Goal: Task Accomplishment & Management: Manage account settings

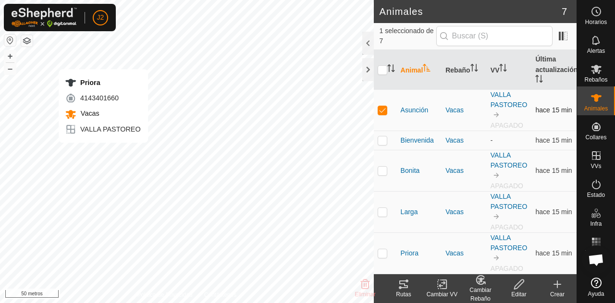
checkbox input "false"
checkbox input "true"
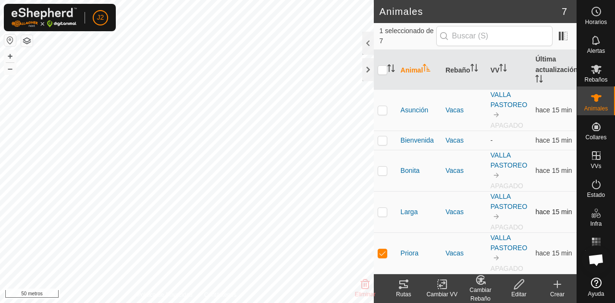
click at [383, 215] on p-checkbox at bounding box center [383, 212] width 10 height 8
checkbox input "true"
click at [383, 174] on p-checkbox at bounding box center [383, 171] width 10 height 8
checkbox input "true"
click at [385, 143] on p-checkbox at bounding box center [383, 140] width 10 height 8
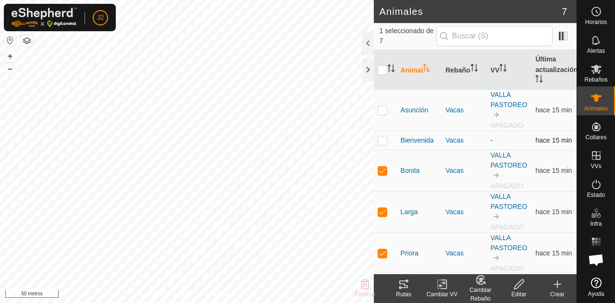
checkbox input "true"
click at [384, 113] on p-checkbox at bounding box center [383, 110] width 10 height 8
checkbox input "true"
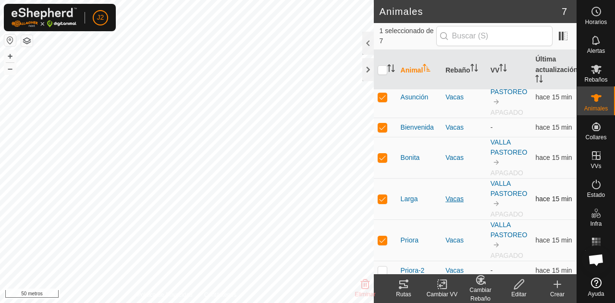
scroll to position [12, 0]
click at [382, 132] on p-checkbox at bounding box center [383, 128] width 10 height 8
checkbox input "false"
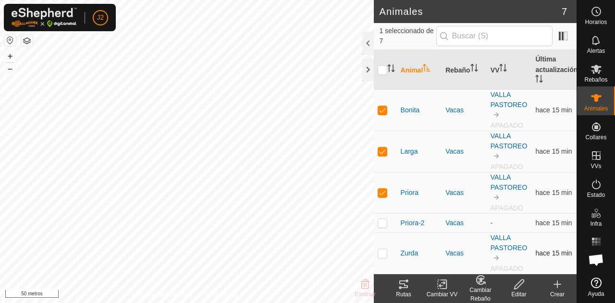
click at [383, 256] on p-checkbox at bounding box center [383, 253] width 10 height 8
checkbox input "true"
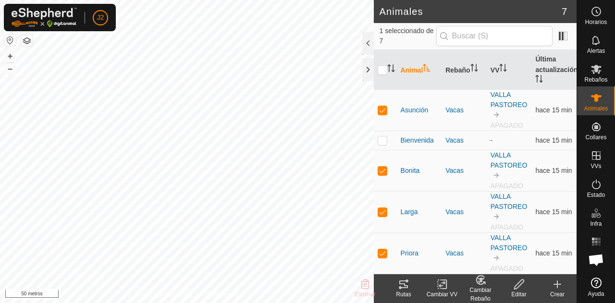
click at [556, 292] on font "Crear" at bounding box center [557, 294] width 14 height 7
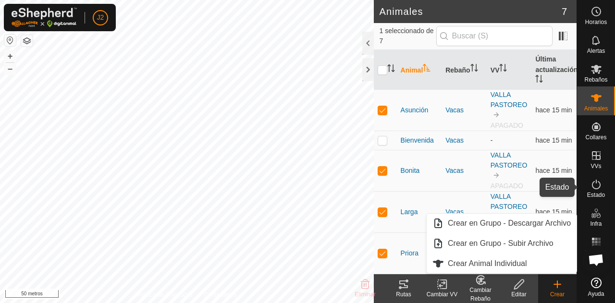
click at [595, 187] on icon at bounding box center [597, 185] width 12 height 12
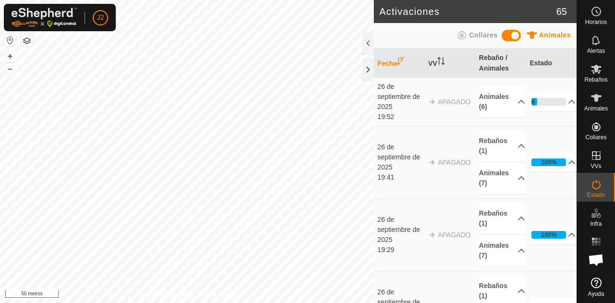
click at [528, 114] on td "16% En Progreso Pendiente 5 Enviado 0 Completado Confirmado 1 Anulado 0 Cancela…" at bounding box center [551, 102] width 51 height 49
click at [559, 105] on p-accordion-header "16%" at bounding box center [553, 101] width 46 height 19
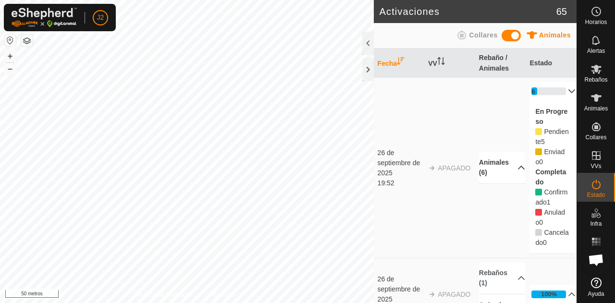
click at [489, 167] on p-accordion-header "Animales (6)" at bounding box center [502, 168] width 46 height 32
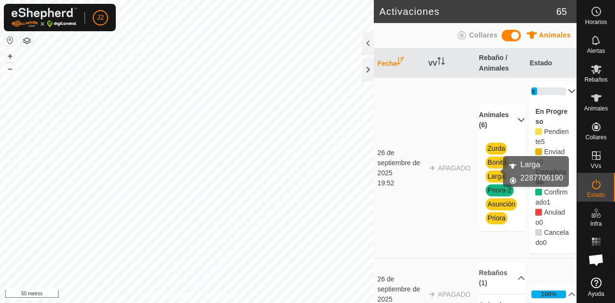
click at [492, 173] on font "Larga" at bounding box center [496, 177] width 17 height 8
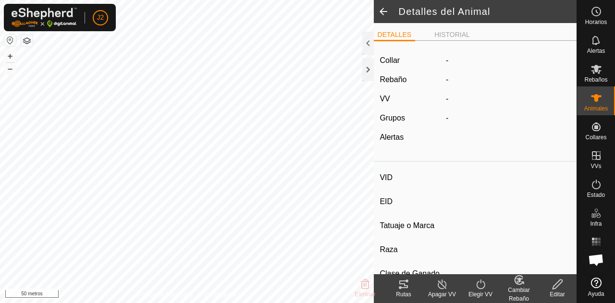
type input "Larga"
type input "-"
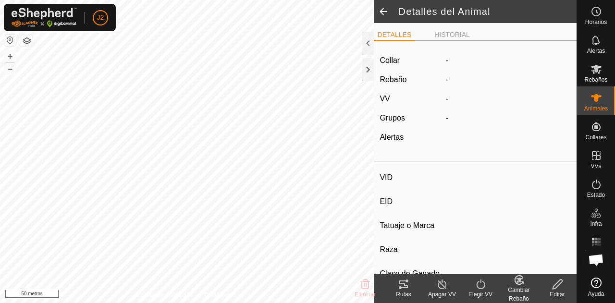
type input "0 kg"
type input "-"
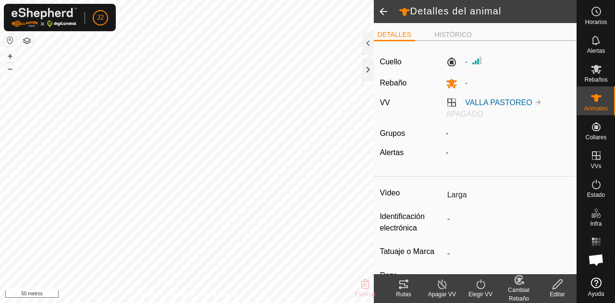
click at [442, 288] on icon at bounding box center [442, 285] width 12 height 12
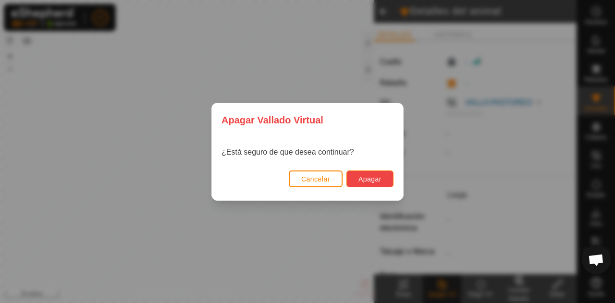
click at [376, 181] on font "Apagar" at bounding box center [369, 179] width 23 height 8
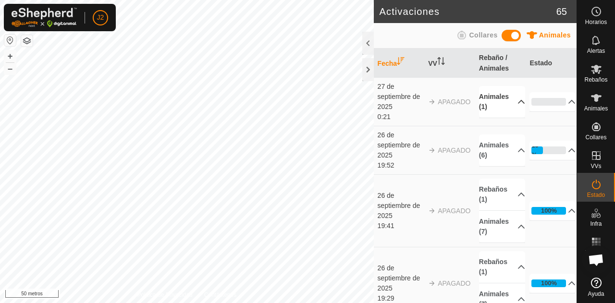
click at [499, 96] on p-accordion-header "Animales (1)" at bounding box center [502, 102] width 46 height 32
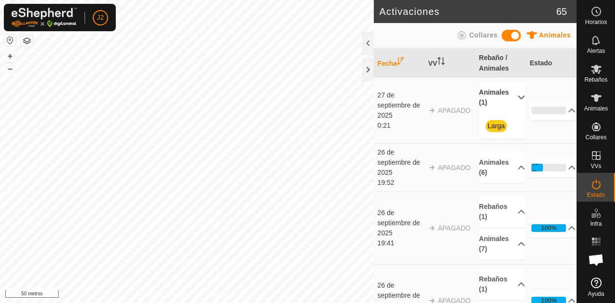
click at [499, 96] on p-accordion-header "Animales (1)" at bounding box center [502, 98] width 46 height 32
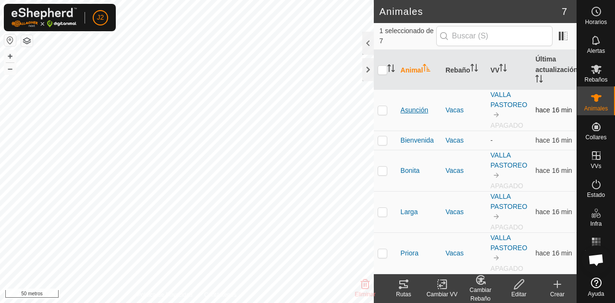
click at [412, 112] on font "Asunción" at bounding box center [415, 110] width 28 height 8
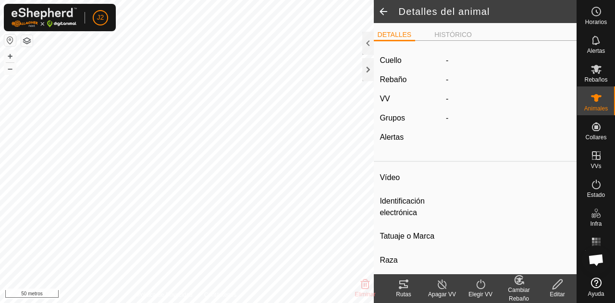
type input "[PERSON_NAME]"
type input "-"
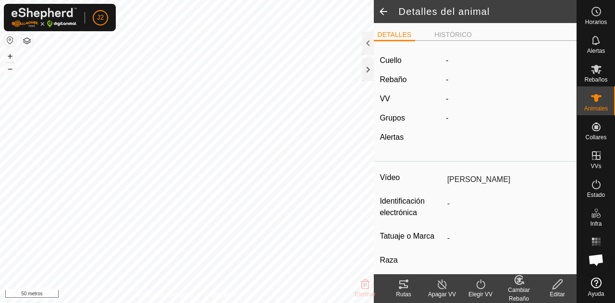
type input "0 kg"
type input "-"
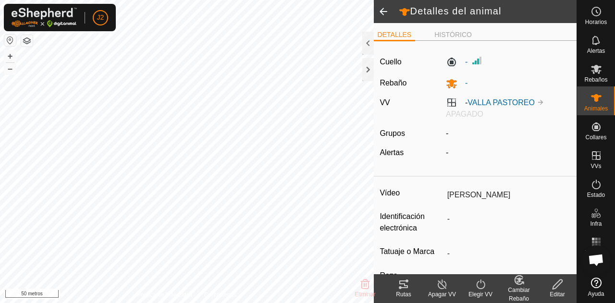
click at [475, 288] on icon at bounding box center [481, 285] width 12 height 12
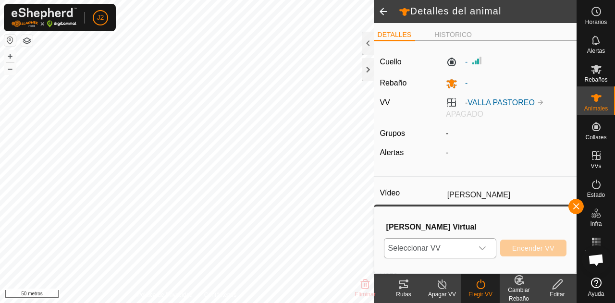
click at [491, 243] on div "disparador desplegable" at bounding box center [482, 248] width 19 height 19
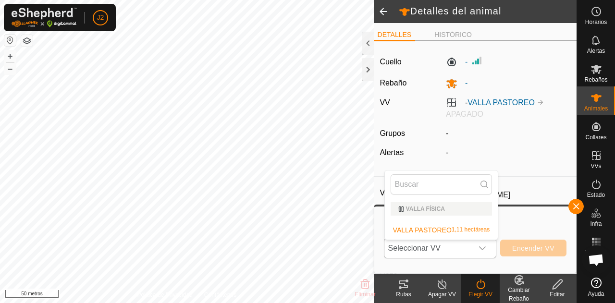
click at [457, 216] on li "VALLA FÍSICA" at bounding box center [441, 208] width 113 height 21
click at [455, 209] on div "VALLA FÍSICA" at bounding box center [441, 209] width 86 height 6
click at [462, 232] on li "VALLA PASTOREO 1,11 hectáreas" at bounding box center [441, 230] width 113 height 19
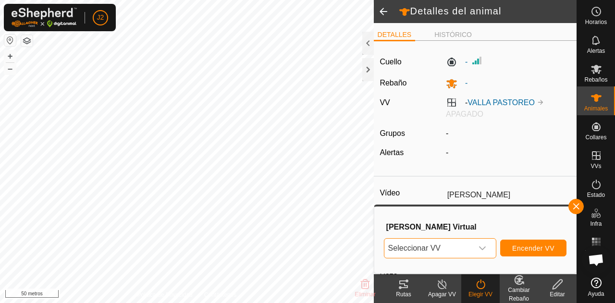
click at [443, 295] on font "Apagar VV" at bounding box center [442, 294] width 28 height 7
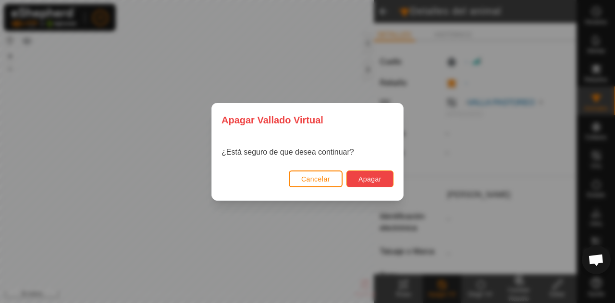
click at [375, 185] on button "Apagar" at bounding box center [369, 179] width 47 height 17
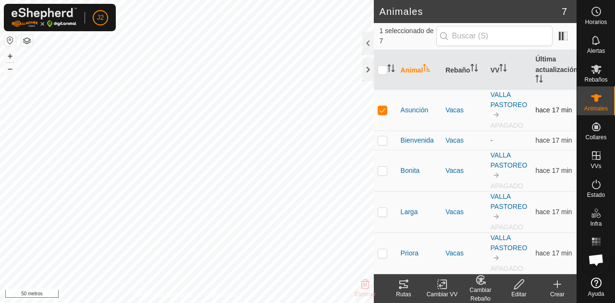
click at [500, 112] on img at bounding box center [497, 115] width 8 height 8
click at [500, 108] on font "VALLA PASTOREO" at bounding box center [509, 100] width 37 height 18
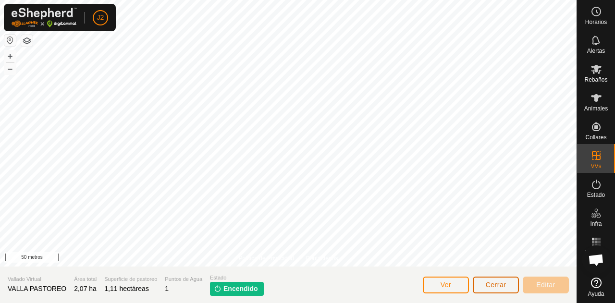
click at [482, 284] on button "Cerrar" at bounding box center [496, 285] width 46 height 17
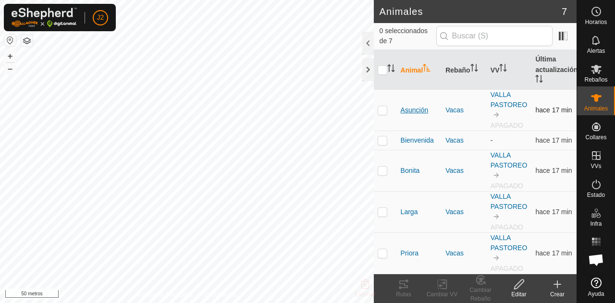
click at [409, 111] on font "Asunción" at bounding box center [415, 110] width 28 height 8
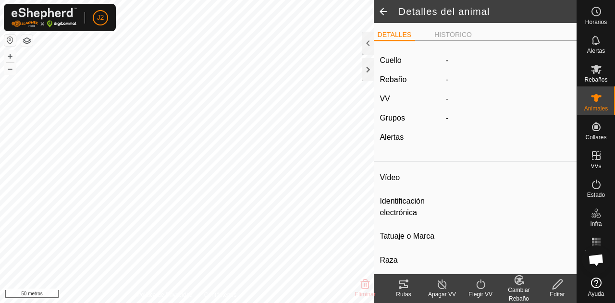
type input "[PERSON_NAME]"
type input "-"
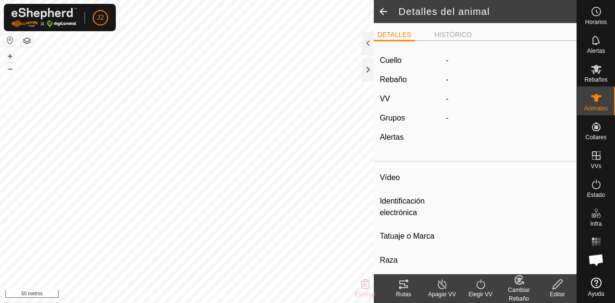
type input "0 kg"
type input "-"
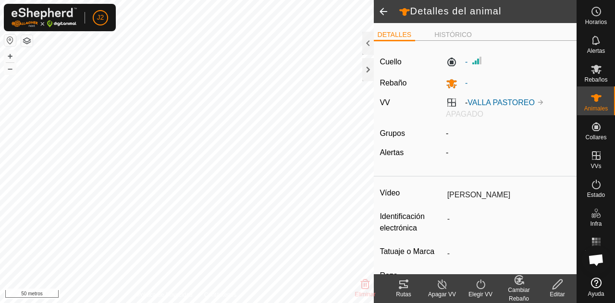
click at [441, 287] on icon at bounding box center [442, 285] width 12 height 12
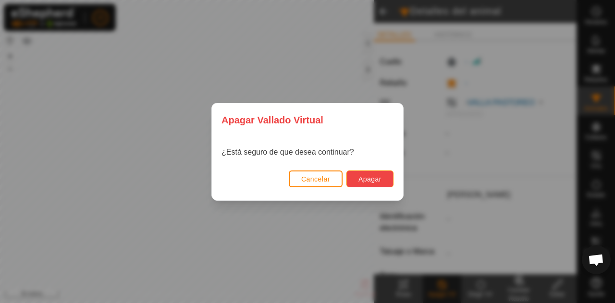
click at [380, 183] on span "Apagar" at bounding box center [369, 179] width 23 height 8
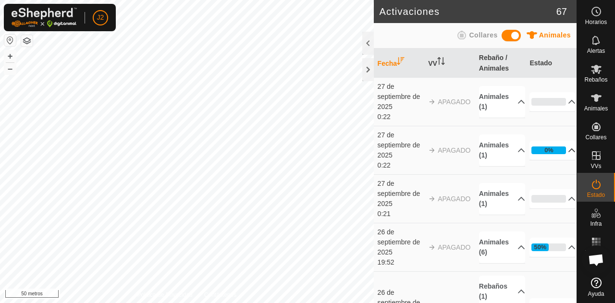
click at [553, 151] on p-accordion-header "0%" at bounding box center [553, 150] width 46 height 19
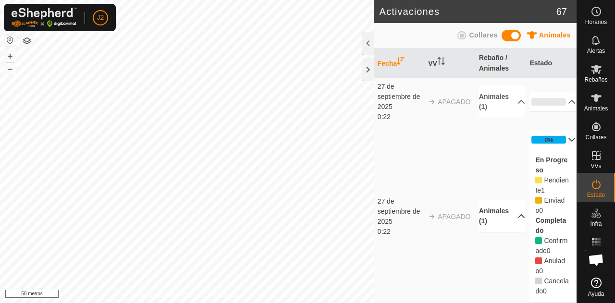
click at [506, 219] on p-accordion-header "Animales (1)" at bounding box center [502, 216] width 46 height 32
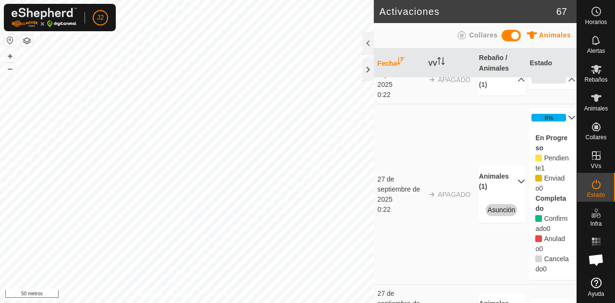
scroll to position [21, 0]
click at [556, 121] on p-accordion-header "0%" at bounding box center [553, 119] width 46 height 19
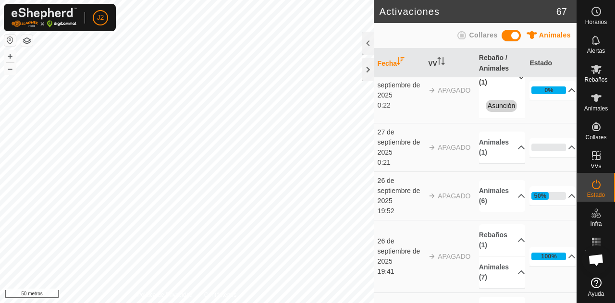
scroll to position [74, 0]
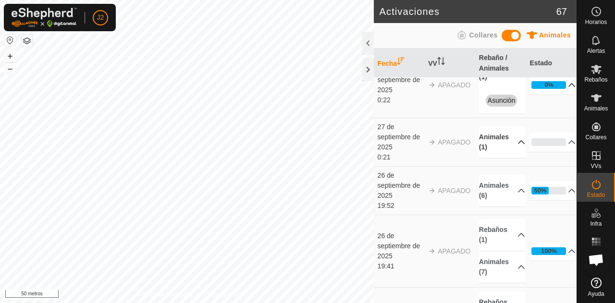
click at [492, 158] on p-accordion-header "Animales (1)" at bounding box center [502, 142] width 46 height 32
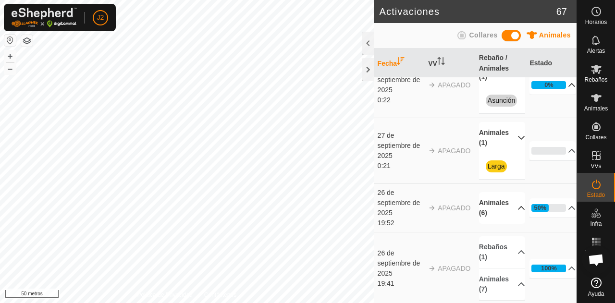
click at [501, 215] on p-accordion-header "Animales (6)" at bounding box center [502, 208] width 46 height 32
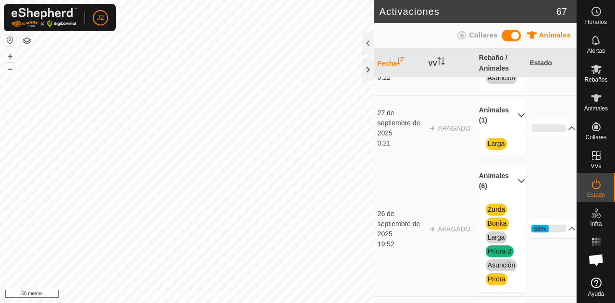
scroll to position [97, 0]
click at [503, 197] on p-accordion-header "Animales (6)" at bounding box center [502, 181] width 46 height 32
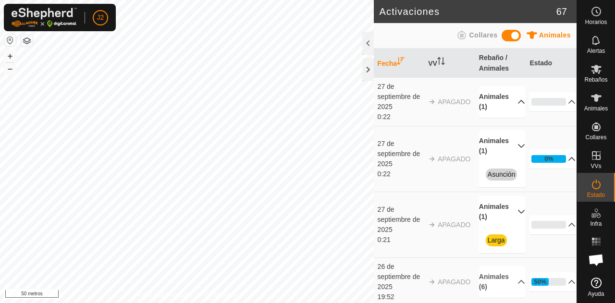
click at [503, 114] on p-accordion-header "Animales (1)" at bounding box center [502, 102] width 46 height 32
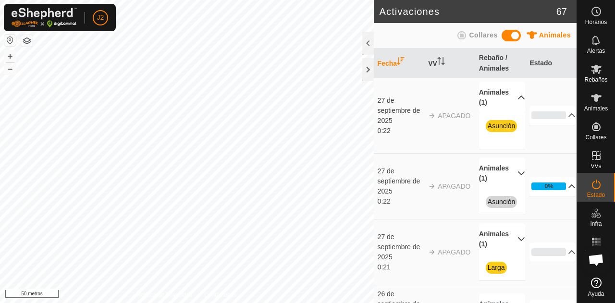
click at [507, 110] on span at bounding box center [507, 110] width 0 height 0
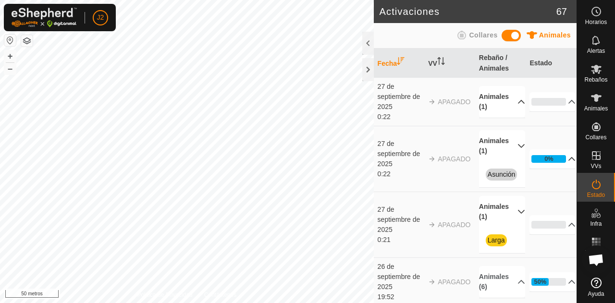
click at [503, 114] on p-accordion-header "Animales (1)" at bounding box center [502, 102] width 46 height 32
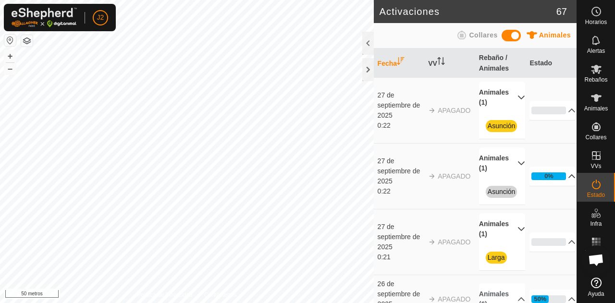
click at [501, 131] on span "Asunción" at bounding box center [502, 126] width 32 height 12
click at [502, 198] on span "Asunción" at bounding box center [502, 192] width 32 height 12
click at [545, 120] on p-accordion-header "0%" at bounding box center [553, 110] width 46 height 19
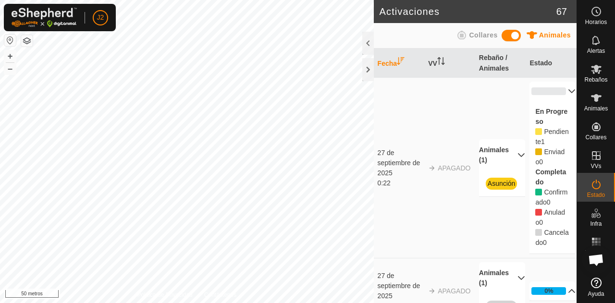
click at [550, 89] on p-accordion-header "0%" at bounding box center [553, 91] width 46 height 19
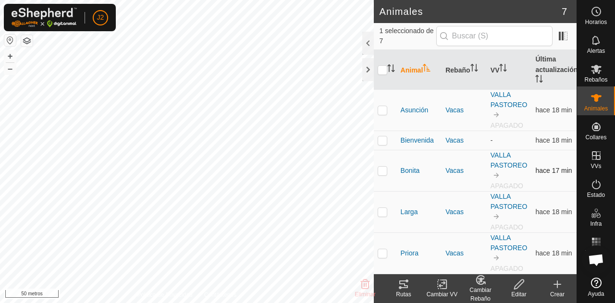
scroll to position [62, 0]
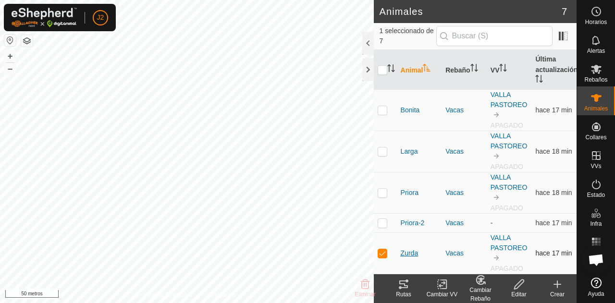
click at [404, 252] on font "Zurda" at bounding box center [410, 253] width 18 height 8
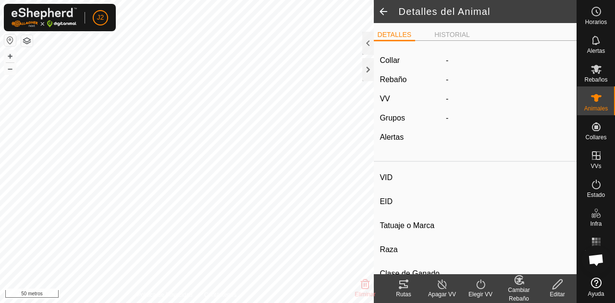
click at [404, 252] on label "Raza" at bounding box center [411, 250] width 63 height 12
click at [444, 252] on input "Raza" at bounding box center [507, 252] width 127 height 16
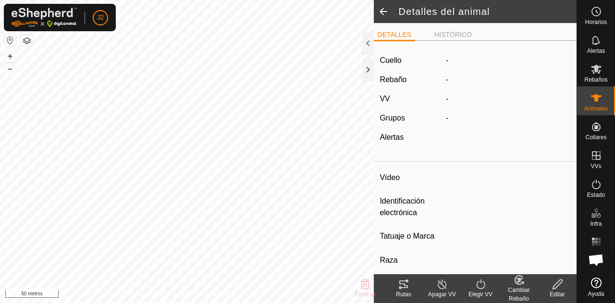
type input "Zurda"
type input "-"
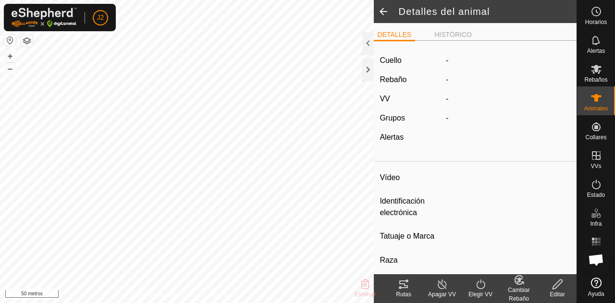
type input "0 kg"
type input "-"
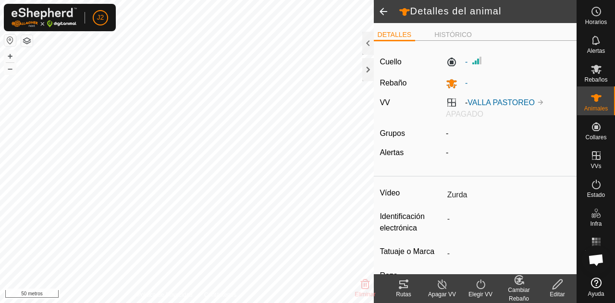
click at [445, 284] on icon at bounding box center [442, 285] width 12 height 12
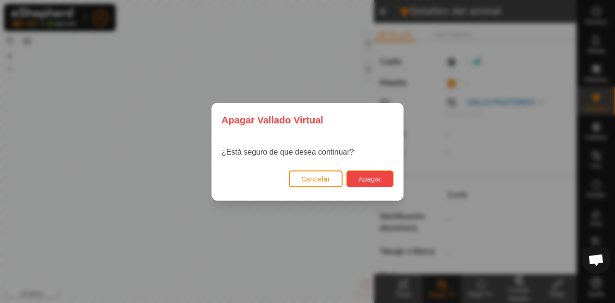
click at [377, 178] on font "Apagar" at bounding box center [369, 179] width 23 height 8
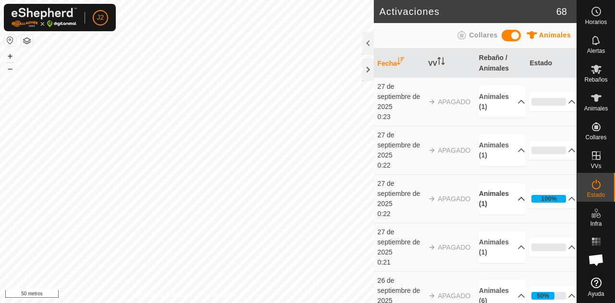
click at [498, 202] on p-accordion-header "Animales (1)" at bounding box center [502, 199] width 46 height 32
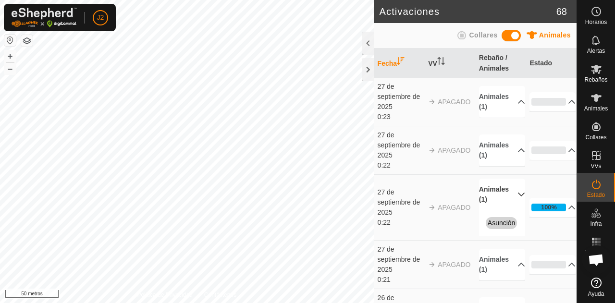
click at [498, 202] on p-accordion-header "Animales (1)" at bounding box center [502, 195] width 46 height 32
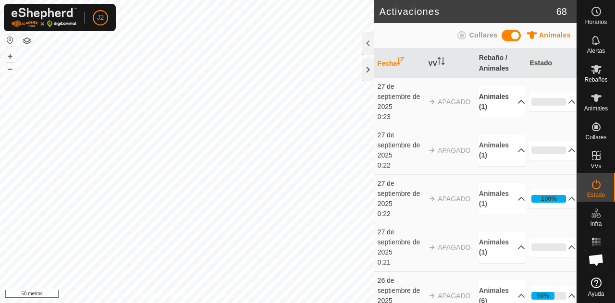
click at [490, 104] on p-accordion-header "Animales (1)" at bounding box center [502, 102] width 46 height 32
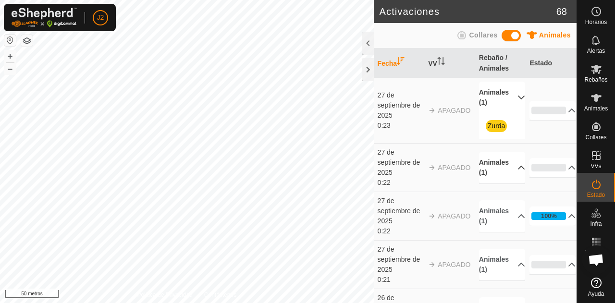
click at [491, 158] on p-accordion-header "Animales (1)" at bounding box center [502, 168] width 46 height 32
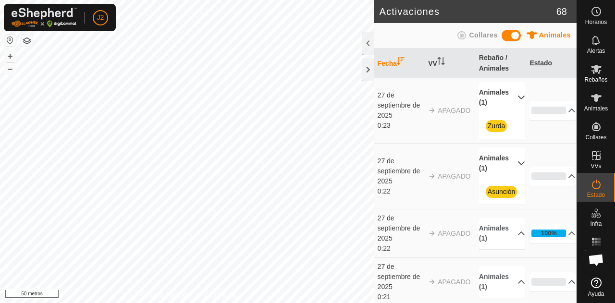
click at [487, 96] on p-accordion-header "Animales (1)" at bounding box center [502, 98] width 46 height 32
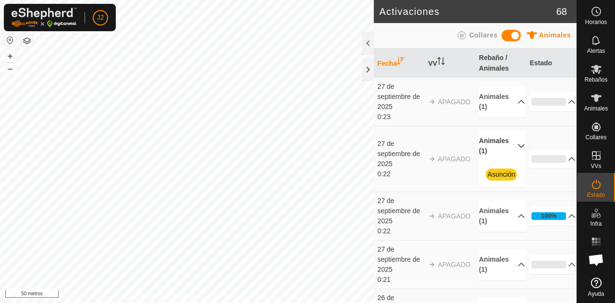
click at [498, 147] on p-accordion-header "Animales (1)" at bounding box center [502, 146] width 46 height 32
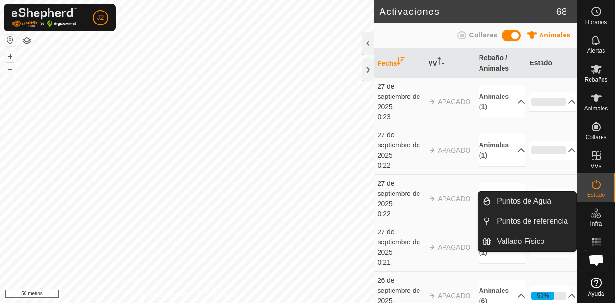
click at [531, 243] on link "Vallado Físico" at bounding box center [533, 241] width 85 height 19
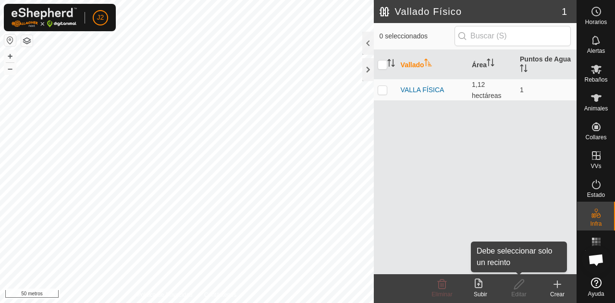
click at [527, 287] on edit-svg-icon at bounding box center [519, 285] width 38 height 12
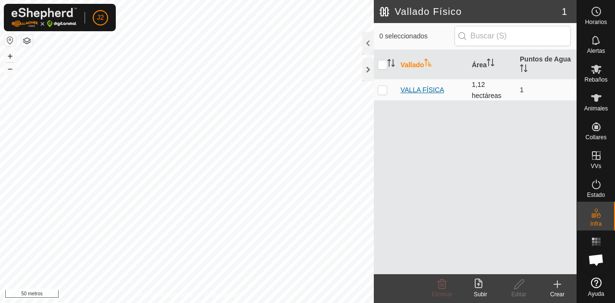
click at [437, 91] on font "VALLA FÍSICA" at bounding box center [423, 90] width 44 height 8
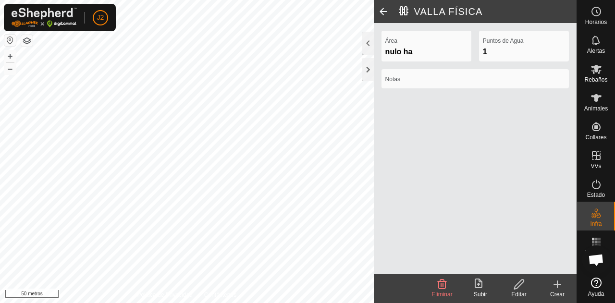
click at [519, 293] on font "Editar" at bounding box center [518, 294] width 15 height 7
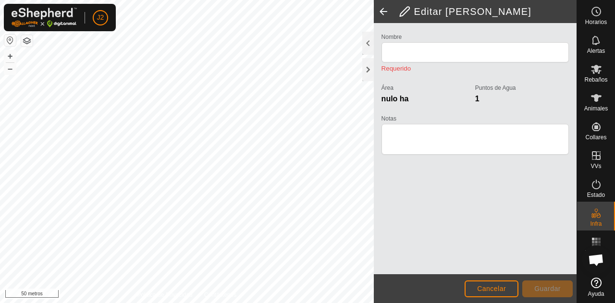
type input "VALLA FISICA"
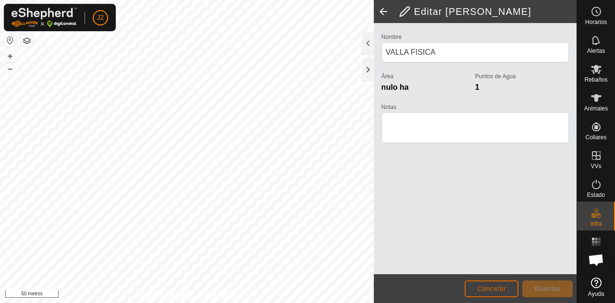
click at [500, 289] on font "Cancelar" at bounding box center [491, 289] width 29 height 8
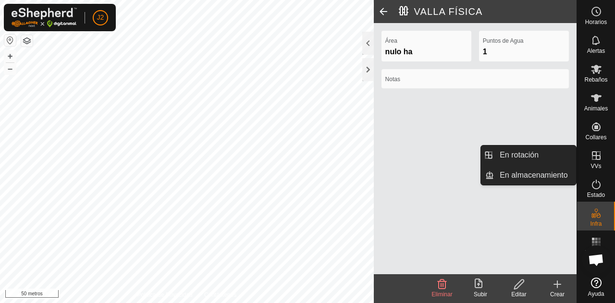
click at [597, 152] on icon at bounding box center [597, 156] width 12 height 12
click at [528, 160] on link "En rotación" at bounding box center [535, 155] width 82 height 19
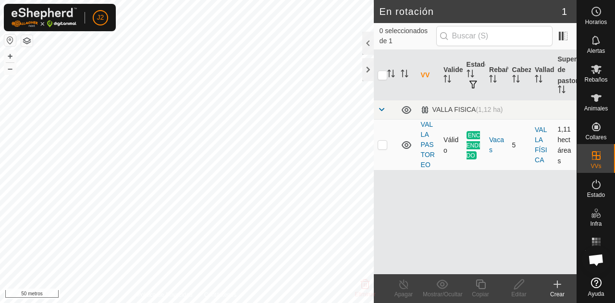
click at [445, 144] on td "Válido" at bounding box center [451, 145] width 23 height 51
click at [433, 148] on font "VALLA PASTOREO" at bounding box center [428, 145] width 14 height 48
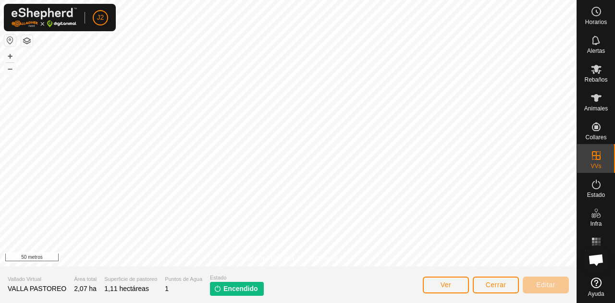
click at [230, 291] on font "Encendido" at bounding box center [240, 289] width 35 height 8
click at [459, 286] on button "Ver" at bounding box center [446, 285] width 46 height 17
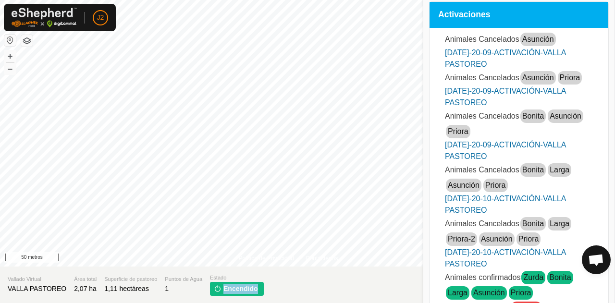
scroll to position [23, 0]
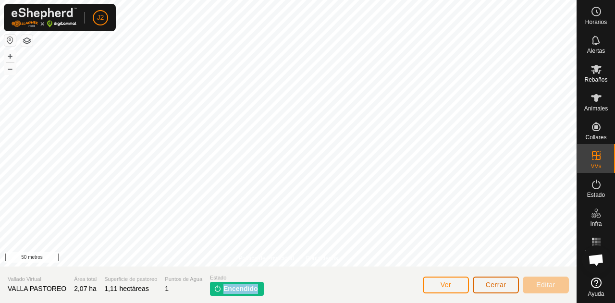
click at [487, 285] on font "Cerrar" at bounding box center [496, 285] width 21 height 8
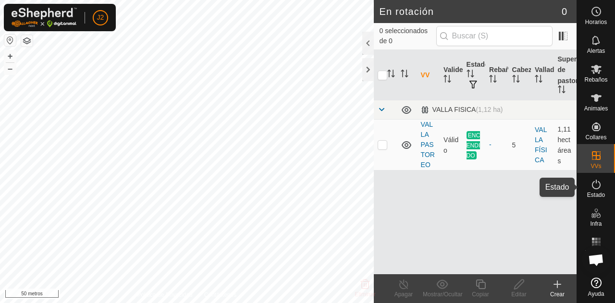
click at [592, 191] on es-activation-svg-icon at bounding box center [596, 184] width 17 height 15
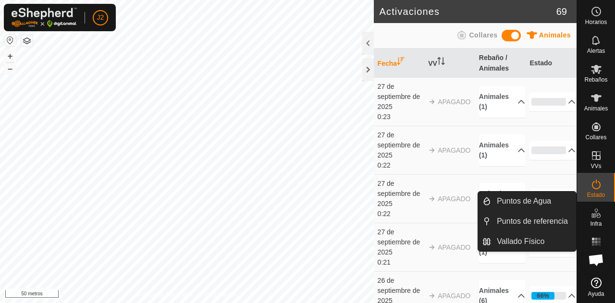
click at [603, 213] on es-infrastructure-svg-icon at bounding box center [596, 213] width 17 height 15
click at [592, 217] on icon at bounding box center [597, 214] width 12 height 12
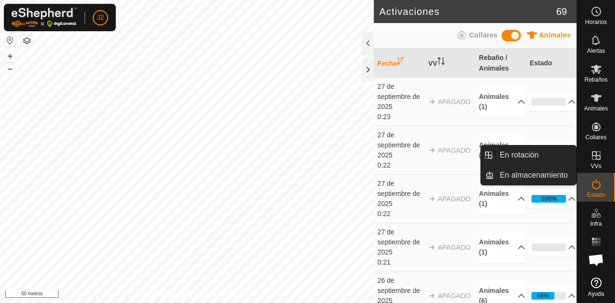
click at [588, 168] on div "VVs" at bounding box center [596, 158] width 38 height 29
click at [533, 149] on link "En rotación" at bounding box center [535, 155] width 82 height 19
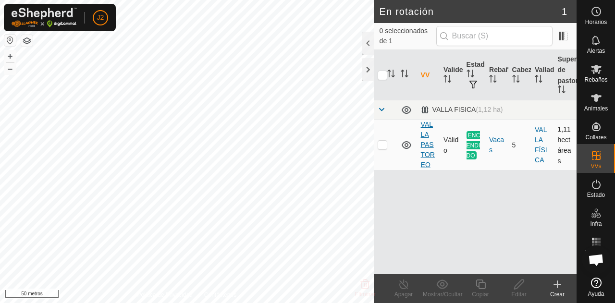
click at [424, 148] on font "VALLA PASTOREO" at bounding box center [428, 145] width 14 height 48
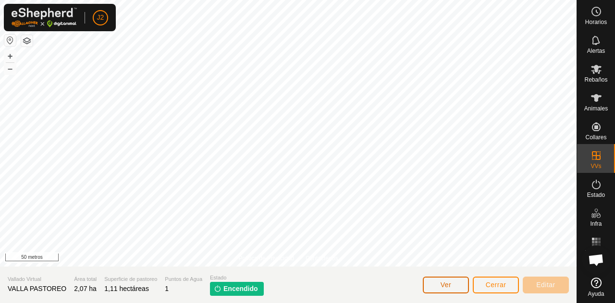
click at [457, 283] on button "Ver" at bounding box center [446, 285] width 46 height 17
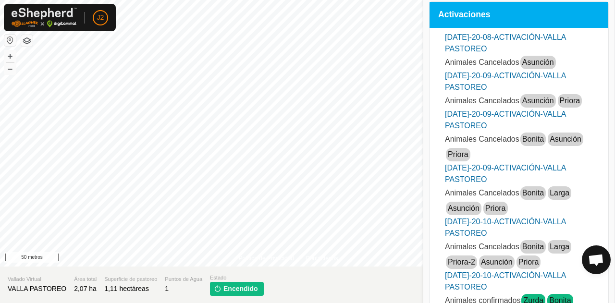
click at [535, 60] on font "Asunción" at bounding box center [538, 62] width 32 height 8
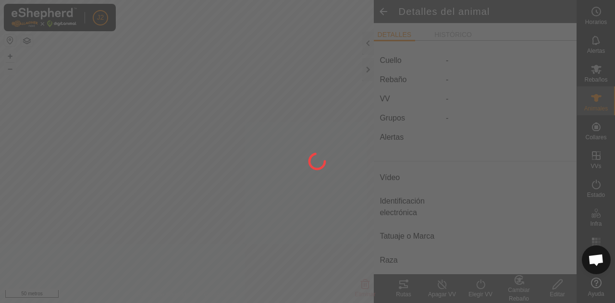
type input "[PERSON_NAME]"
type input "-"
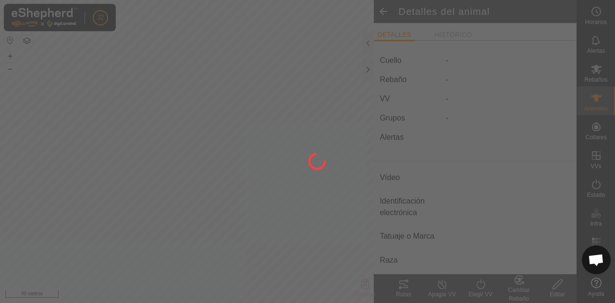
type input "0 kg"
type input "-"
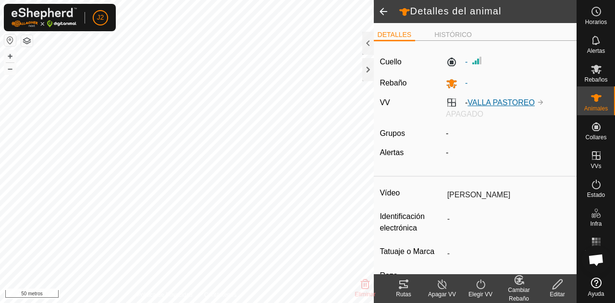
click at [500, 102] on font "VALLA PASTOREO" at bounding box center [501, 103] width 67 height 8
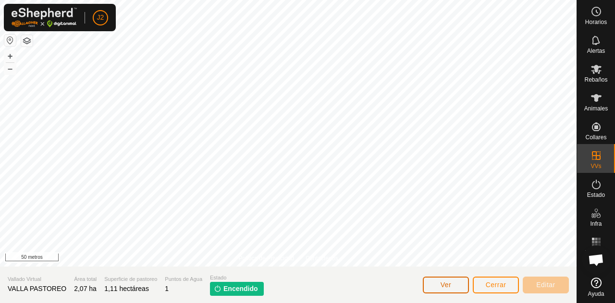
click at [451, 286] on font "Ver" at bounding box center [446, 285] width 11 height 8
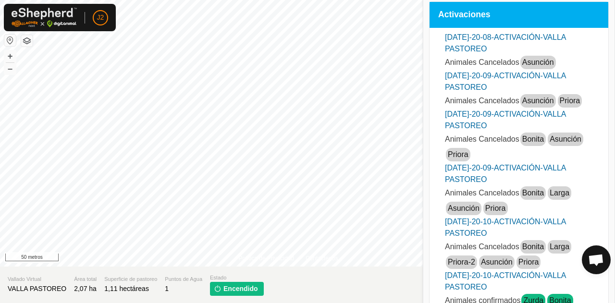
click at [535, 66] on font "Asunción" at bounding box center [538, 62] width 32 height 8
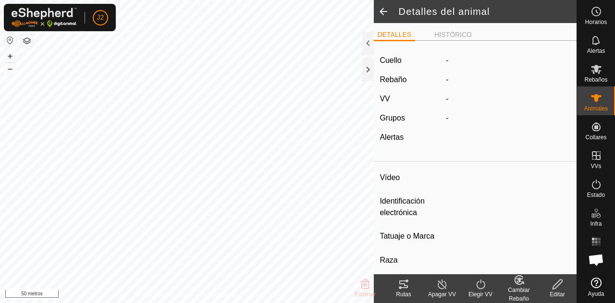
type input "[PERSON_NAME]"
type input "-"
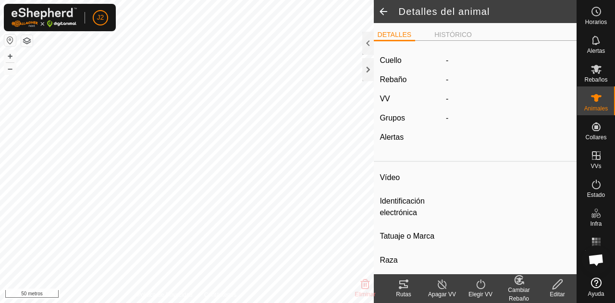
type input "0 kg"
type input "-"
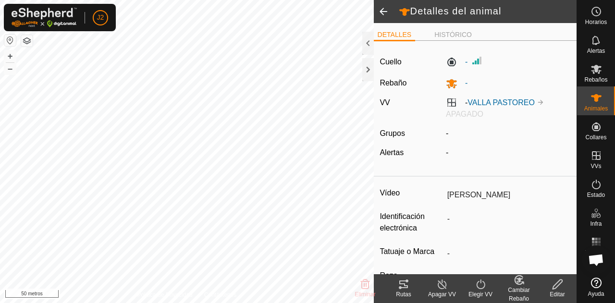
click at [439, 283] on icon at bounding box center [442, 285] width 12 height 12
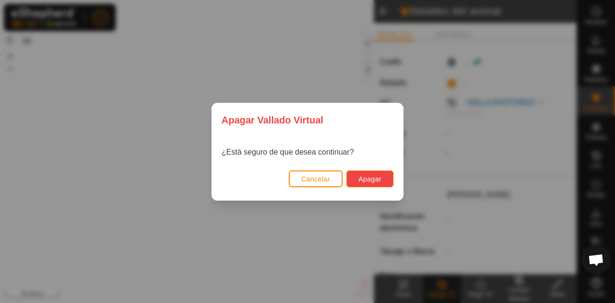
click at [383, 181] on button "Apagar" at bounding box center [369, 179] width 47 height 17
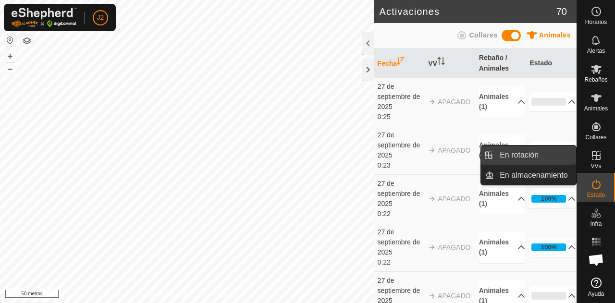
drag, startPoint x: 576, startPoint y: 154, endPoint x: 551, endPoint y: 154, distance: 24.5
click at [551, 154] on link "En rotación" at bounding box center [535, 155] width 82 height 19
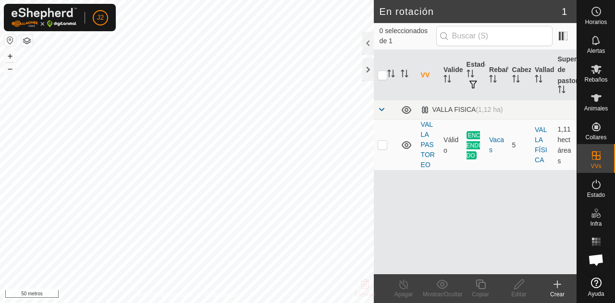
click at [559, 288] on icon at bounding box center [558, 285] width 12 height 12
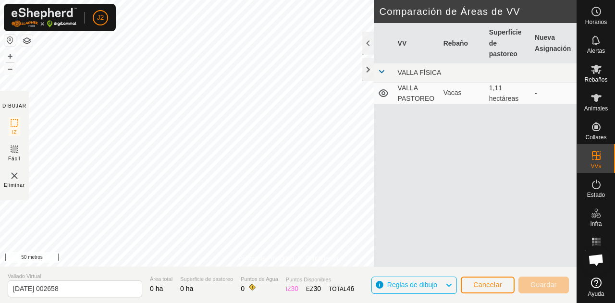
click at [412, 99] on font "VALLA PASTOREO" at bounding box center [416, 93] width 37 height 18
click at [451, 95] on font "Vacas" at bounding box center [453, 93] width 18 height 8
click at [382, 97] on icon at bounding box center [384, 93] width 10 height 8
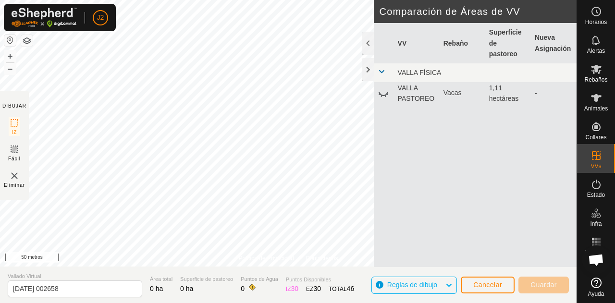
drag, startPoint x: 382, startPoint y: 98, endPoint x: 408, endPoint y: 88, distance: 28.1
click at [408, 88] on font "VALLA PASTOREO" at bounding box center [416, 93] width 37 height 18
click at [383, 95] on icon at bounding box center [384, 93] width 12 height 12
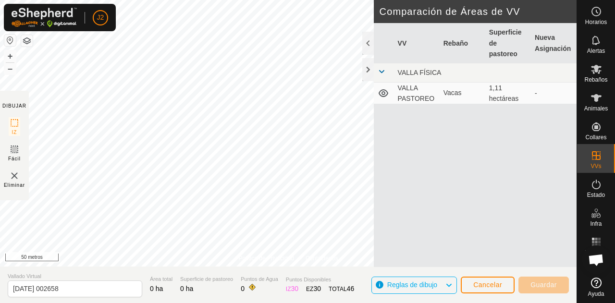
click at [461, 95] on div "Vacas" at bounding box center [463, 93] width 38 height 10
click at [413, 69] on font "VALLA FÍSICA" at bounding box center [420, 73] width 44 height 8
click at [380, 73] on span at bounding box center [382, 72] width 8 height 8
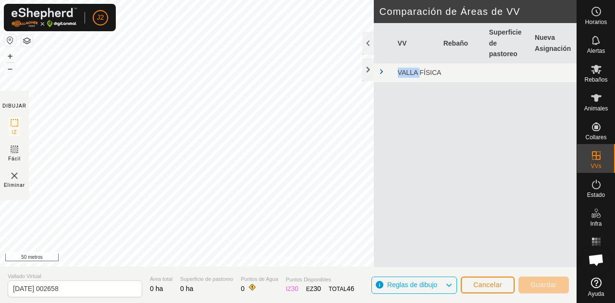
click at [380, 73] on span at bounding box center [382, 72] width 8 height 8
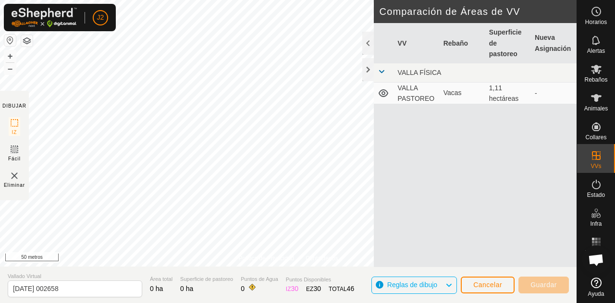
click at [418, 99] on font "VALLA PASTOREO" at bounding box center [416, 93] width 37 height 18
click at [486, 281] on font "Cancelar" at bounding box center [487, 285] width 29 height 8
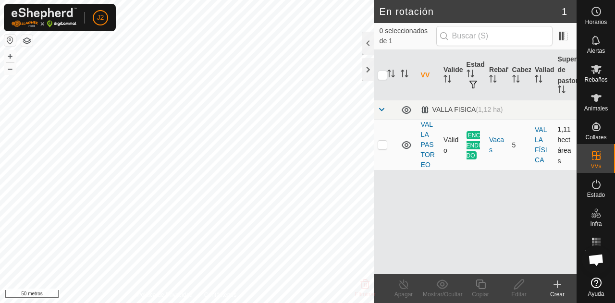
click at [474, 135] on font "ENCENDIDO" at bounding box center [474, 145] width 14 height 27
checkbox input "true"
checkbox input "false"
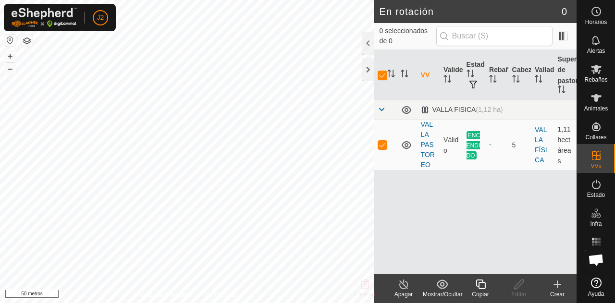
checkbox input "false"
checkbox input "true"
click at [554, 289] on icon at bounding box center [558, 285] width 12 height 12
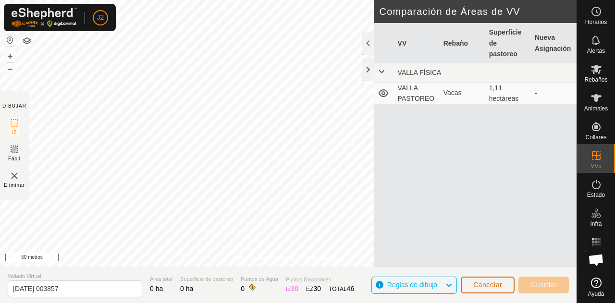
click at [492, 290] on button "Cancelar" at bounding box center [488, 285] width 54 height 17
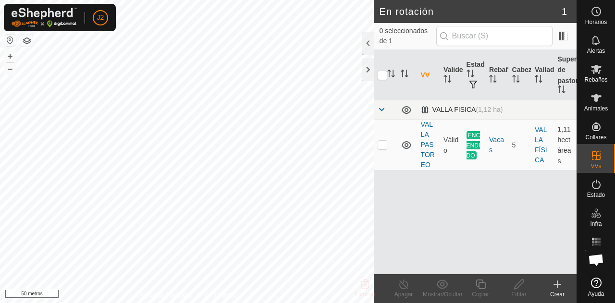
checkbox input "true"
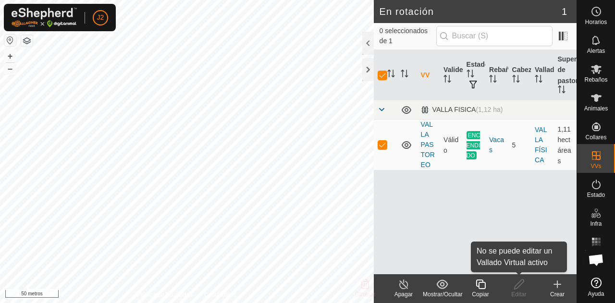
click at [516, 287] on icon at bounding box center [519, 285] width 12 height 12
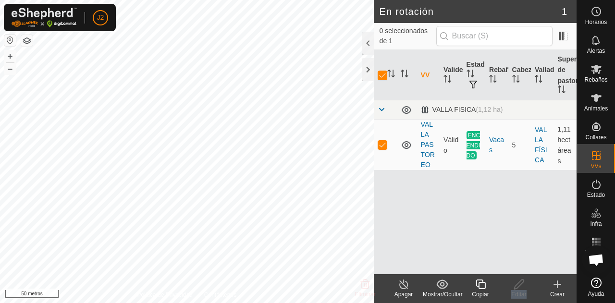
click at [516, 287] on icon at bounding box center [519, 285] width 12 height 12
click at [457, 291] on div "Mostrar/Ocultar" at bounding box center [442, 294] width 38 height 9
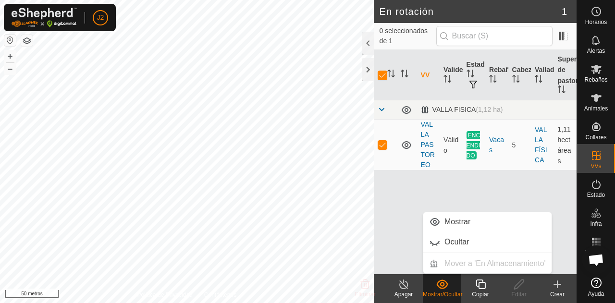
click at [396, 289] on turn-off-svg-icon at bounding box center [403, 285] width 38 height 12
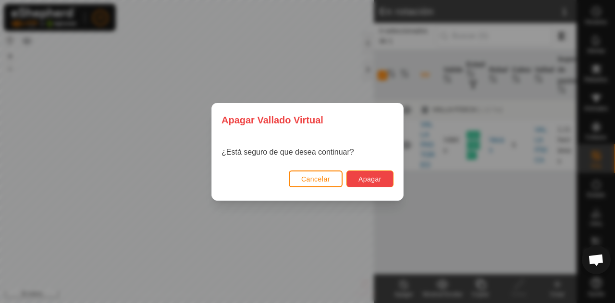
click at [377, 185] on button "Apagar" at bounding box center [369, 179] width 47 height 17
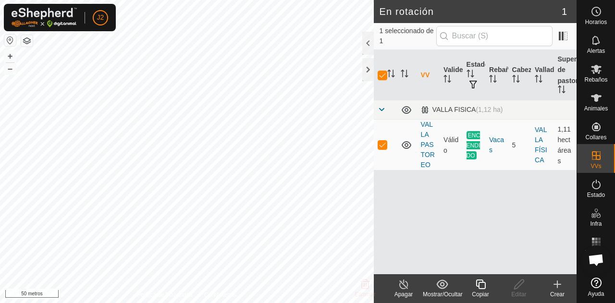
click at [401, 289] on icon at bounding box center [404, 285] width 12 height 12
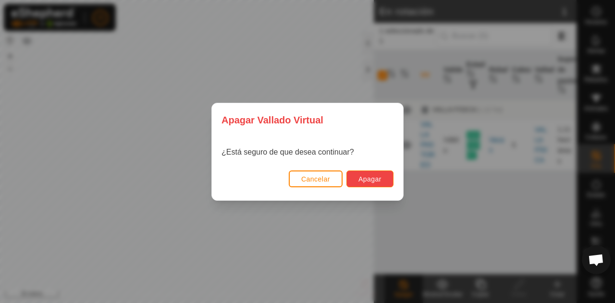
click at [361, 178] on font "Apagar" at bounding box center [369, 179] width 23 height 8
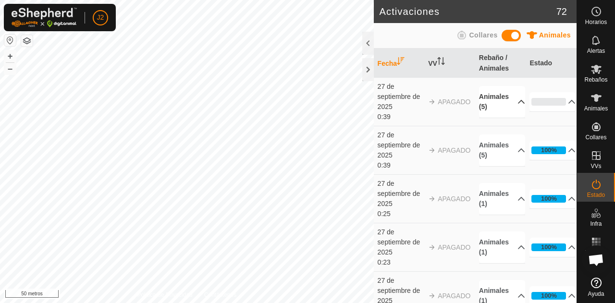
click at [506, 104] on p-accordion-header "Animales (5)" at bounding box center [502, 102] width 46 height 32
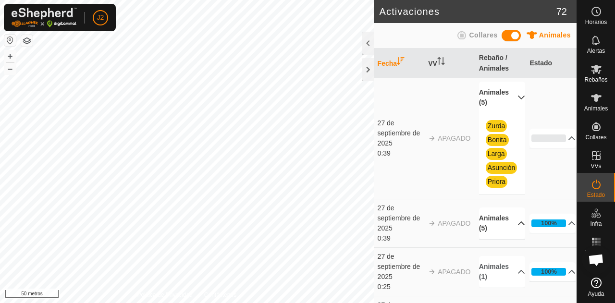
click at [498, 231] on p-accordion-header "Animales (5)" at bounding box center [502, 224] width 46 height 32
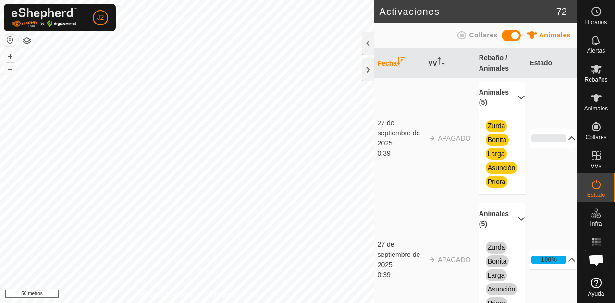
click at [547, 142] on p-accordion-header "0%" at bounding box center [553, 138] width 46 height 19
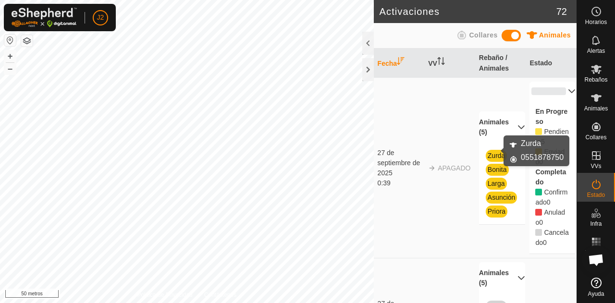
click at [495, 152] on font "Zurda" at bounding box center [497, 156] width 18 height 8
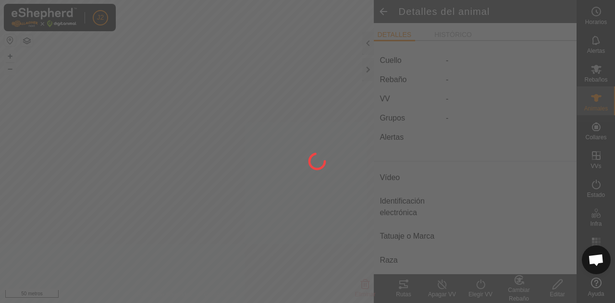
type input "Zurda"
type input "-"
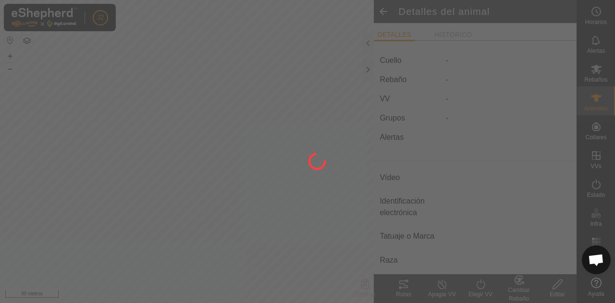
type input "0 kg"
type input "-"
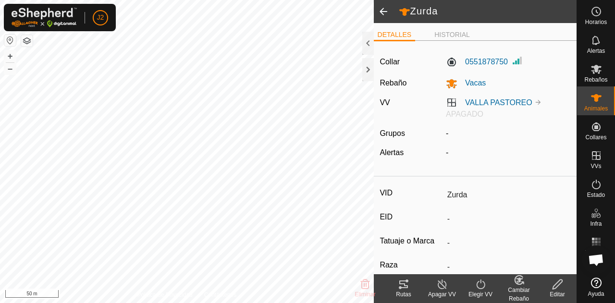
click at [443, 286] on line at bounding box center [442, 285] width 8 height 8
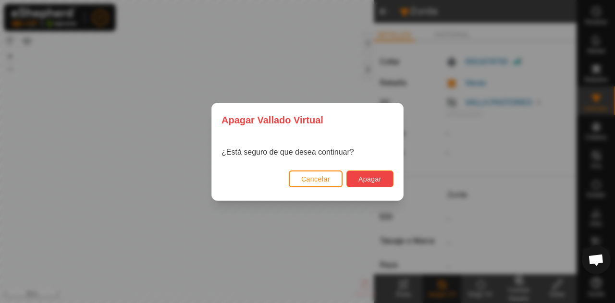
click at [374, 182] on span "Apagar" at bounding box center [369, 179] width 23 height 8
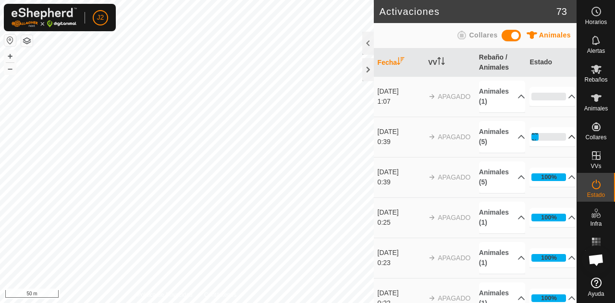
click at [535, 136] on p-accordion-header "20%" at bounding box center [553, 136] width 46 height 19
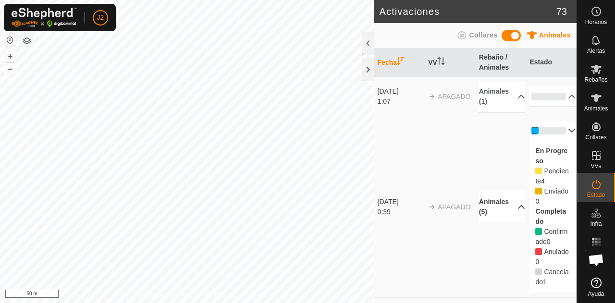
click at [505, 201] on p-accordion-header "Animales (5)" at bounding box center [502, 207] width 46 height 32
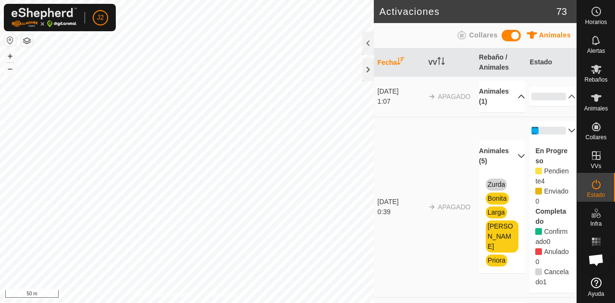
click at [504, 87] on p-accordion-header "Animales (1)" at bounding box center [502, 97] width 46 height 32
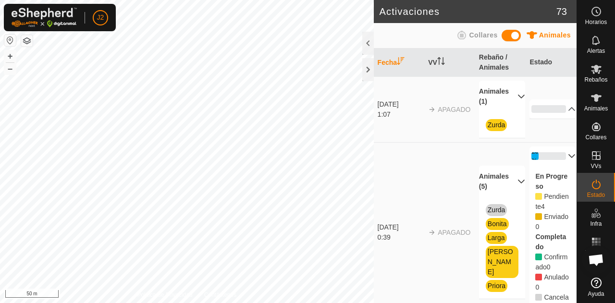
click at [505, 87] on p-accordion-header "Animales (1)" at bounding box center [502, 97] width 46 height 32
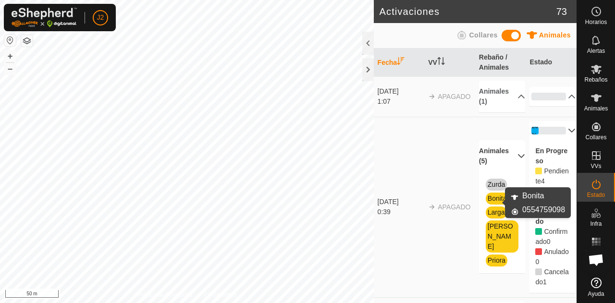
click at [495, 200] on link "Bonita" at bounding box center [497, 199] width 19 height 8
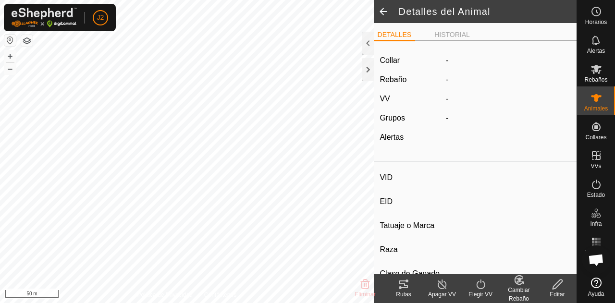
type input "Bonita"
type input "-"
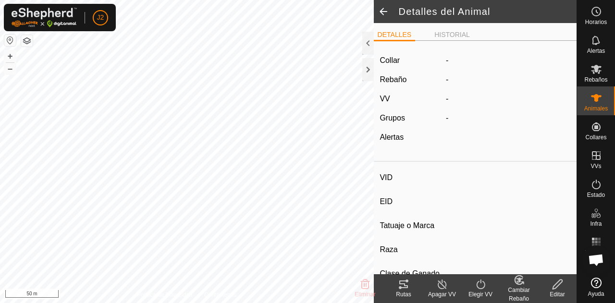
type input "0 kg"
type input "-"
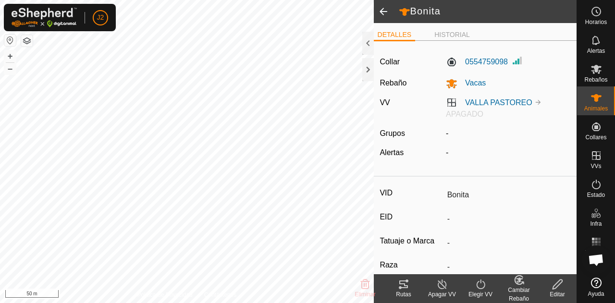
click at [384, 13] on span at bounding box center [383, 11] width 19 height 23
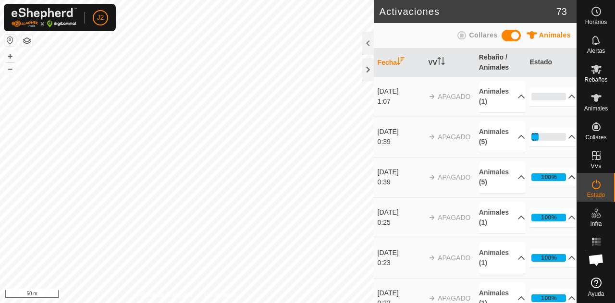
click at [547, 177] on p-accordion-header "100%" at bounding box center [553, 177] width 46 height 19
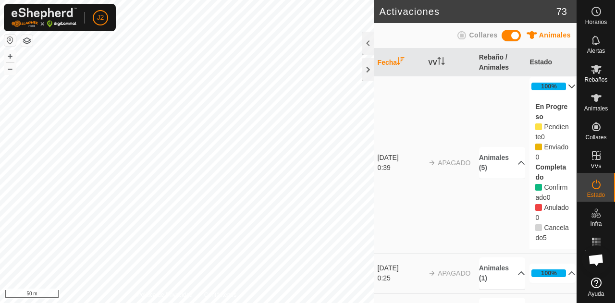
scroll to position [87, 0]
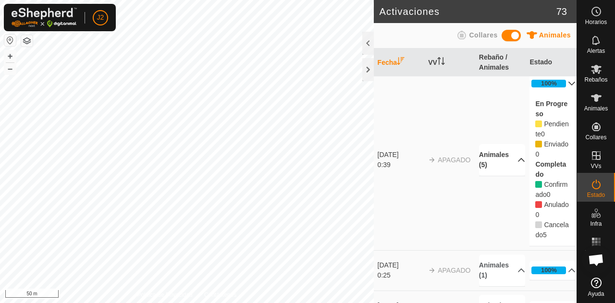
click at [509, 164] on p-accordion-header "Animales (5)" at bounding box center [502, 160] width 46 height 32
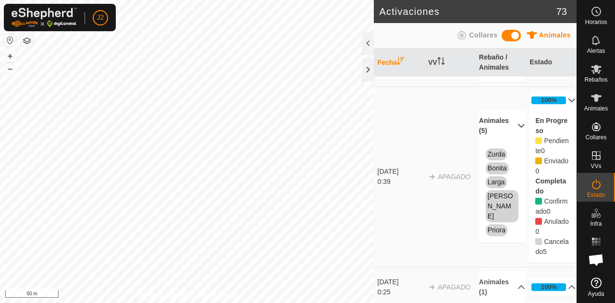
scroll to position [0, 0]
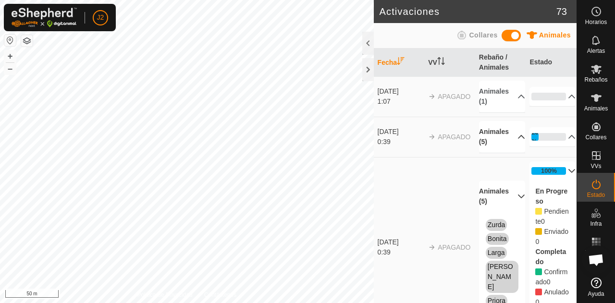
click at [499, 133] on p-accordion-header "Animales (5)" at bounding box center [502, 137] width 46 height 32
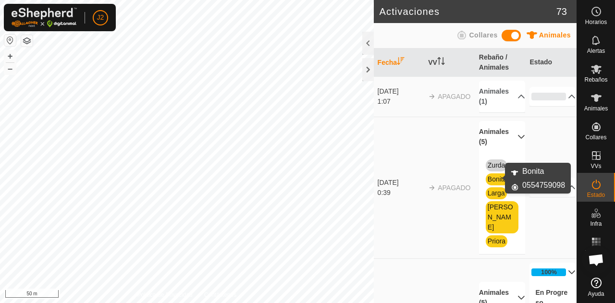
click at [488, 180] on link "Bonita" at bounding box center [497, 179] width 19 height 8
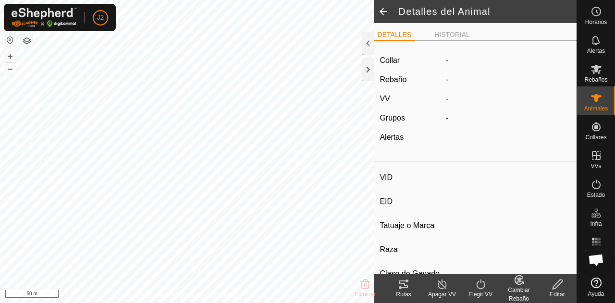
type input "Bonita"
type input "-"
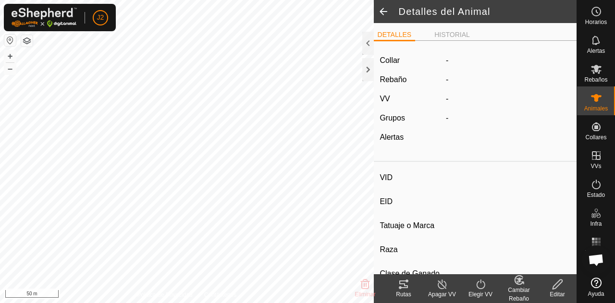
type input "0 kg"
type input "-"
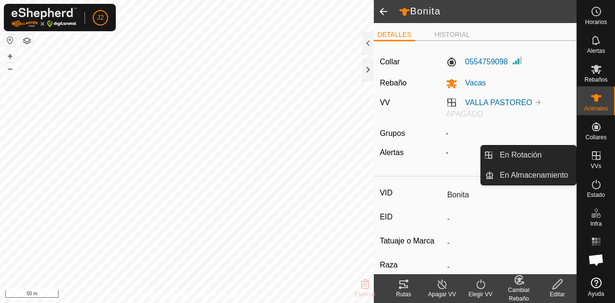
click at [604, 158] on es-virtualpaddocks-svg-icon at bounding box center [596, 155] width 17 height 15
click at [593, 157] on icon at bounding box center [597, 156] width 12 height 12
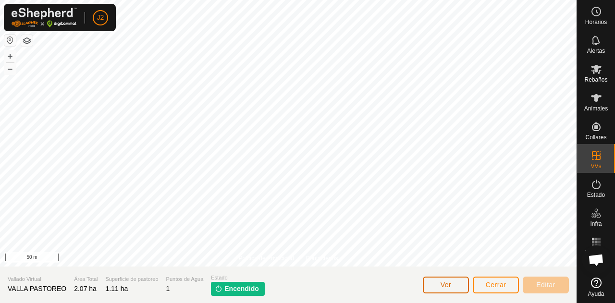
click at [430, 285] on button "Ver" at bounding box center [446, 285] width 46 height 17
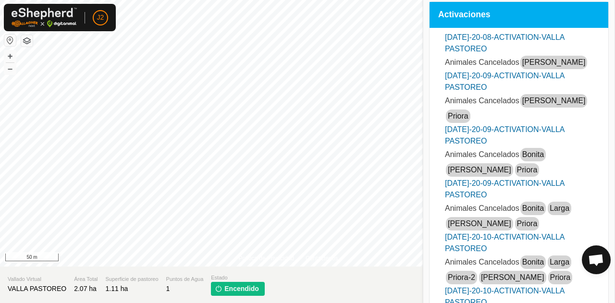
click at [534, 62] on link "[PERSON_NAME]" at bounding box center [553, 62] width 63 height 8
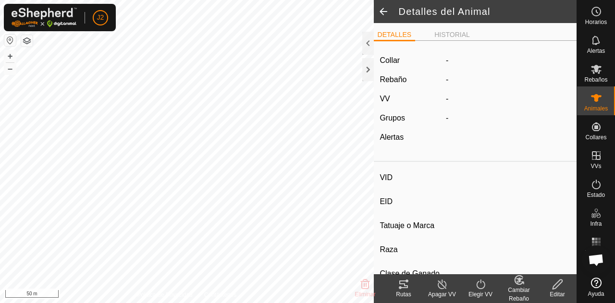
type input "[PERSON_NAME]"
type input "-"
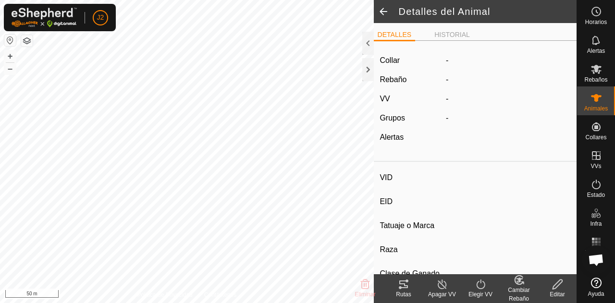
type input "0 kg"
type input "-"
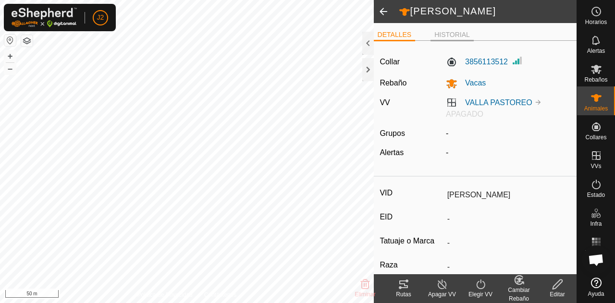
click at [461, 35] on li "HISTORIAL" at bounding box center [452, 36] width 43 height 12
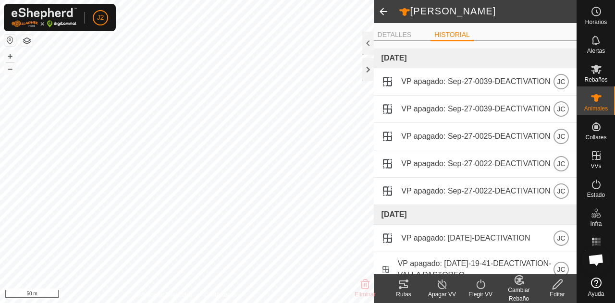
click at [411, 289] on tracks-svg-icon at bounding box center [403, 285] width 38 height 12
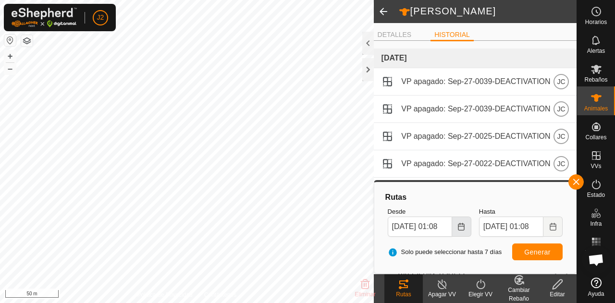
click at [464, 233] on button "Choose Date" at bounding box center [461, 227] width 19 height 20
click at [514, 250] on button "Generar" at bounding box center [537, 252] width 50 height 17
click at [386, 6] on span at bounding box center [383, 11] width 19 height 23
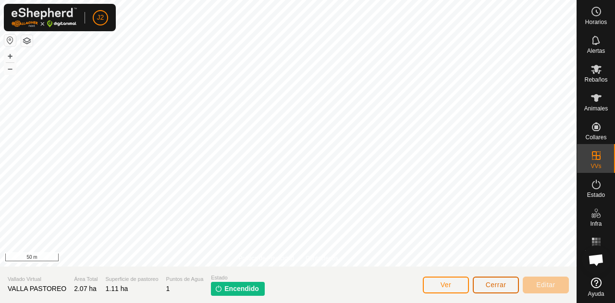
click at [489, 279] on button "Cerrar" at bounding box center [496, 285] width 46 height 17
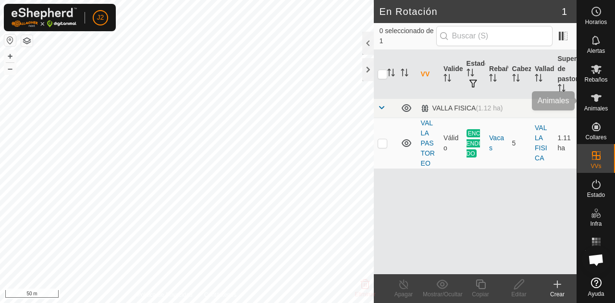
click at [592, 114] on div "Animales" at bounding box center [596, 100] width 38 height 29
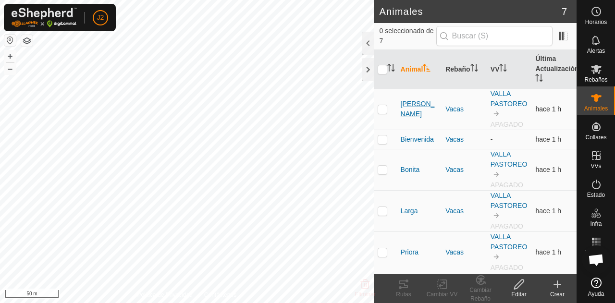
click at [415, 112] on span "[PERSON_NAME]" at bounding box center [419, 109] width 37 height 20
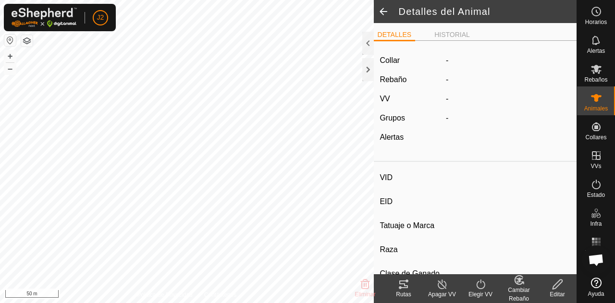
type input "[PERSON_NAME]"
type input "-"
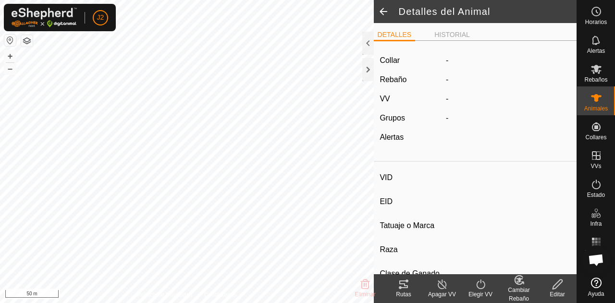
type input "0 kg"
type input "-"
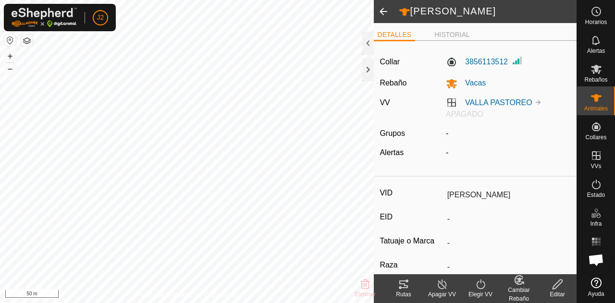
click at [436, 284] on icon at bounding box center [442, 285] width 12 height 12
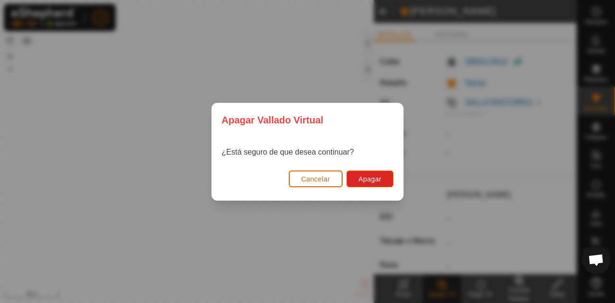
click at [333, 180] on button "Cancelar" at bounding box center [316, 179] width 54 height 17
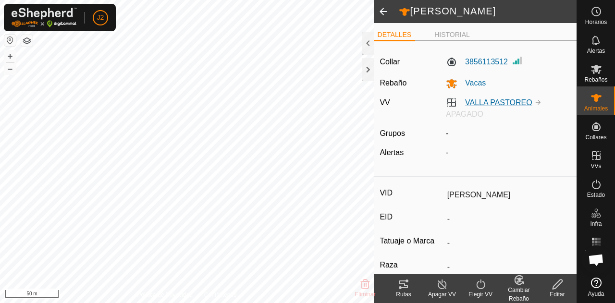
click at [486, 103] on link "VALLA PASTOREO" at bounding box center [498, 103] width 67 height 8
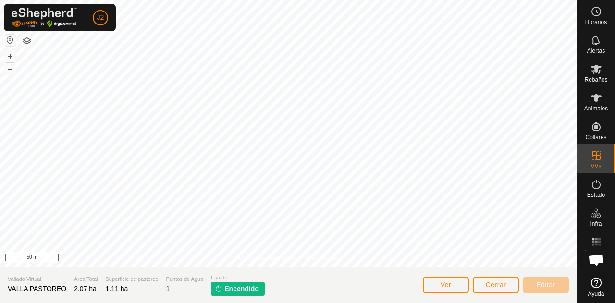
click at [232, 293] on span "Encendido" at bounding box center [241, 289] width 35 height 10
click at [227, 290] on span "Encendido" at bounding box center [241, 289] width 35 height 10
click at [477, 282] on button "Cerrar" at bounding box center [496, 285] width 46 height 17
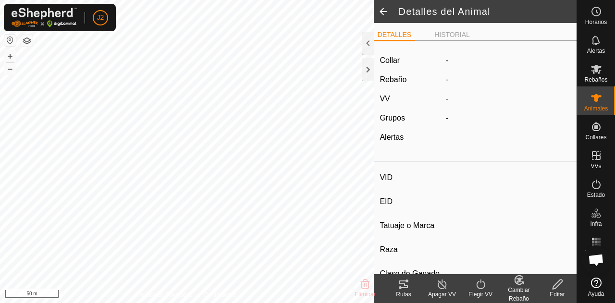
type input "[PERSON_NAME]"
type input "-"
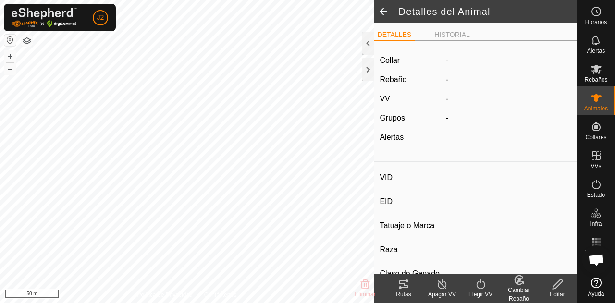
type input "0 kg"
type input "-"
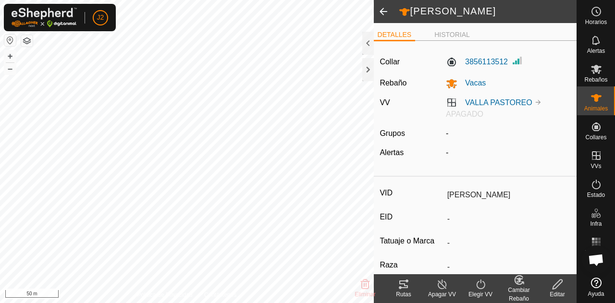
click at [451, 290] on turn-off-svg-icon at bounding box center [442, 285] width 38 height 12
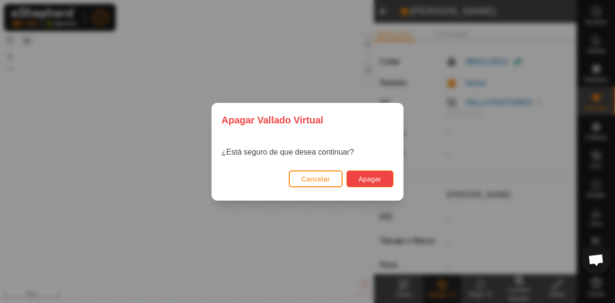
click at [375, 175] on span "Apagar" at bounding box center [369, 179] width 23 height 8
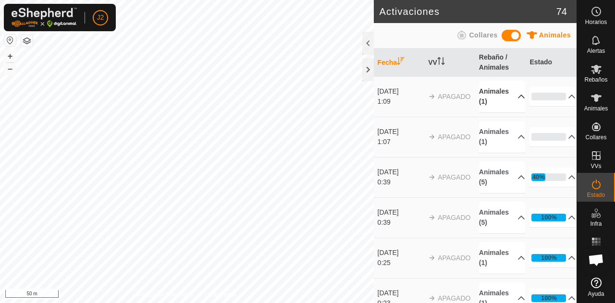
drag, startPoint x: 506, startPoint y: 96, endPoint x: 519, endPoint y: 96, distance: 13.5
click at [519, 96] on p-accordion-header "Animales (1)" at bounding box center [502, 97] width 46 height 32
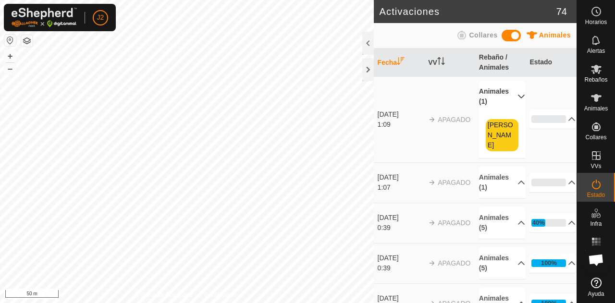
click at [519, 96] on p-accordion-header "Animales (1)" at bounding box center [502, 97] width 46 height 32
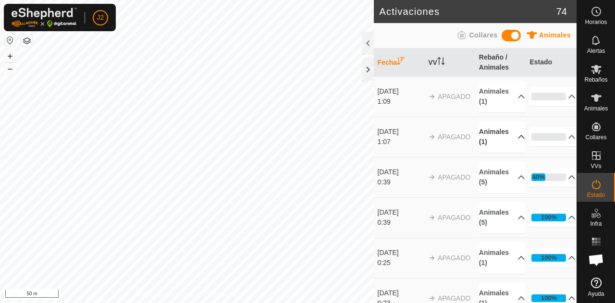
click at [506, 137] on p-accordion-header "Animales (1)" at bounding box center [502, 137] width 46 height 32
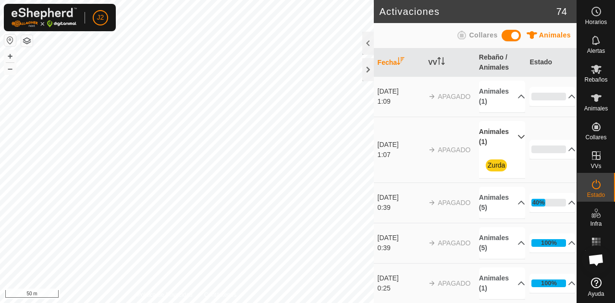
click at [506, 137] on p-accordion-header "Animales (1)" at bounding box center [502, 137] width 46 height 32
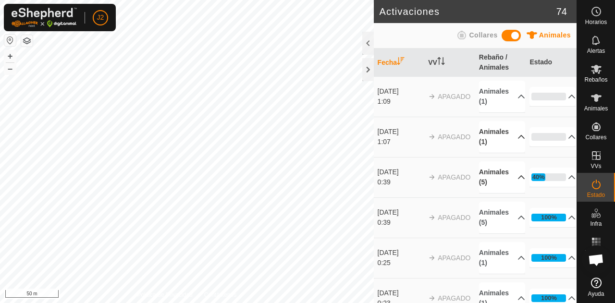
click at [504, 171] on p-accordion-header "Animales (5)" at bounding box center [502, 177] width 46 height 32
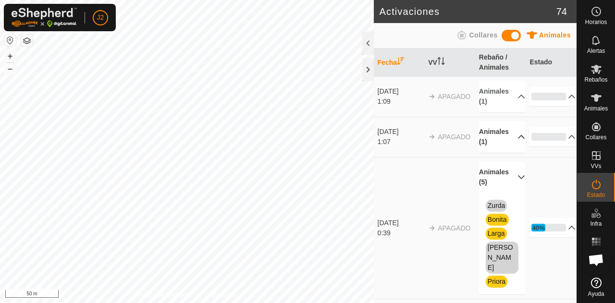
click at [504, 171] on p-accordion-header "Animales (5)" at bounding box center [502, 177] width 46 height 32
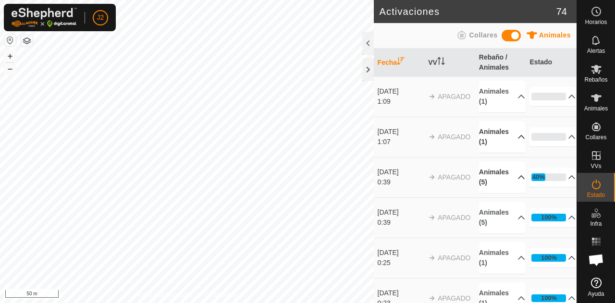
click at [505, 176] on p-accordion-header "Animales (5)" at bounding box center [502, 177] width 46 height 32
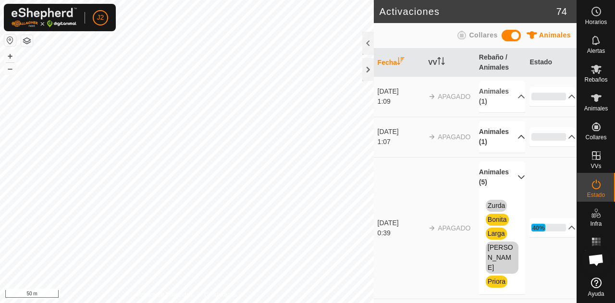
click at [505, 176] on p-accordion-header "Animales (5)" at bounding box center [502, 177] width 46 height 32
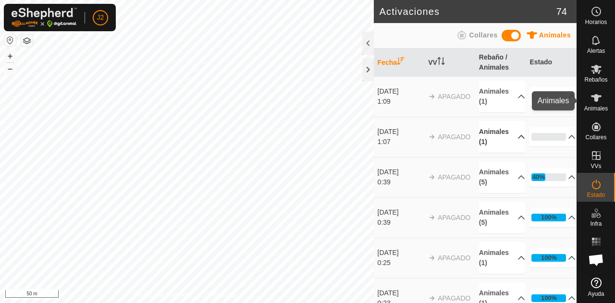
click at [591, 110] on span "Animales" at bounding box center [596, 109] width 24 height 6
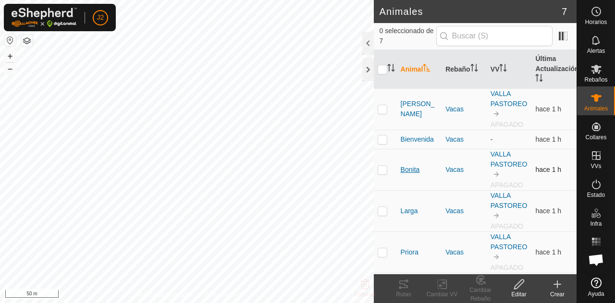
click at [407, 166] on span "Bonita" at bounding box center [410, 170] width 19 height 10
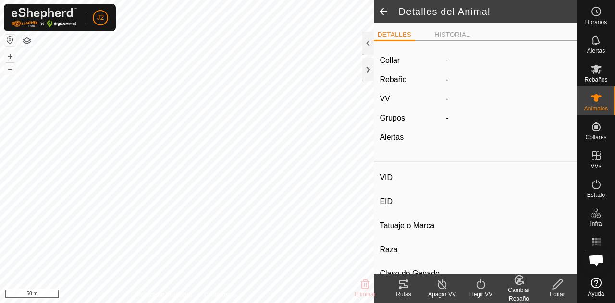
type input "Bonita"
type input "-"
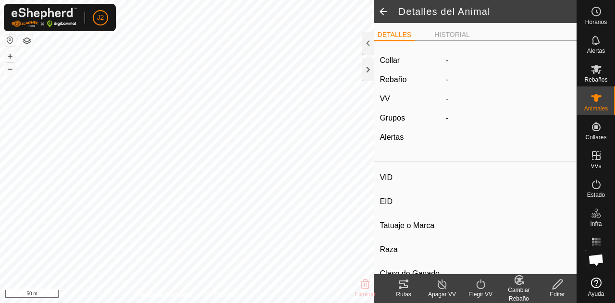
type input "0 kg"
type input "-"
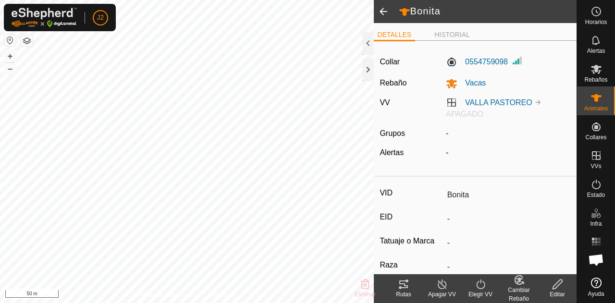
click at [401, 290] on div "Rutas" at bounding box center [403, 294] width 38 height 9
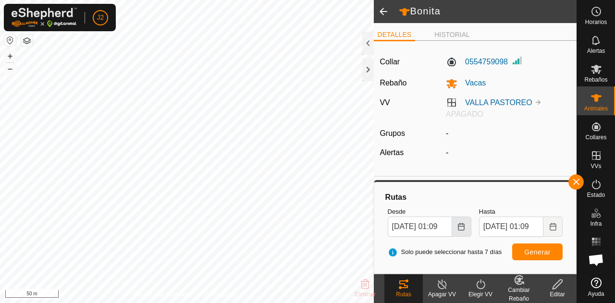
click at [467, 223] on button "Choose Date" at bounding box center [461, 227] width 19 height 20
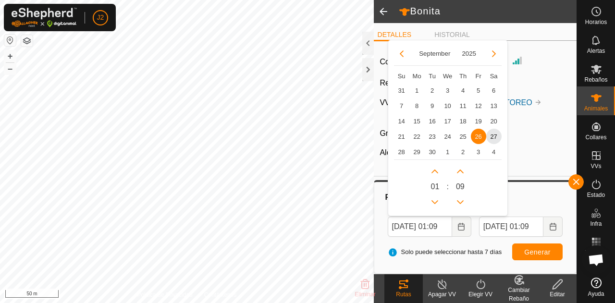
click at [537, 208] on label "Hasta" at bounding box center [521, 212] width 84 height 10
click at [537, 217] on input "[DATE] 01:09" at bounding box center [511, 227] width 64 height 20
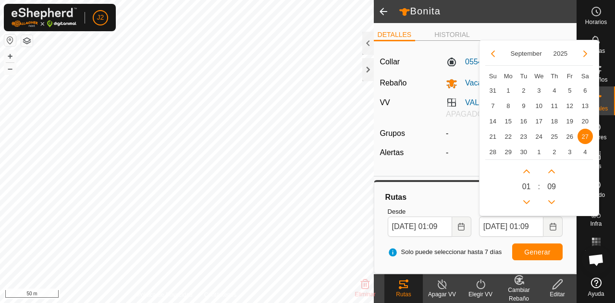
click at [438, 291] on div "Apagar VV" at bounding box center [442, 294] width 38 height 9
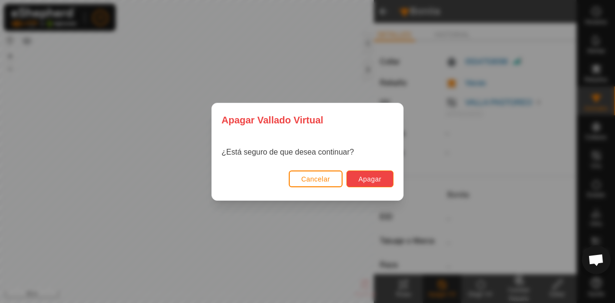
click at [376, 174] on button "Apagar" at bounding box center [369, 179] width 47 height 17
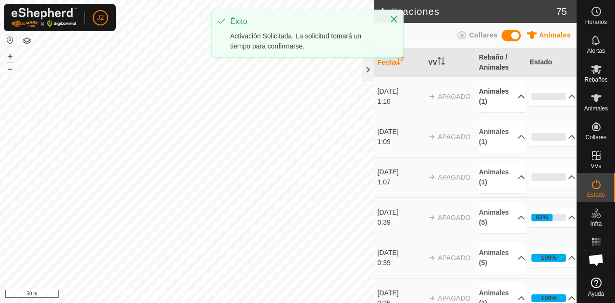
click at [515, 98] on p-accordion-header "Animales (1)" at bounding box center [502, 97] width 46 height 32
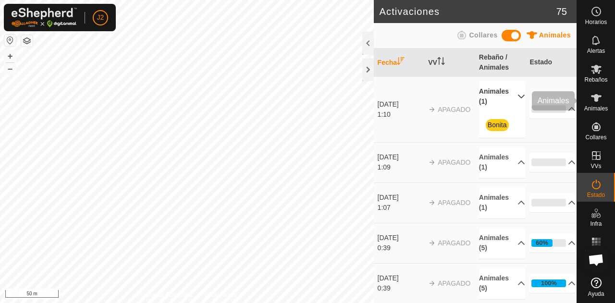
drag, startPoint x: 515, startPoint y: 98, endPoint x: 593, endPoint y: 108, distance: 79.0
click at [593, 108] on span "Animales" at bounding box center [596, 109] width 24 height 6
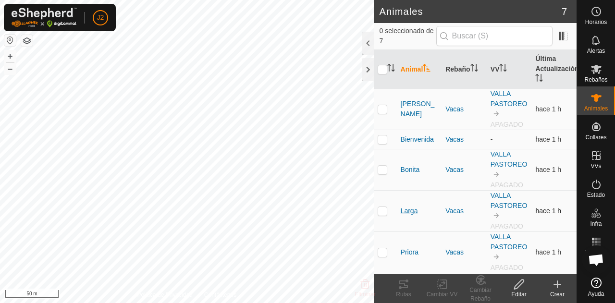
click at [411, 210] on span "Larga" at bounding box center [409, 211] width 17 height 10
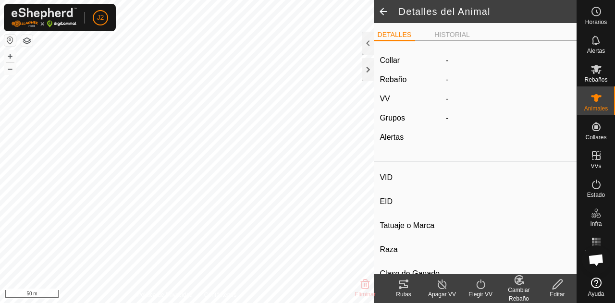
type input "Larga"
type input "-"
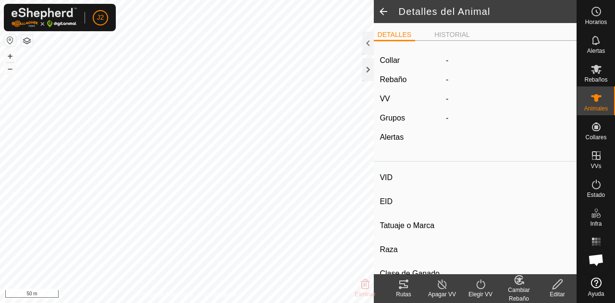
type input "0 kg"
type input "-"
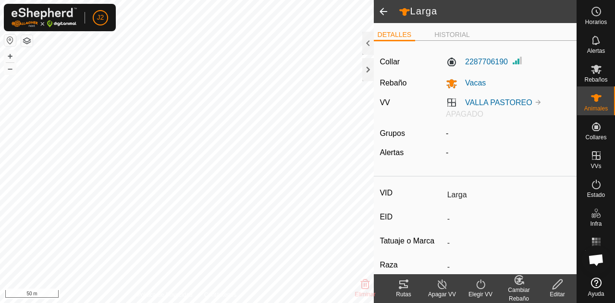
click at [401, 285] on icon at bounding box center [404, 285] width 12 height 12
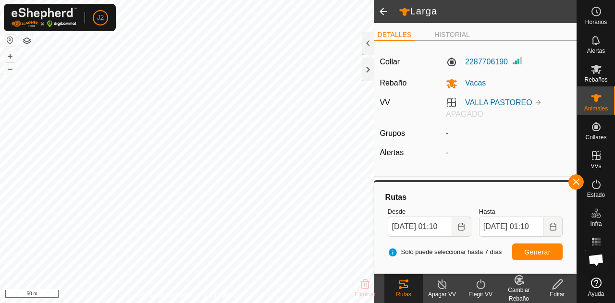
click at [433, 290] on turn-off-svg-icon at bounding box center [442, 285] width 38 height 12
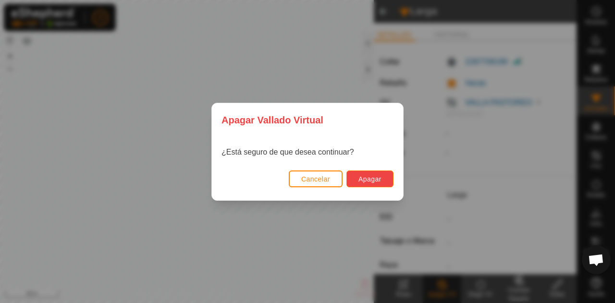
click at [378, 177] on span "Apagar" at bounding box center [369, 179] width 23 height 8
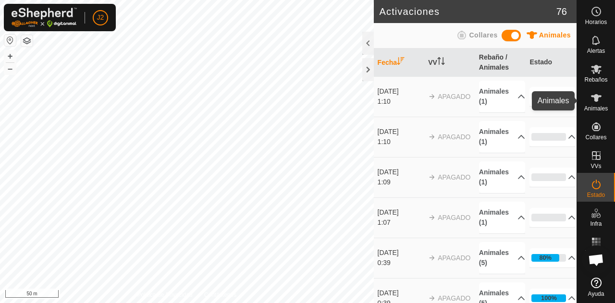
click at [596, 106] on span "Animales" at bounding box center [596, 109] width 24 height 6
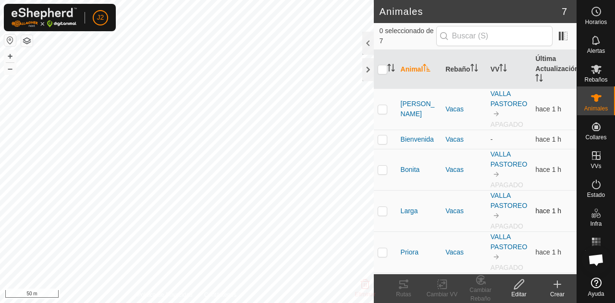
scroll to position [57, 0]
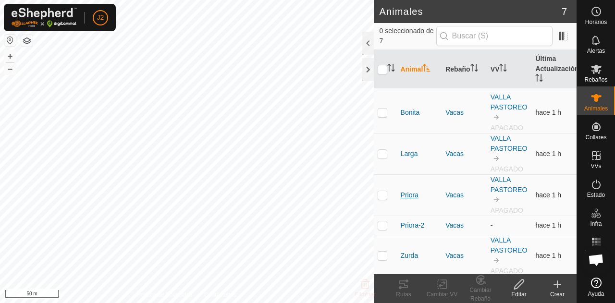
click at [413, 191] on span "Priora" at bounding box center [410, 195] width 18 height 10
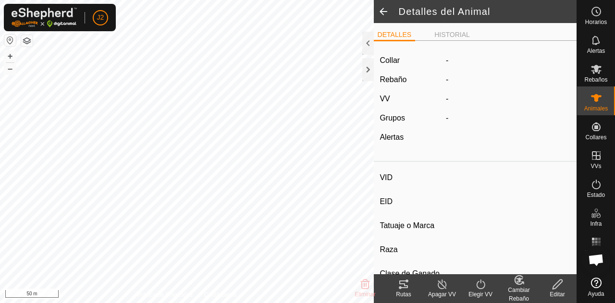
type input "Priora"
type input "-"
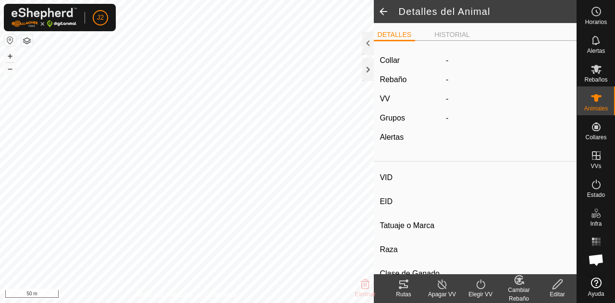
type input "0 kg"
type input "-"
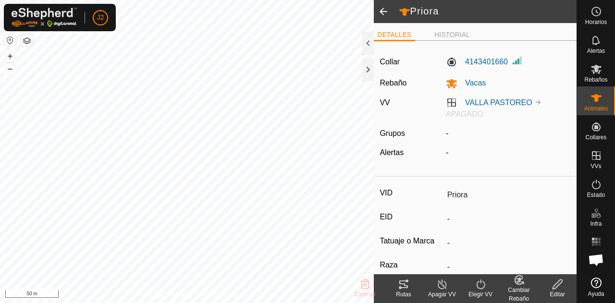
click at [404, 280] on icon at bounding box center [404, 285] width 12 height 12
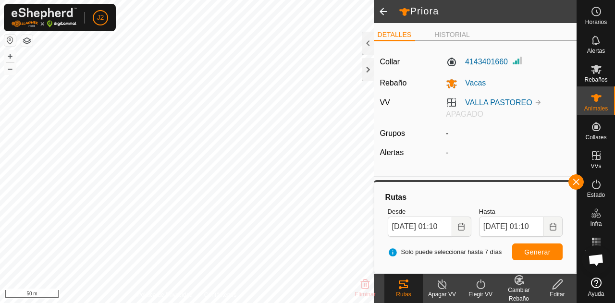
click at [441, 289] on icon at bounding box center [442, 285] width 9 height 10
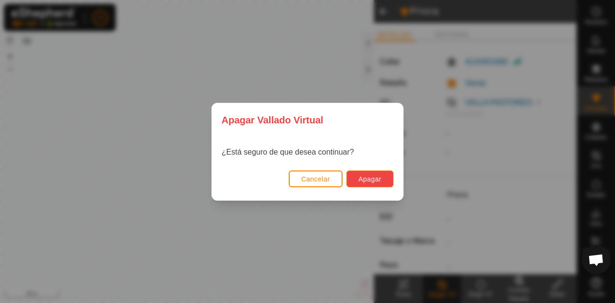
click at [381, 173] on button "Apagar" at bounding box center [369, 179] width 47 height 17
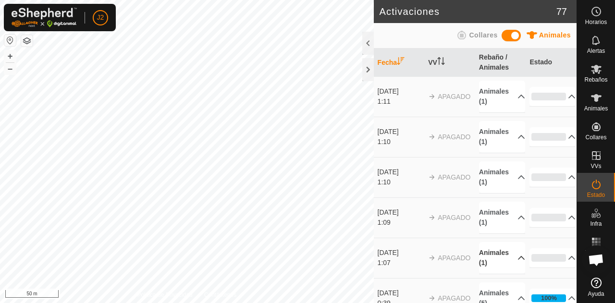
click at [508, 259] on p-accordion-header "Animales (1)" at bounding box center [502, 258] width 46 height 32
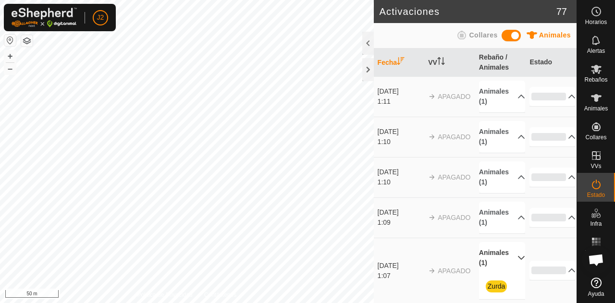
click at [508, 259] on p-accordion-header "Animales (1)" at bounding box center [502, 258] width 46 height 32
click at [501, 229] on p-accordion-header "Animales (1)" at bounding box center [502, 218] width 46 height 32
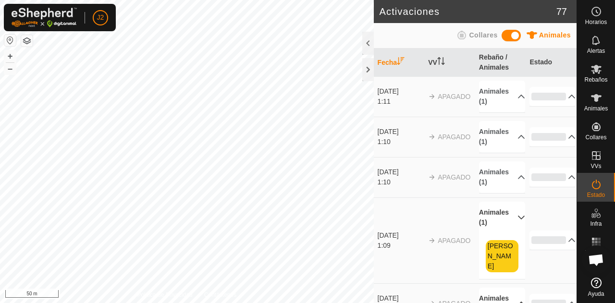
click at [501, 229] on p-accordion-header "Animales (1)" at bounding box center [502, 218] width 46 height 32
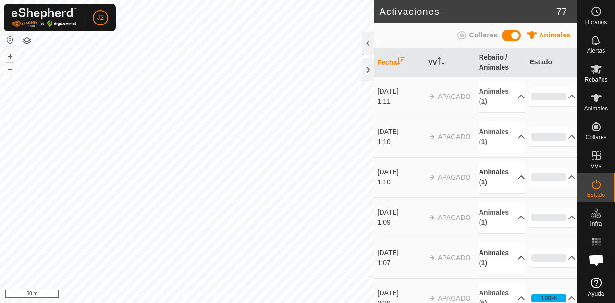
click at [510, 186] on p-accordion-header "Animales (1)" at bounding box center [502, 177] width 46 height 32
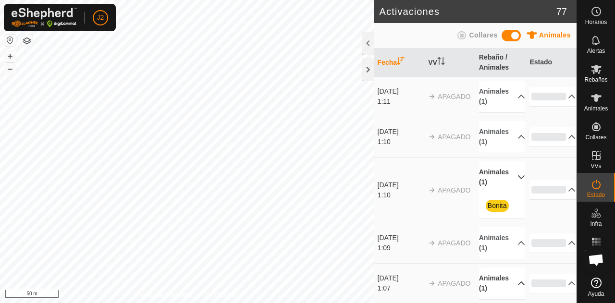
click at [510, 186] on p-accordion-header "Animales (1)" at bounding box center [502, 177] width 46 height 32
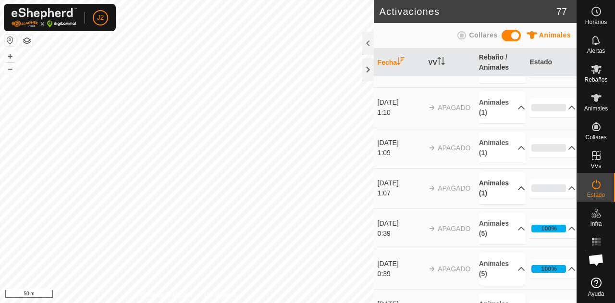
scroll to position [72, 0]
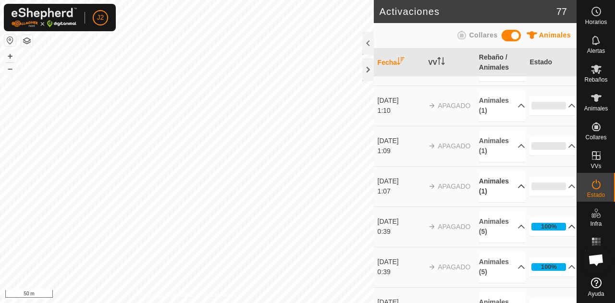
click at [548, 232] on p-accordion-header "100%" at bounding box center [553, 226] width 46 height 19
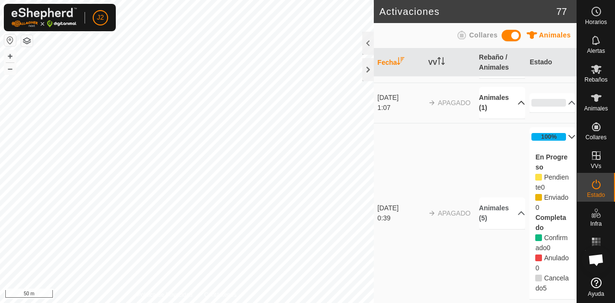
scroll to position [156, 0]
click at [495, 201] on p-accordion-header "Animales (5)" at bounding box center [502, 213] width 46 height 32
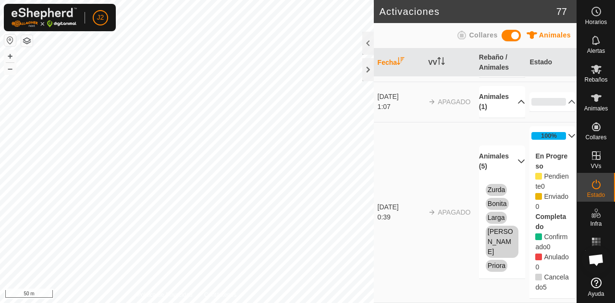
scroll to position [0, 0]
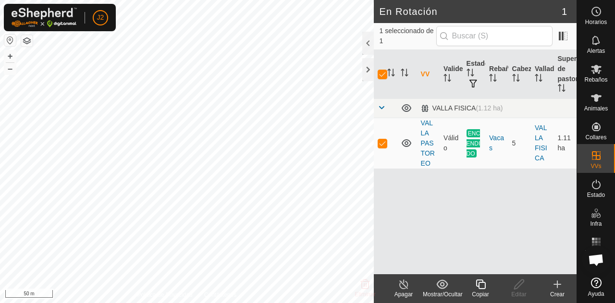
click at [406, 285] on icon at bounding box center [404, 285] width 12 height 12
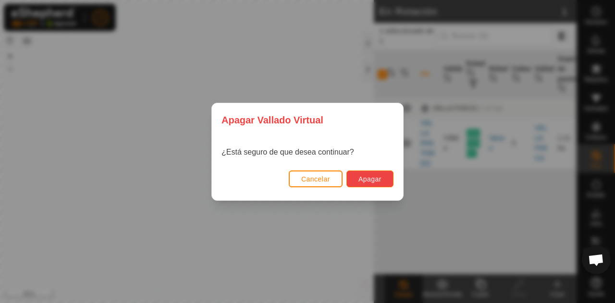
click at [383, 175] on button "Apagar" at bounding box center [369, 179] width 47 height 17
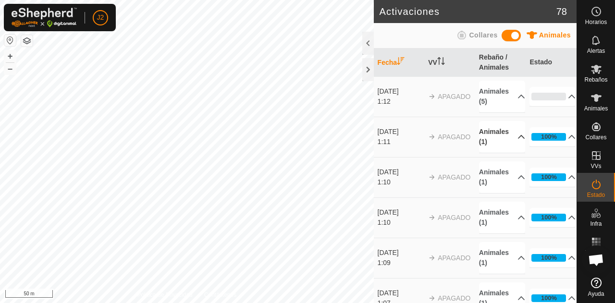
click at [510, 141] on p-accordion-header "Animales (1)" at bounding box center [502, 137] width 46 height 32
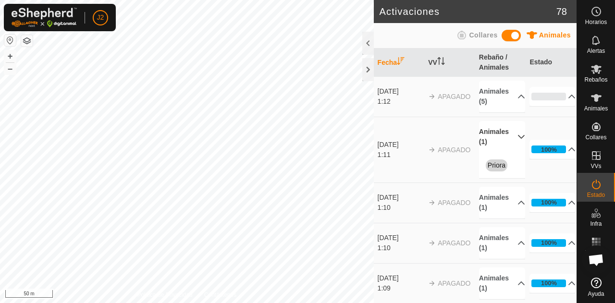
click at [510, 141] on p-accordion-header "Animales (1)" at bounding box center [502, 137] width 46 height 32
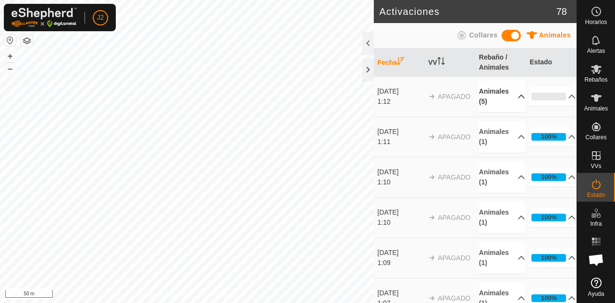
click at [501, 99] on p-accordion-header "Animales (5)" at bounding box center [502, 97] width 46 height 32
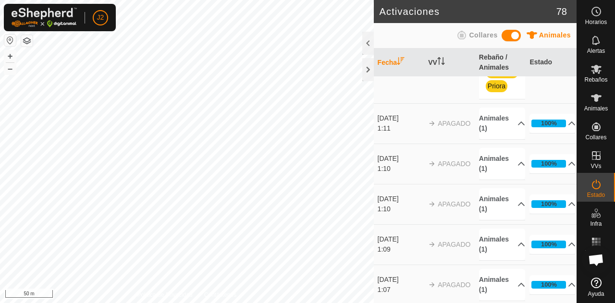
scroll to position [117, 0]
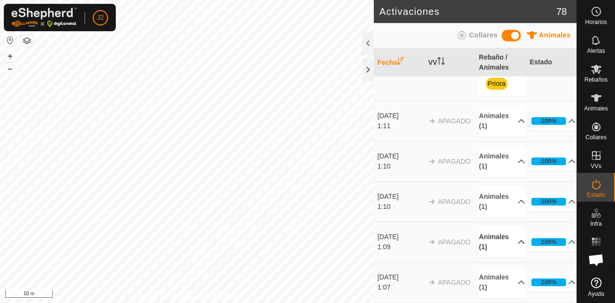
click at [493, 236] on p-accordion-header "Animales (1)" at bounding box center [502, 242] width 46 height 32
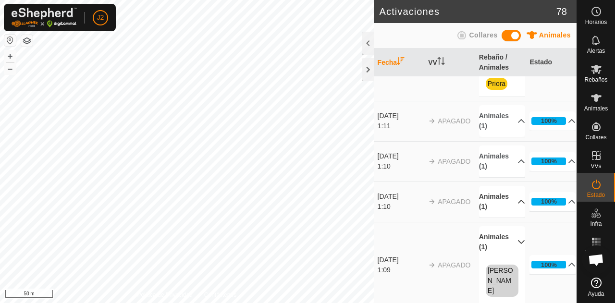
click at [493, 187] on p-accordion-header "Animales (1)" at bounding box center [502, 202] width 46 height 32
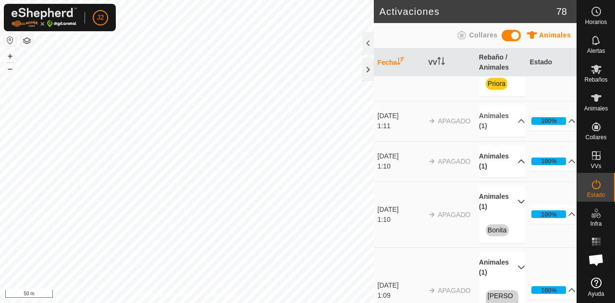
click at [494, 152] on p-accordion-header "Animales (1)" at bounding box center [502, 162] width 46 height 32
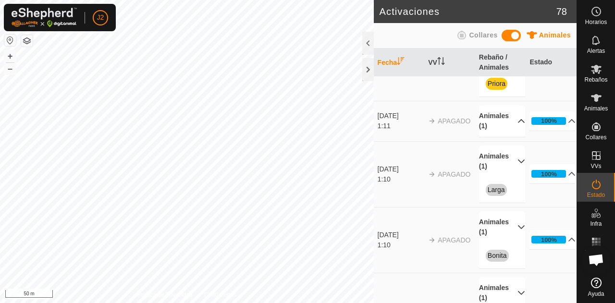
click at [494, 117] on p-accordion-header "Animales (1)" at bounding box center [502, 121] width 46 height 32
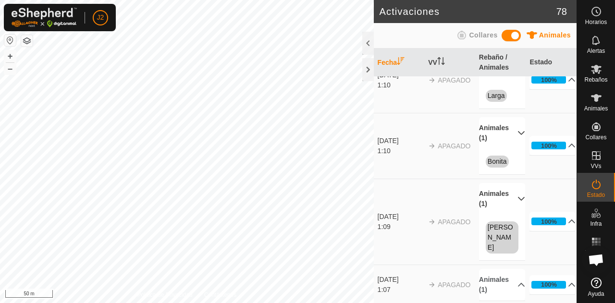
scroll to position [241, 0]
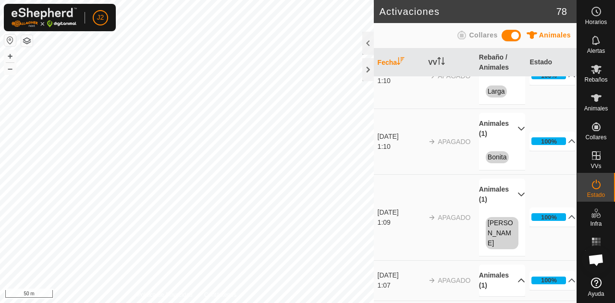
click at [497, 265] on p-accordion-header "Animales (1)" at bounding box center [502, 281] width 46 height 32
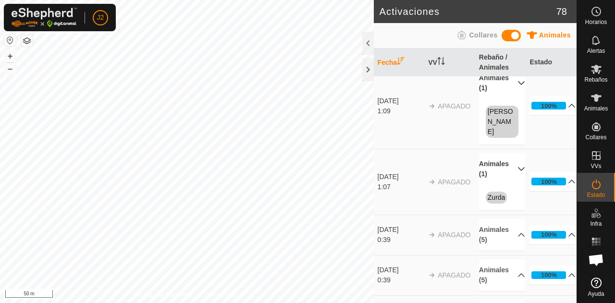
scroll to position [0, 0]
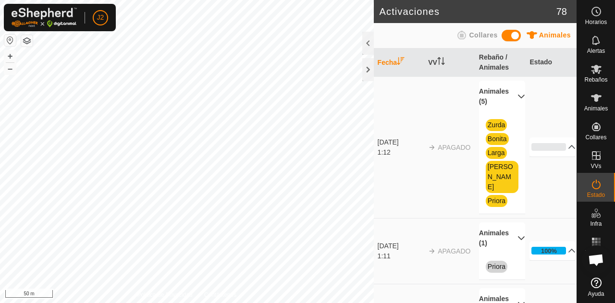
click at [496, 81] on p-accordion-header "Animales (5)" at bounding box center [502, 97] width 46 height 32
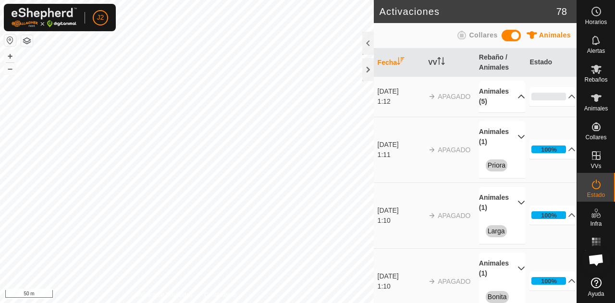
click at [504, 94] on p-accordion-header "Animales (5)" at bounding box center [502, 97] width 46 height 32
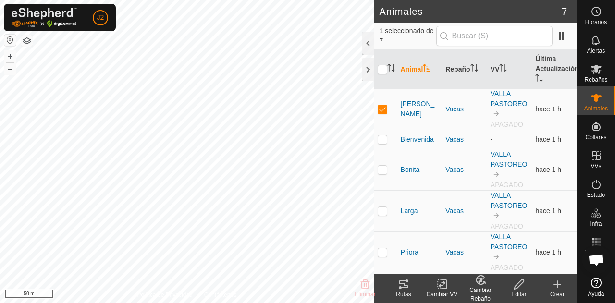
click at [444, 285] on icon at bounding box center [442, 285] width 12 height 12
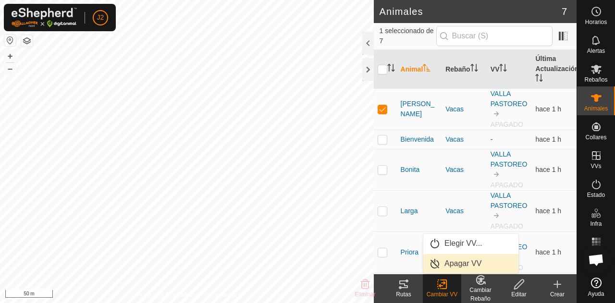
click at [454, 263] on link "Apagar VV" at bounding box center [470, 263] width 95 height 19
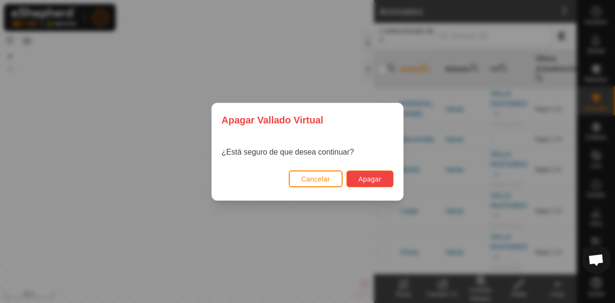
click at [371, 187] on button "Apagar" at bounding box center [369, 179] width 47 height 17
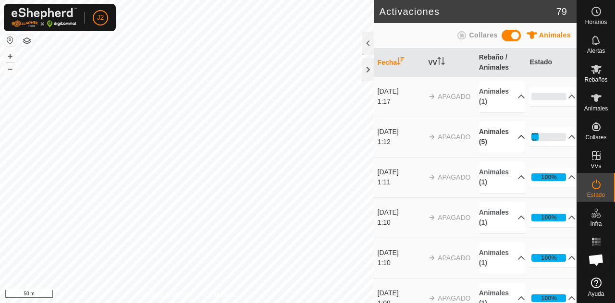
click at [510, 137] on p-accordion-header "Animales (5)" at bounding box center [502, 137] width 46 height 32
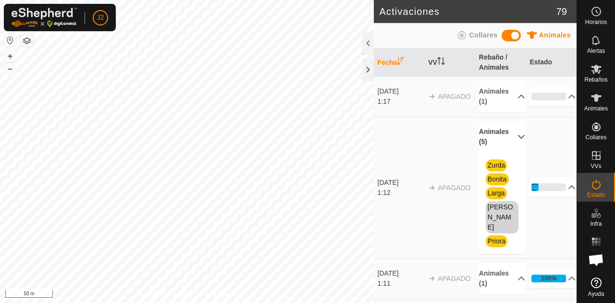
click at [510, 137] on p-accordion-header "Animales (5)" at bounding box center [502, 137] width 46 height 32
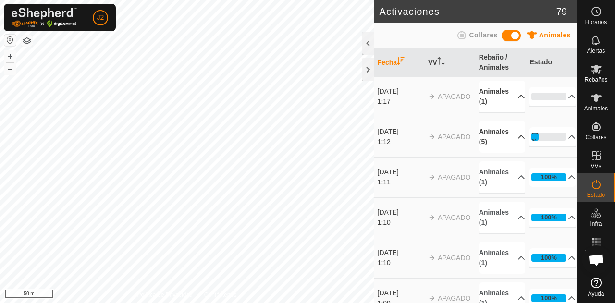
click at [504, 91] on p-accordion-header "Animales (1)" at bounding box center [502, 97] width 46 height 32
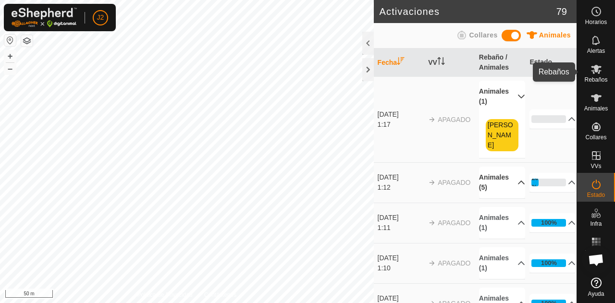
click at [603, 69] on es-mob-svg-icon at bounding box center [596, 69] width 17 height 15
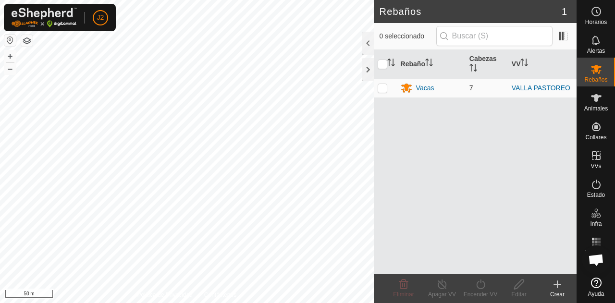
click at [425, 93] on div "Vacas" at bounding box center [431, 88] width 61 height 12
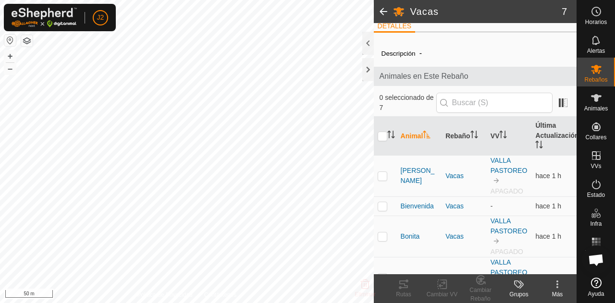
scroll to position [9, 0]
click at [494, 132] on th "VV" at bounding box center [509, 135] width 45 height 39
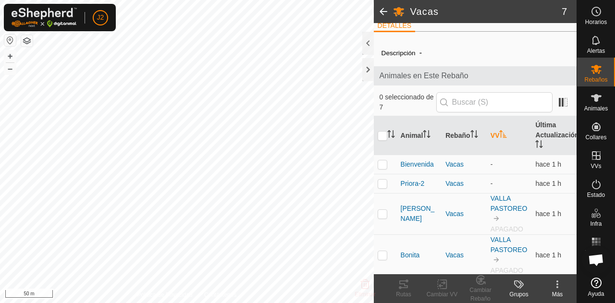
click at [494, 132] on th "VV" at bounding box center [509, 135] width 45 height 39
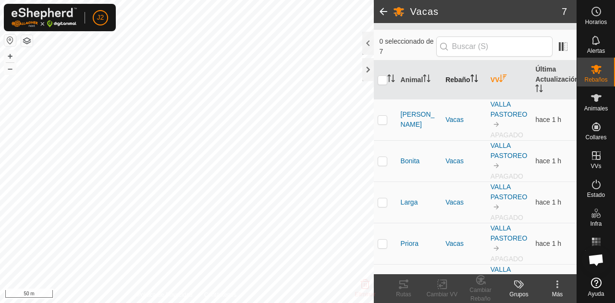
scroll to position [67, 0]
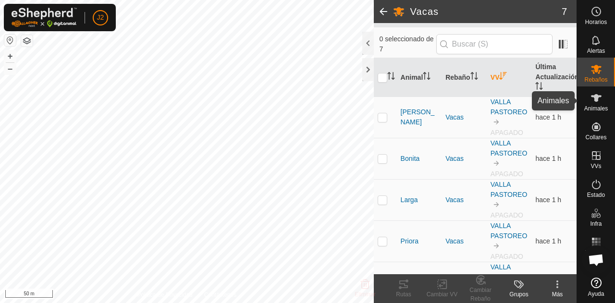
click at [599, 94] on icon at bounding box center [597, 98] width 12 height 12
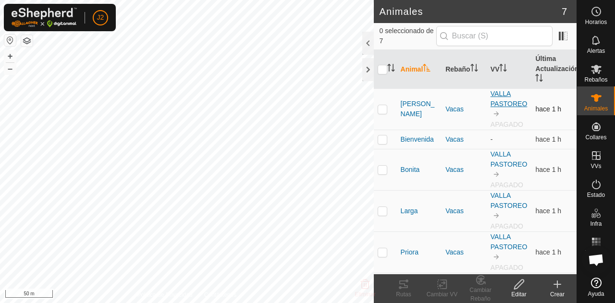
click at [496, 102] on link "VALLA PASTOREO" at bounding box center [509, 99] width 37 height 18
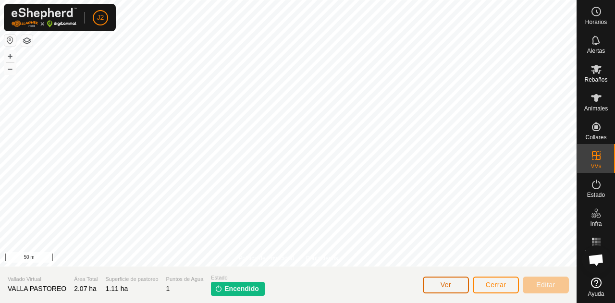
click at [460, 288] on button "Ver" at bounding box center [446, 285] width 46 height 17
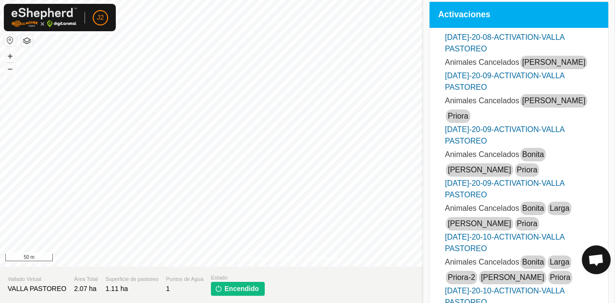
click at [529, 58] on link "[PERSON_NAME]" at bounding box center [553, 62] width 63 height 8
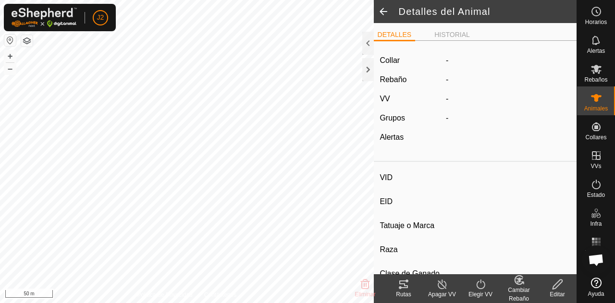
type input "[PERSON_NAME]"
type input "-"
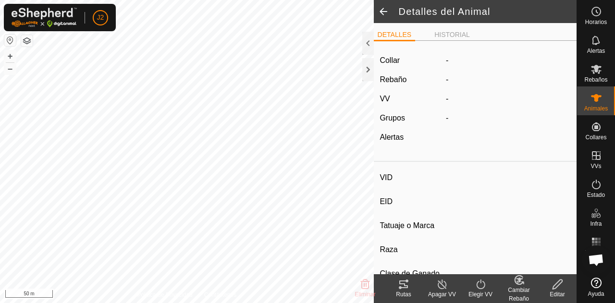
type input "0 kg"
type input "-"
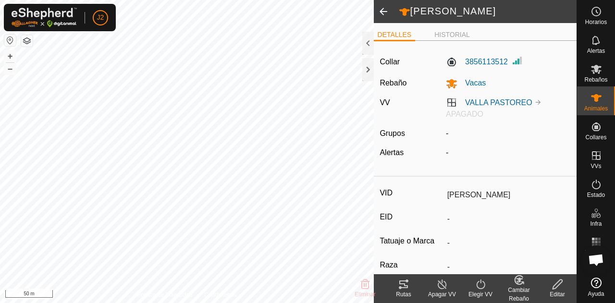
click at [471, 113] on span "APAGADO" at bounding box center [464, 114] width 37 height 8
click at [482, 104] on link "VALLA PASTOREO" at bounding box center [498, 103] width 67 height 8
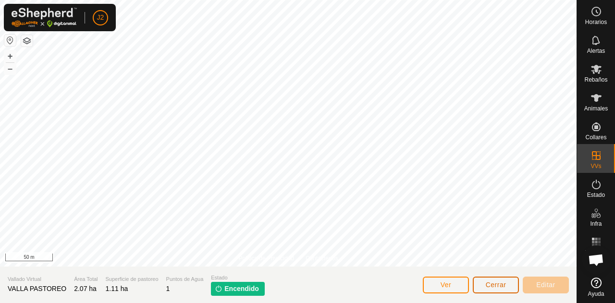
click at [483, 291] on button "Cerrar" at bounding box center [496, 285] width 46 height 17
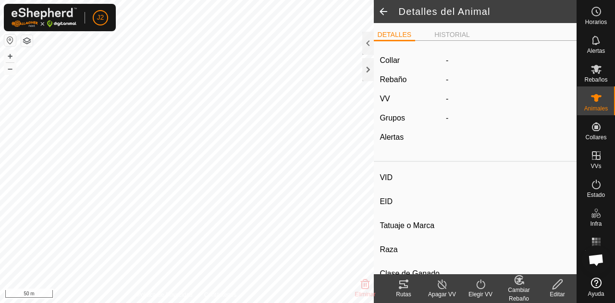
type input "[PERSON_NAME]"
type input "-"
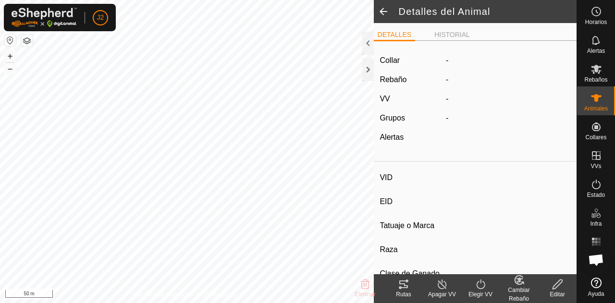
type input "0 kg"
type input "-"
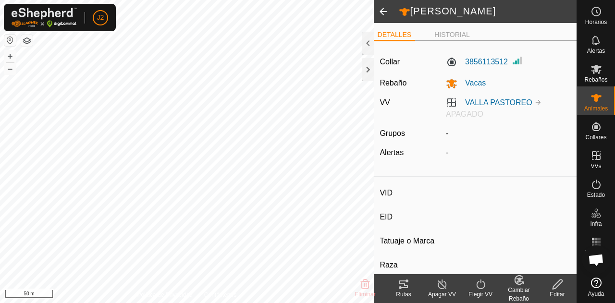
type input "Bienvenida"
type input "-"
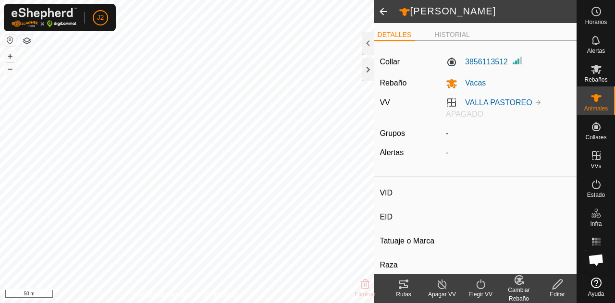
type input "0 kg"
type input "-"
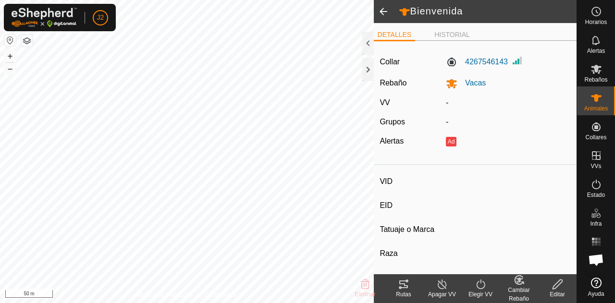
type input "Priora-2"
type input "-"
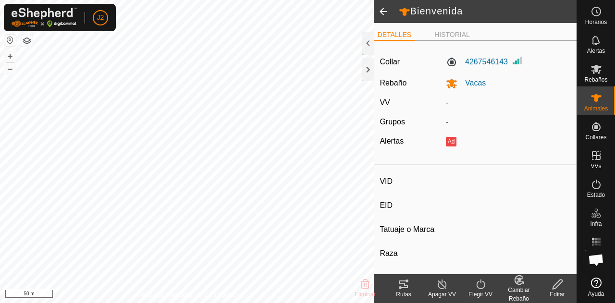
type input "0 kg"
type input "-"
type input "[PERSON_NAME]"
type input "-"
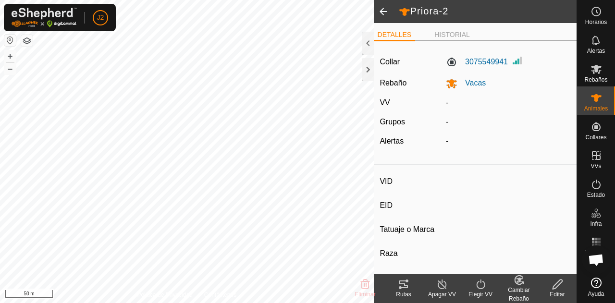
type input "-"
type input "0 kg"
type input "-"
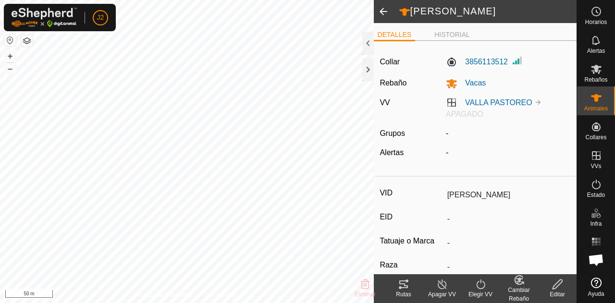
click at [561, 287] on icon at bounding box center [558, 285] width 12 height 12
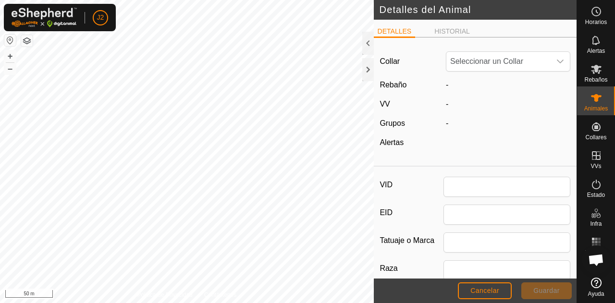
type input "[PERSON_NAME]"
type input "0"
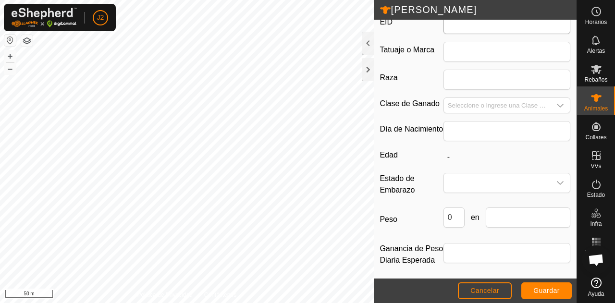
scroll to position [224, 0]
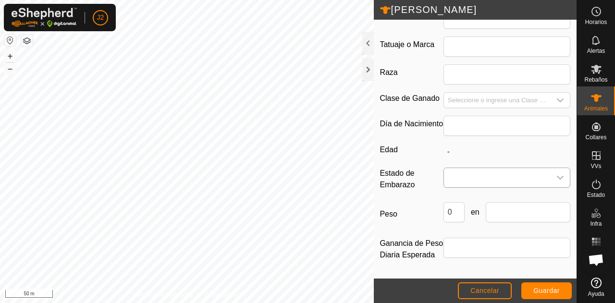
click at [533, 168] on p-select at bounding box center [507, 178] width 127 height 20
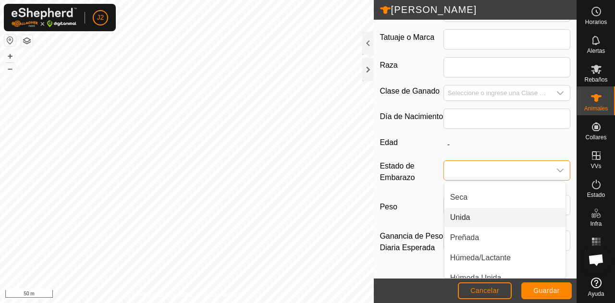
scroll to position [24, 0]
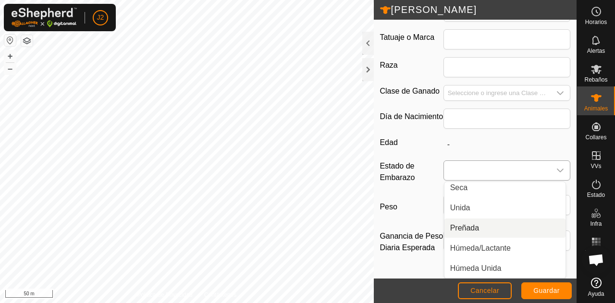
click at [465, 228] on li "Preñada" at bounding box center [505, 228] width 121 height 19
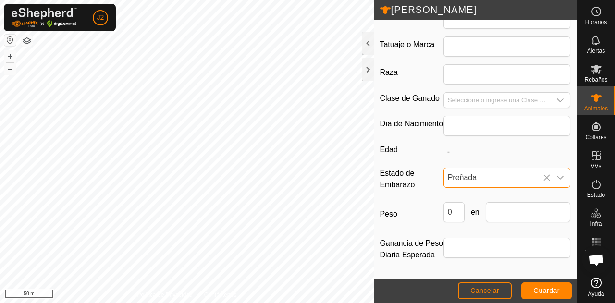
scroll to position [200, 0]
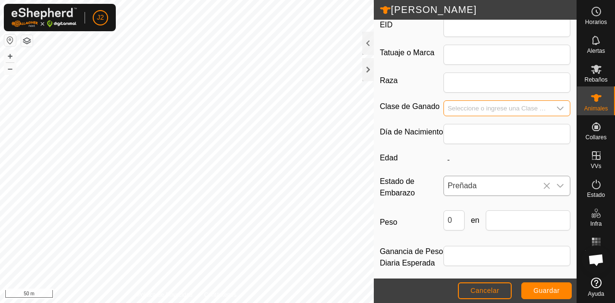
click at [484, 104] on input "Seleccione o ingrese una Clase de Ganado" at bounding box center [497, 108] width 107 height 15
click at [556, 105] on icon "dropdown trigger" at bounding box center [560, 109] width 8 height 8
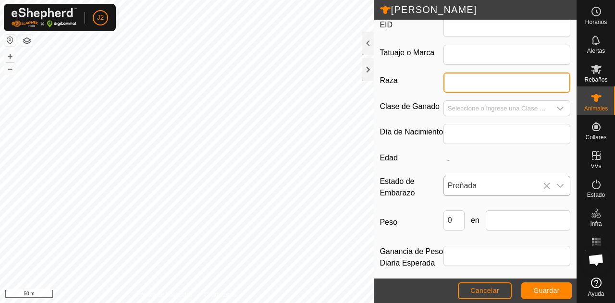
click at [495, 74] on input "Raza" at bounding box center [507, 83] width 127 height 20
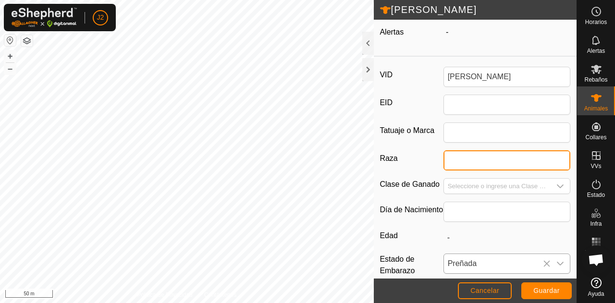
scroll to position [119, 0]
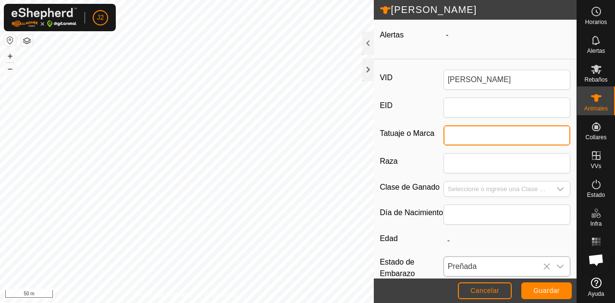
click at [482, 130] on input "Tatuaje o Marca" at bounding box center [507, 135] width 127 height 20
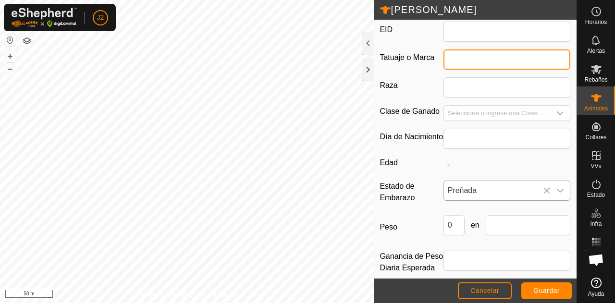
scroll to position [195, 0]
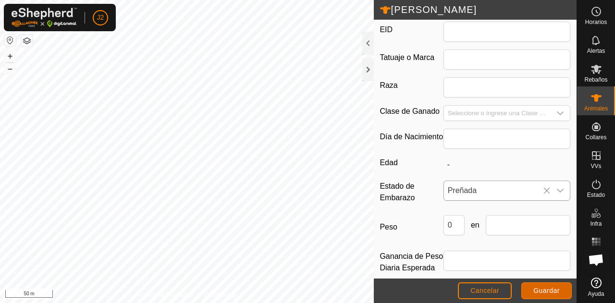
click at [541, 291] on span "Guardar" at bounding box center [546, 291] width 26 height 8
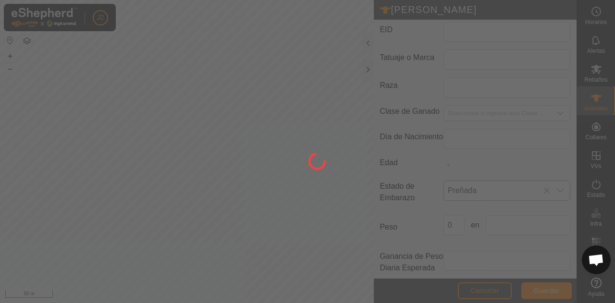
scroll to position [187, 0]
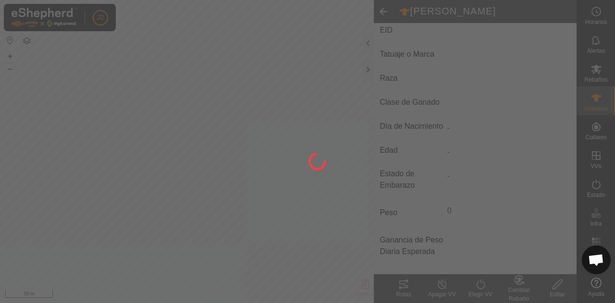
type input "-"
type input "0 kg"
type input "-"
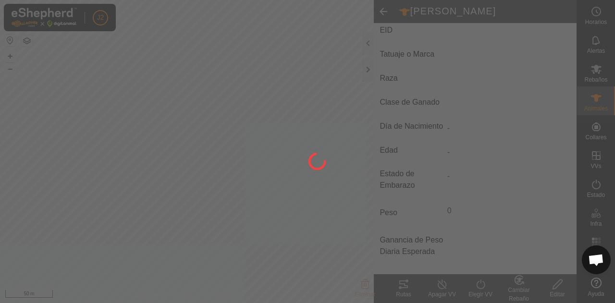
type input "-"
type input "Preñada"
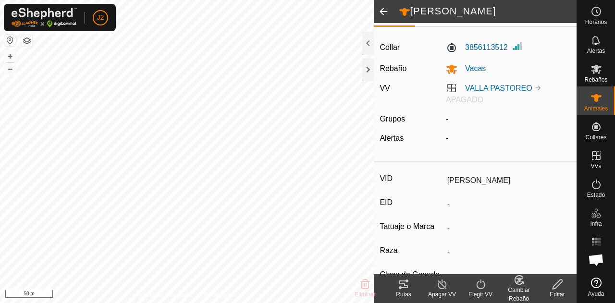
scroll to position [0, 0]
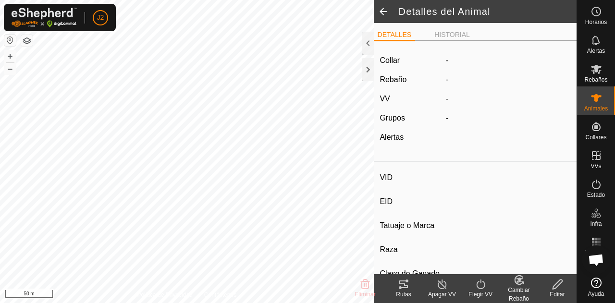
type input "Priora-2"
type input "-"
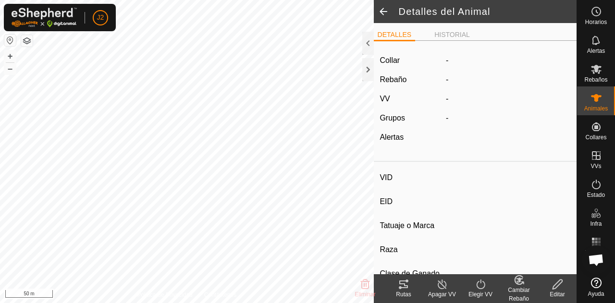
type input "0 kg"
type input "-"
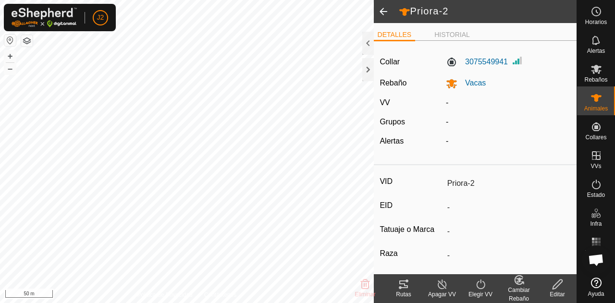
click at [560, 284] on icon at bounding box center [558, 285] width 10 height 10
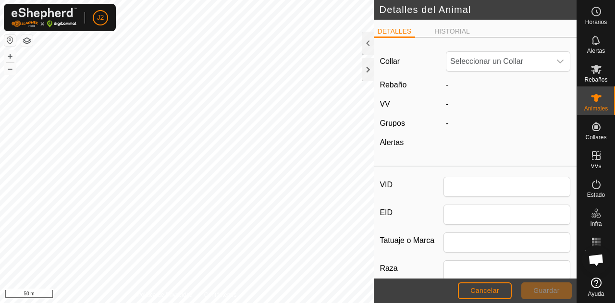
type input "Priora-2"
type input "0"
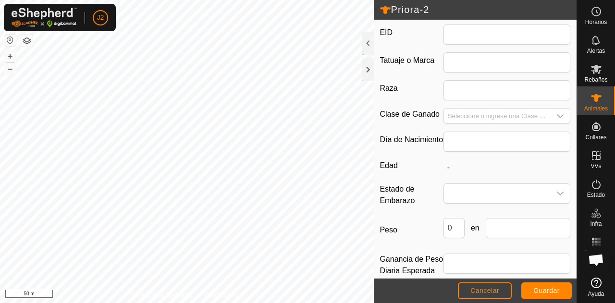
scroll to position [182, 0]
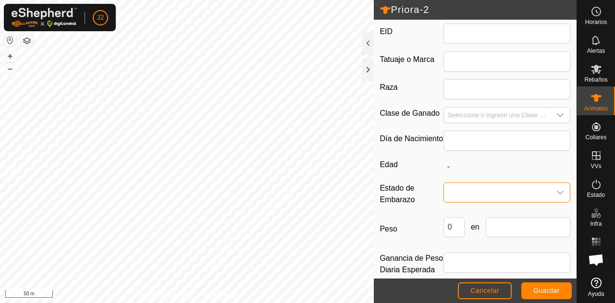
click at [487, 193] on span at bounding box center [497, 192] width 107 height 19
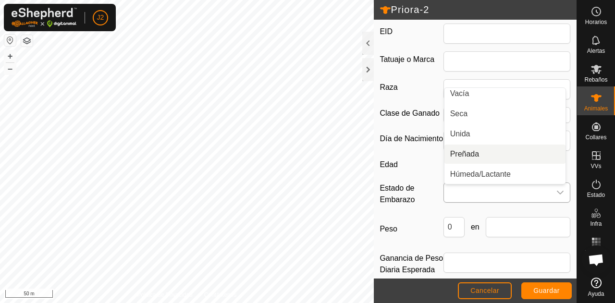
click at [476, 160] on li "Preñada" at bounding box center [505, 154] width 121 height 19
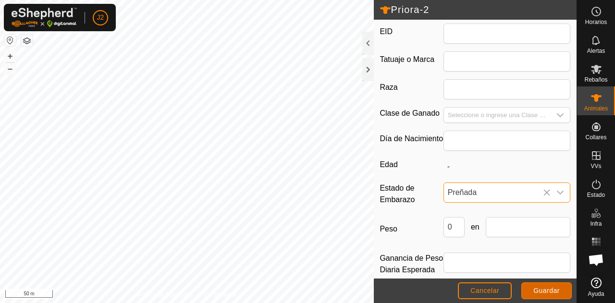
click at [539, 290] on span "Guardar" at bounding box center [546, 291] width 26 height 8
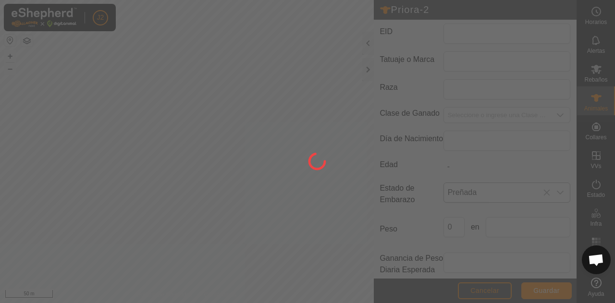
scroll to position [173, 0]
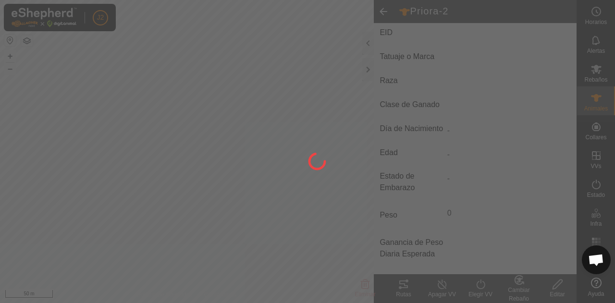
type input "-"
type input "0 kg"
type input "-"
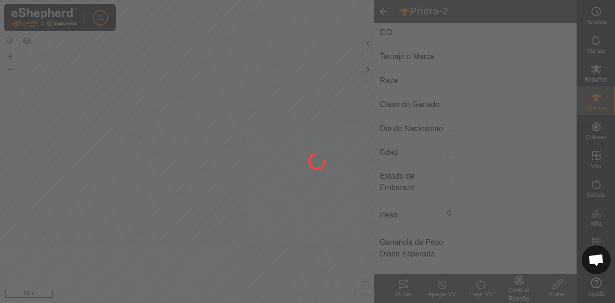
type input "-"
type input "Preñada"
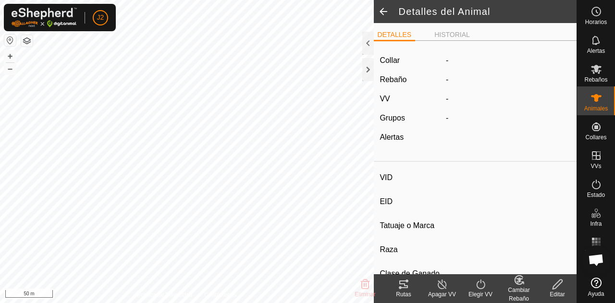
type input "Larga"
type input "-"
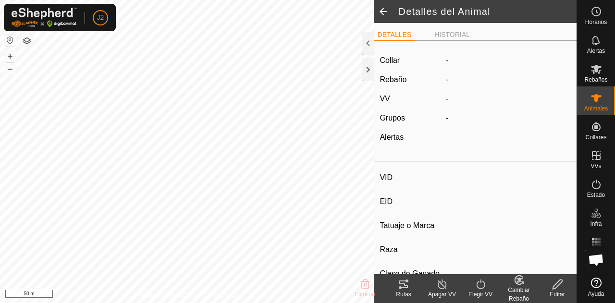
type input "0 kg"
type input "-"
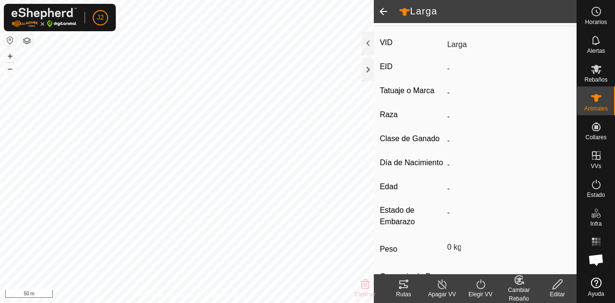
scroll to position [151, 0]
click at [556, 283] on icon at bounding box center [558, 285] width 10 height 10
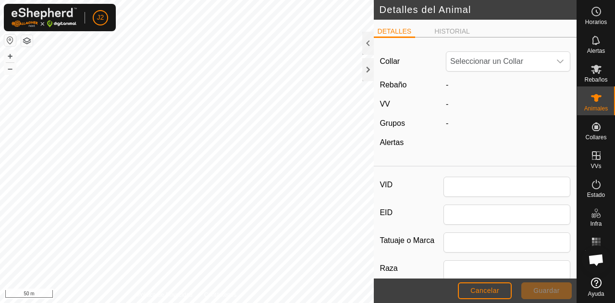
type input "Larga"
type input "0"
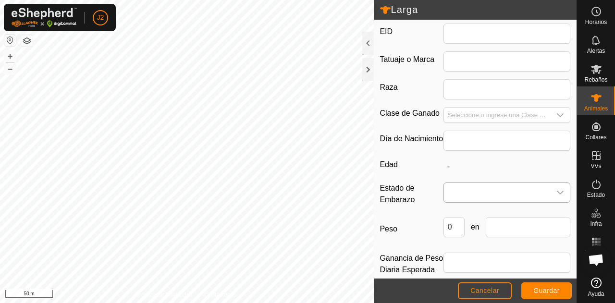
scroll to position [222, 0]
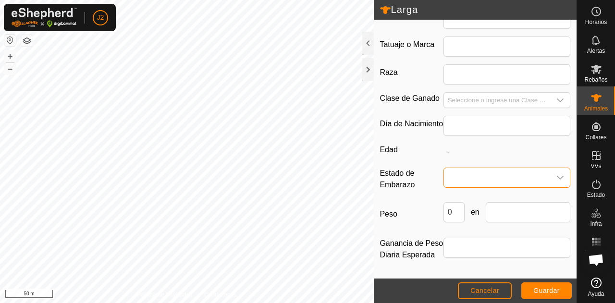
click at [472, 176] on span at bounding box center [497, 177] width 107 height 19
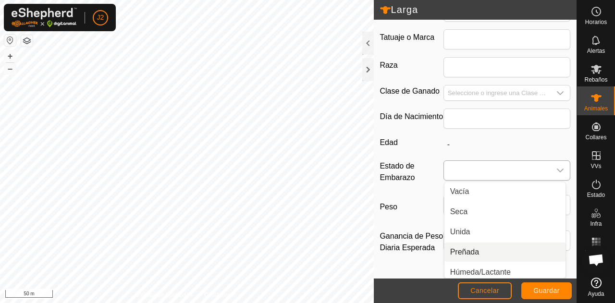
click at [477, 251] on li "Preñada" at bounding box center [505, 252] width 121 height 19
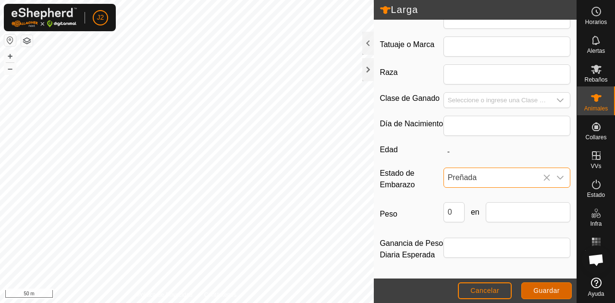
click at [545, 290] on span "Guardar" at bounding box center [546, 291] width 26 height 8
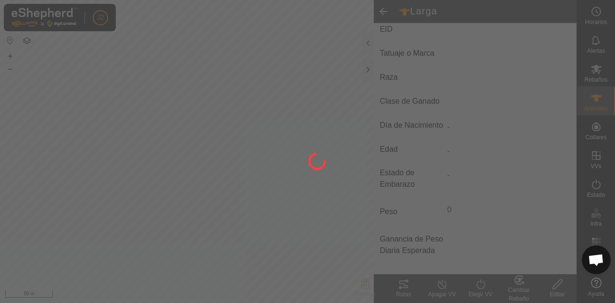
scroll to position [210, 0]
type input "-"
type input "0 kg"
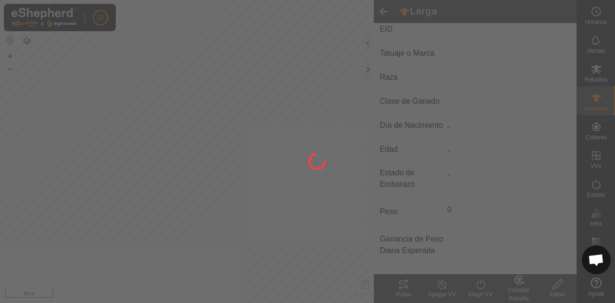
type input "-"
type input "Preñada"
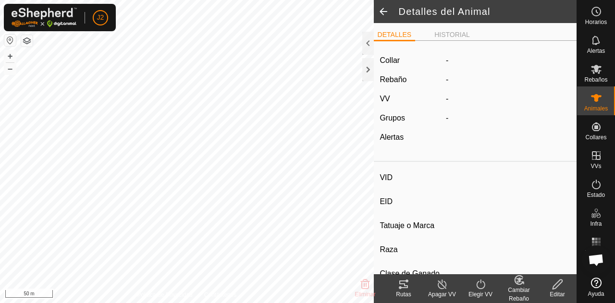
type input "Zurda"
type input "-"
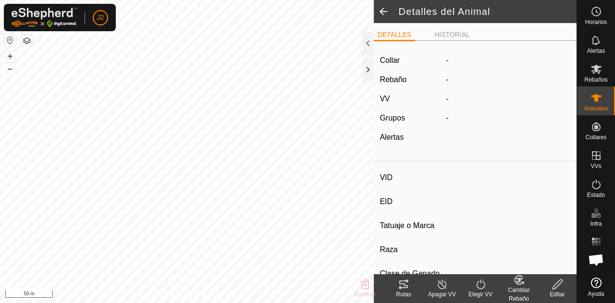
type input "0 kg"
type input "-"
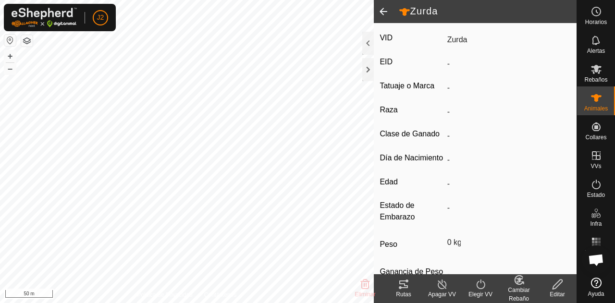
scroll to position [156, 0]
click at [568, 292] on div "Editar" at bounding box center [557, 294] width 38 height 9
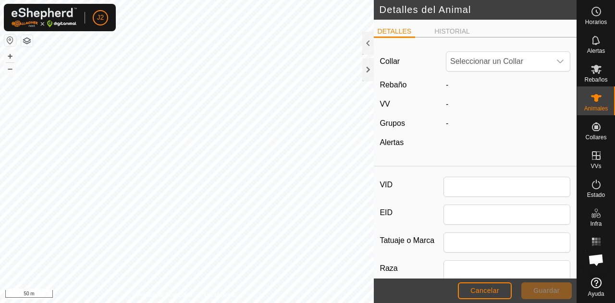
type input "Zurda"
type input "0"
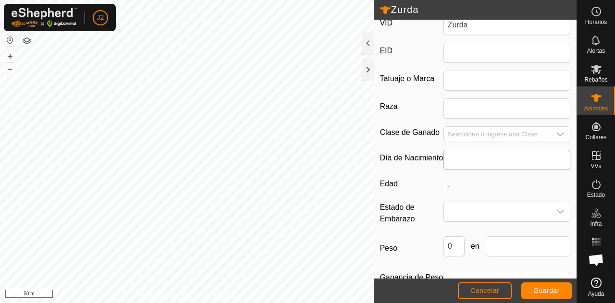
scroll to position [177, 0]
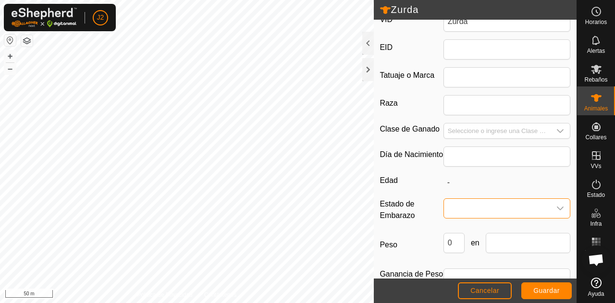
click at [498, 215] on span at bounding box center [497, 208] width 107 height 19
click at [476, 173] on li "Preñada" at bounding box center [505, 170] width 121 height 19
click at [541, 292] on span "Guardar" at bounding box center [546, 291] width 26 height 8
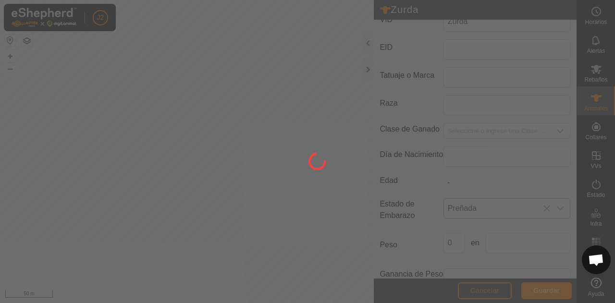
scroll to position [171, 0]
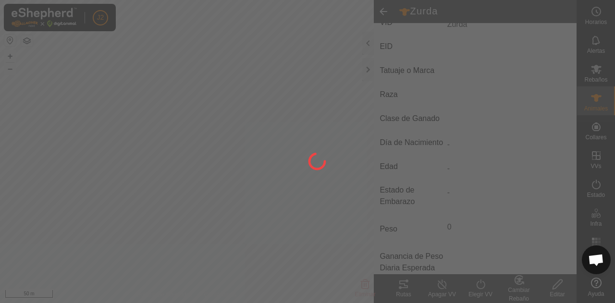
type input "-"
type input "0 kg"
type input "-"
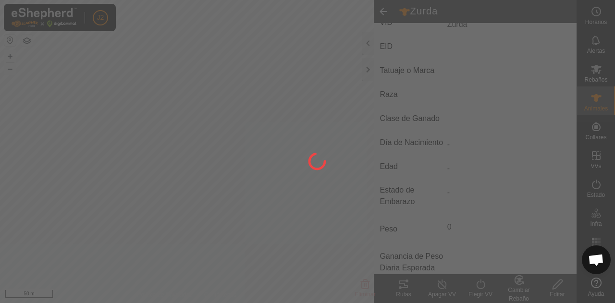
type input "-"
type input "Preñada"
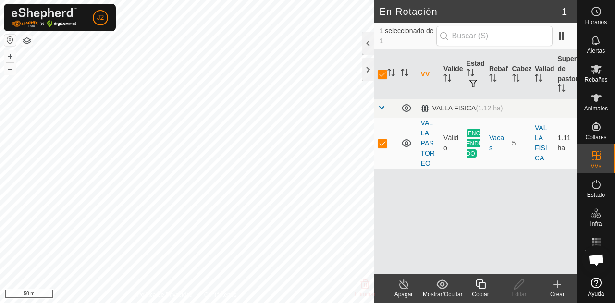
click at [450, 282] on show-hide-svg-icon at bounding box center [442, 285] width 38 height 12
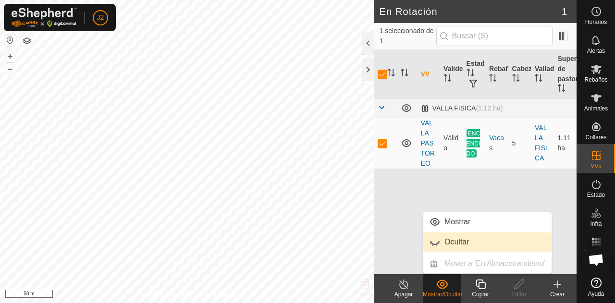
click at [464, 234] on link "Ocultar" at bounding box center [487, 242] width 128 height 19
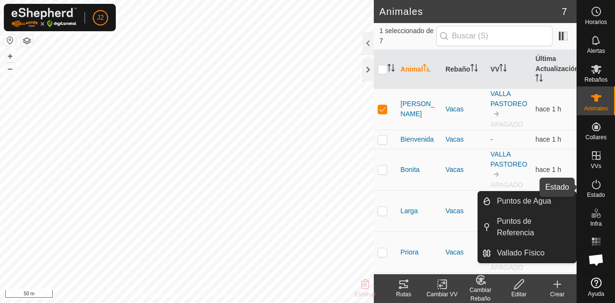
click at [589, 192] on span "Estado" at bounding box center [596, 195] width 18 height 6
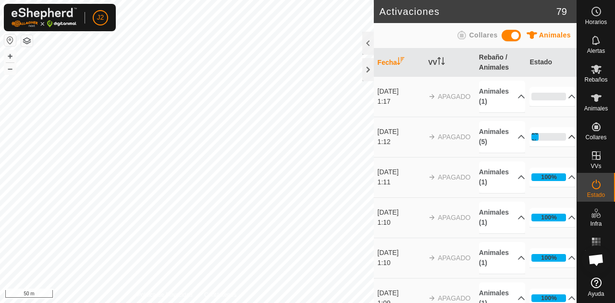
click at [531, 136] on p-accordion-header "20%" at bounding box center [553, 136] width 46 height 19
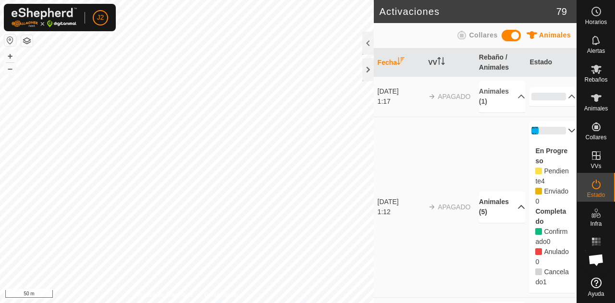
click at [508, 211] on p-accordion-header "Animales (5)" at bounding box center [502, 207] width 46 height 32
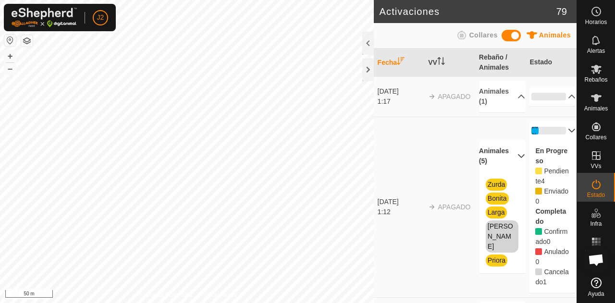
click at [497, 237] on span "[PERSON_NAME]" at bounding box center [502, 237] width 33 height 32
click at [534, 132] on p-accordion-header "20%" at bounding box center [553, 130] width 46 height 19
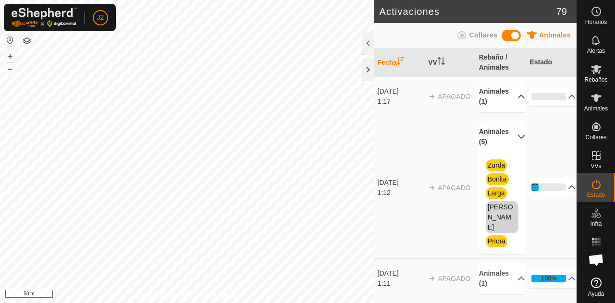
click at [492, 90] on p-accordion-header "Animales (1)" at bounding box center [502, 97] width 46 height 32
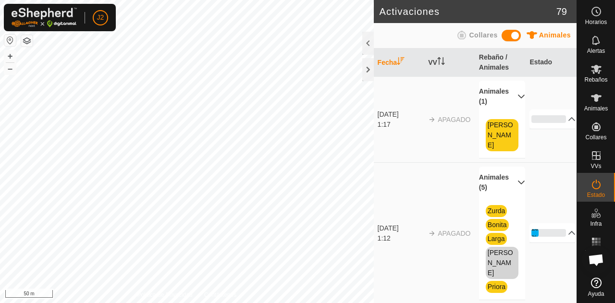
click at [511, 129] on span "[PERSON_NAME]" at bounding box center [502, 135] width 33 height 32
click at [510, 33] on span at bounding box center [511, 36] width 19 height 12
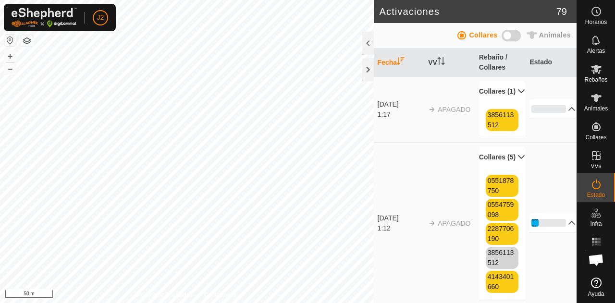
click at [510, 33] on span at bounding box center [511, 36] width 19 height 12
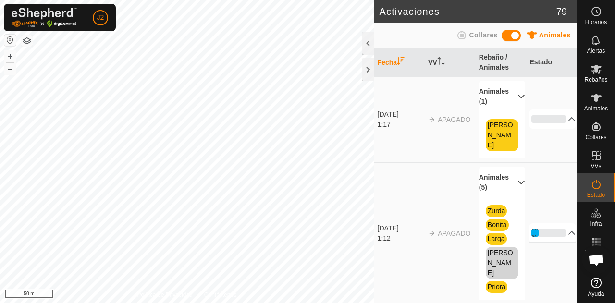
click at [510, 33] on span at bounding box center [511, 36] width 19 height 12
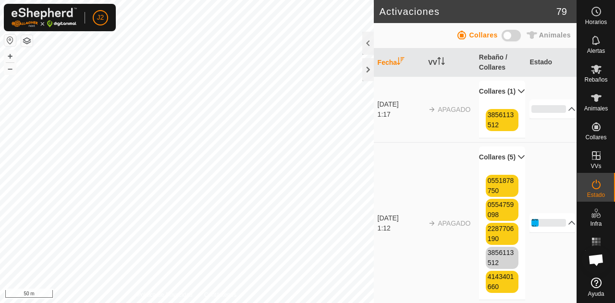
click at [510, 33] on span at bounding box center [511, 36] width 19 height 12
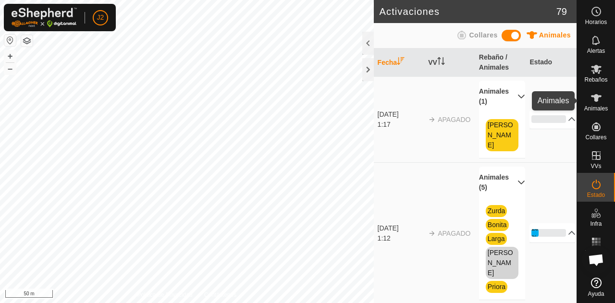
click at [601, 104] on es-animals-svg-icon at bounding box center [596, 97] width 17 height 15
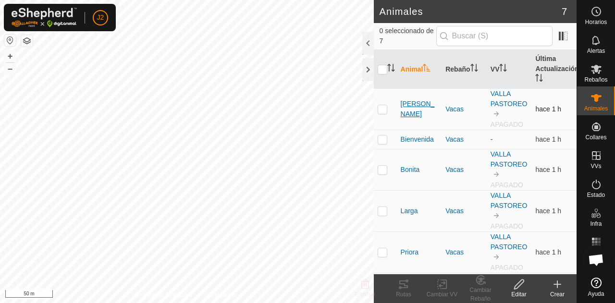
click at [402, 113] on span "[PERSON_NAME]" at bounding box center [419, 109] width 37 height 20
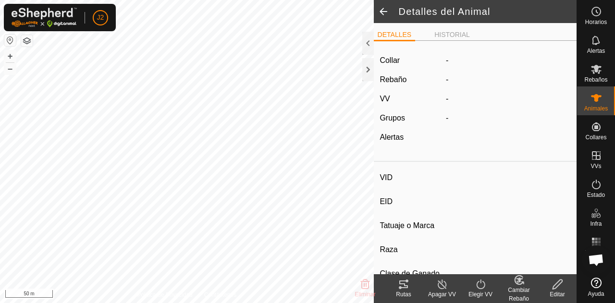
type input "[PERSON_NAME]"
type input "-"
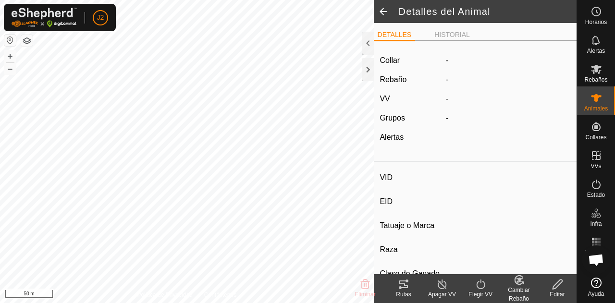
type input "Preñada"
type input "0 kg"
type input "-"
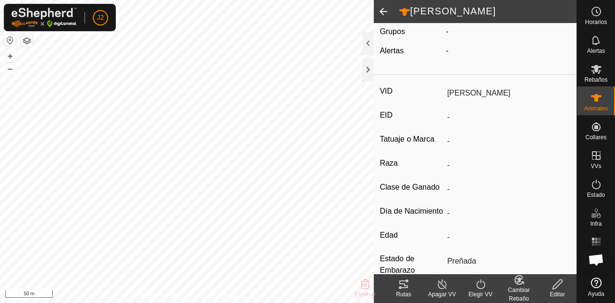
scroll to position [81, 0]
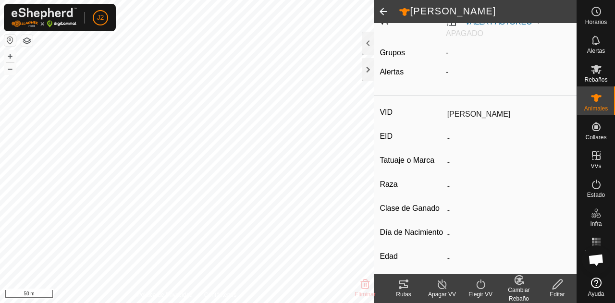
click at [379, 17] on span at bounding box center [383, 11] width 19 height 23
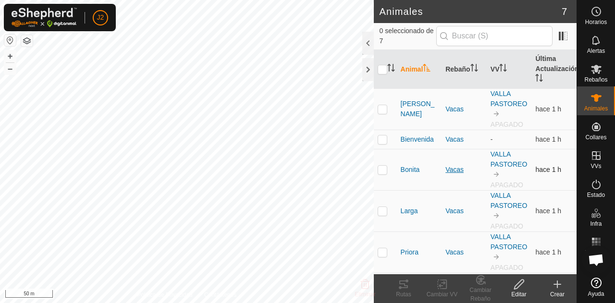
click at [456, 169] on div "Vacas" at bounding box center [463, 170] width 37 height 10
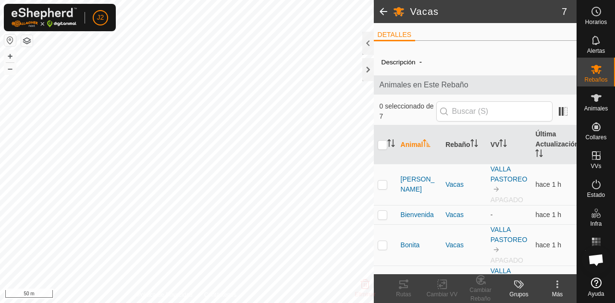
click at [385, 10] on span at bounding box center [383, 11] width 19 height 23
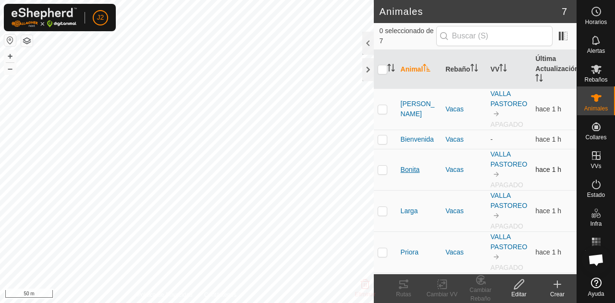
click at [411, 171] on span "Bonita" at bounding box center [410, 170] width 19 height 10
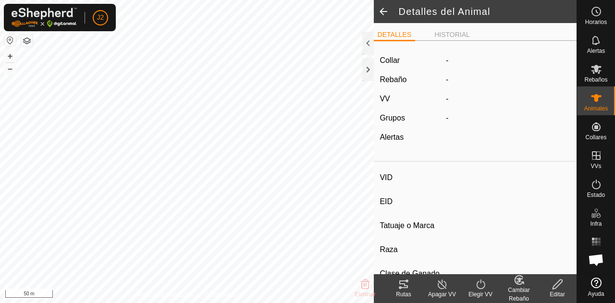
type input "Bonita"
type input "-"
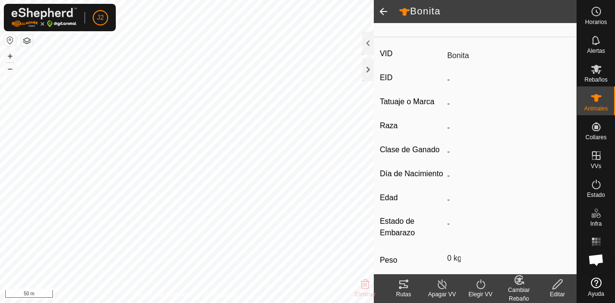
scroll to position [211, 0]
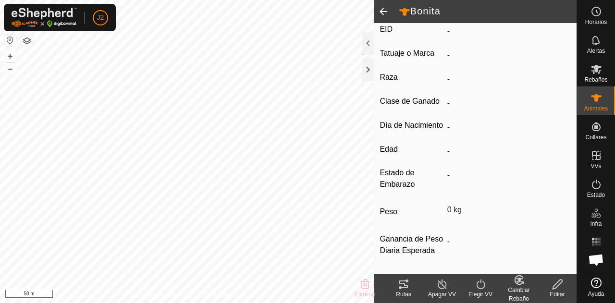
click at [553, 286] on icon at bounding box center [558, 285] width 10 height 10
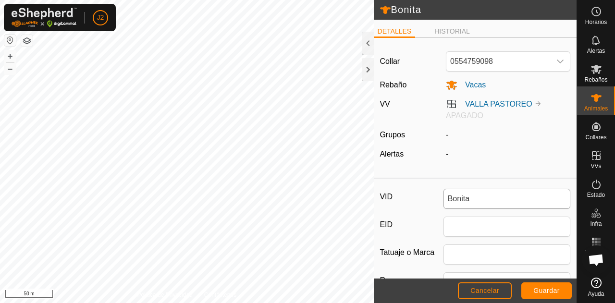
scroll to position [224, 0]
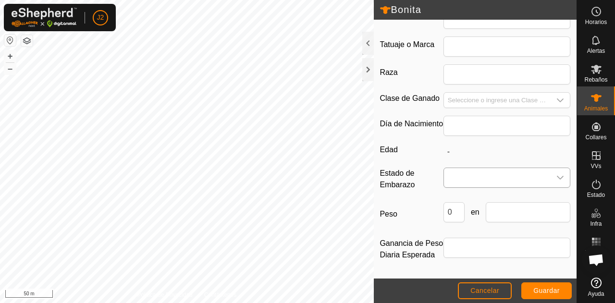
click at [452, 168] on span at bounding box center [497, 177] width 107 height 19
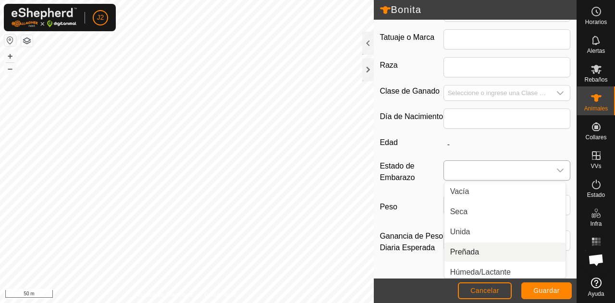
click at [463, 247] on li "Preñada" at bounding box center [505, 252] width 121 height 19
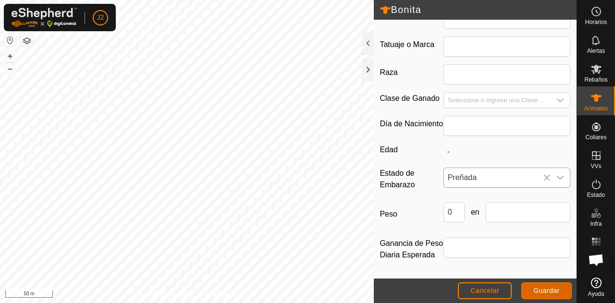
click at [538, 287] on span "Guardar" at bounding box center [546, 291] width 26 height 8
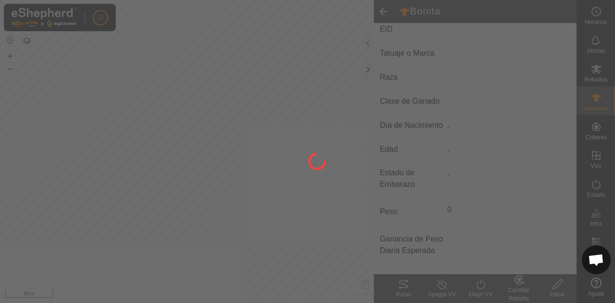
scroll to position [211, 0]
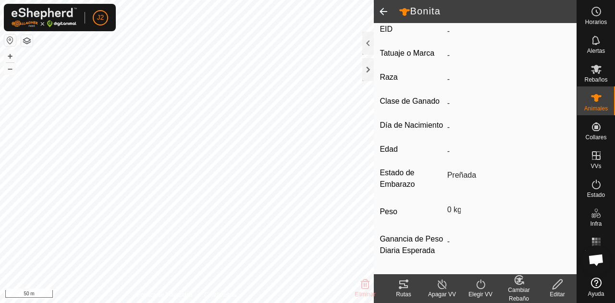
click at [382, 6] on span at bounding box center [383, 11] width 19 height 23
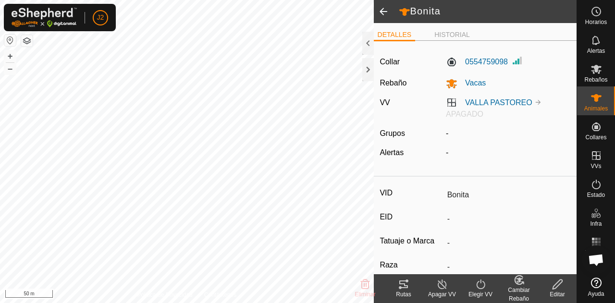
click at [378, 7] on span at bounding box center [383, 11] width 19 height 23
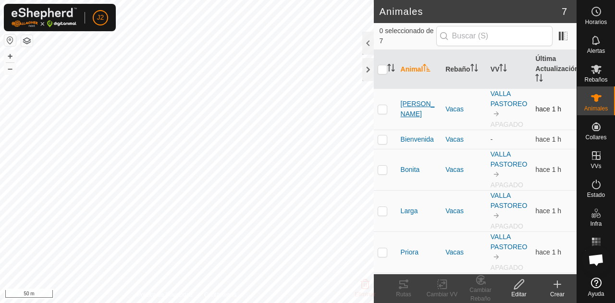
click at [421, 110] on span "[PERSON_NAME]" at bounding box center [419, 109] width 37 height 20
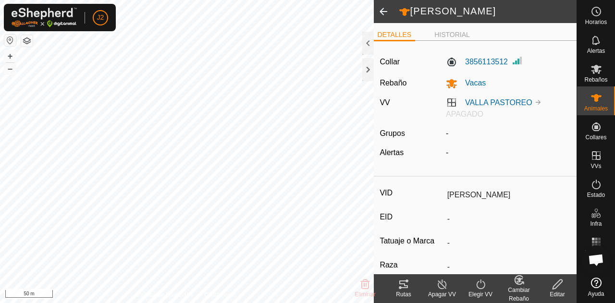
click at [383, 11] on span at bounding box center [383, 11] width 19 height 23
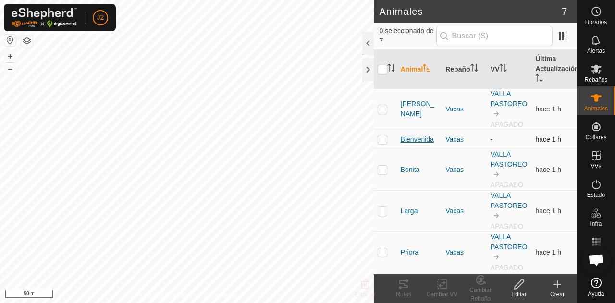
click at [418, 135] on span "Bienvenida" at bounding box center [417, 140] width 33 height 10
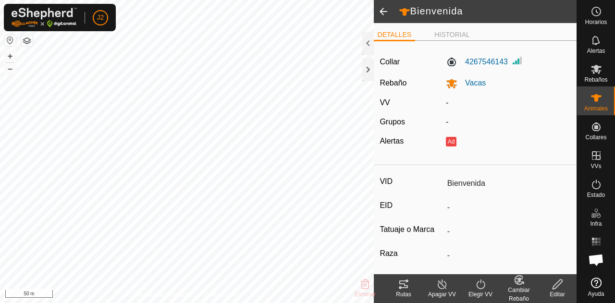
click at [384, 8] on span at bounding box center [383, 11] width 19 height 23
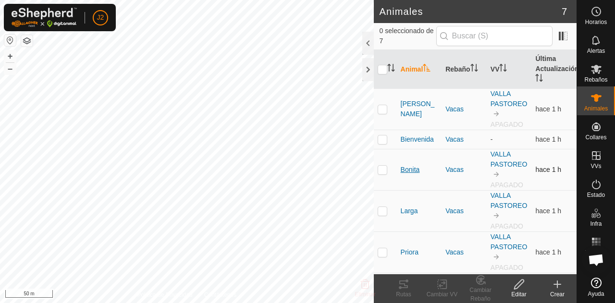
click at [413, 170] on span "Bonita" at bounding box center [410, 170] width 19 height 10
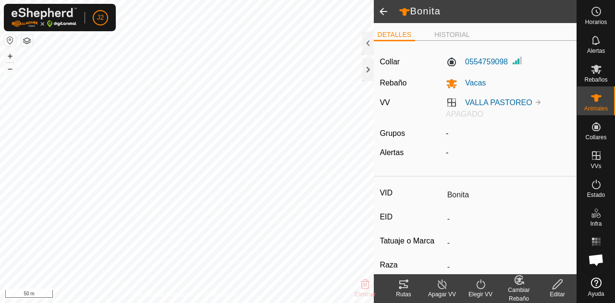
click at [386, 13] on span at bounding box center [383, 11] width 19 height 23
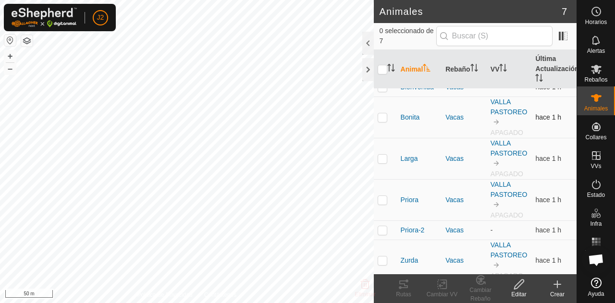
scroll to position [57, 0]
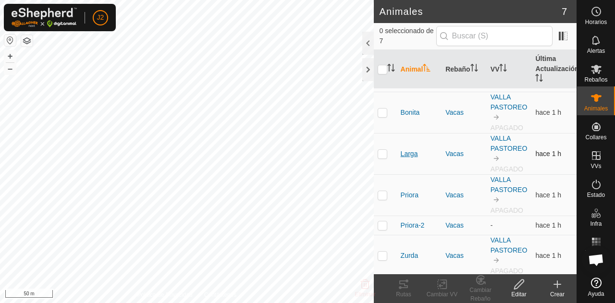
click at [410, 154] on span "Larga" at bounding box center [409, 154] width 17 height 10
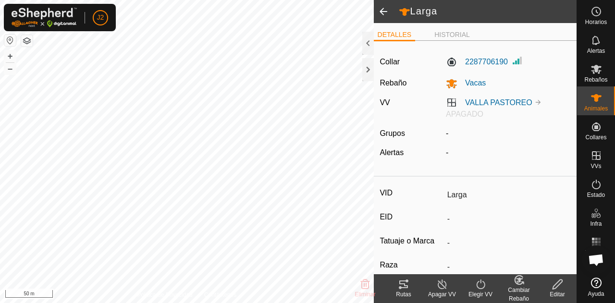
click at [384, 10] on span at bounding box center [383, 11] width 19 height 23
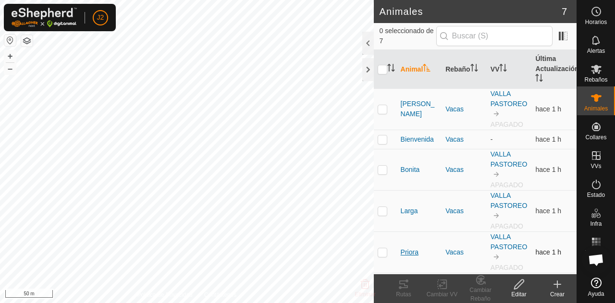
click at [410, 250] on span "Priora" at bounding box center [410, 252] width 18 height 10
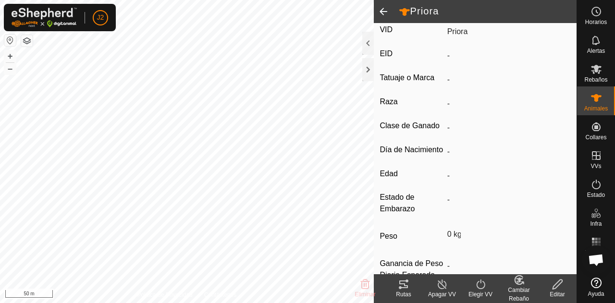
scroll to position [211, 0]
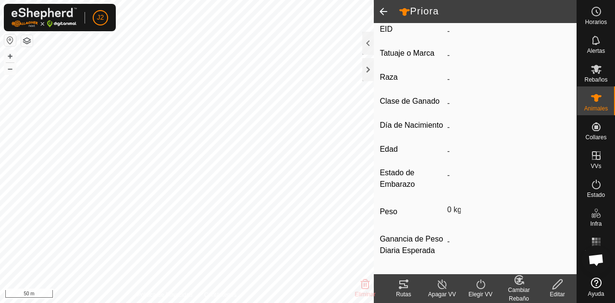
click at [556, 279] on icon at bounding box center [558, 285] width 12 height 12
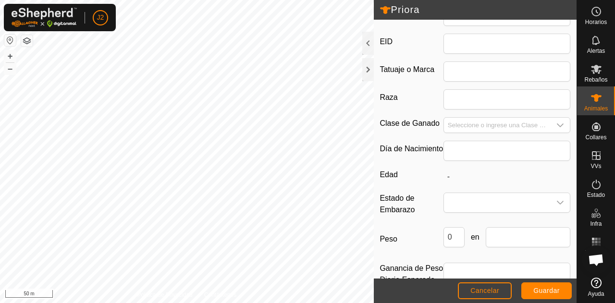
scroll to position [224, 0]
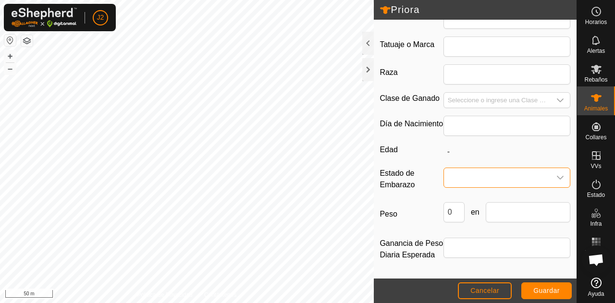
click at [488, 168] on span at bounding box center [497, 177] width 107 height 19
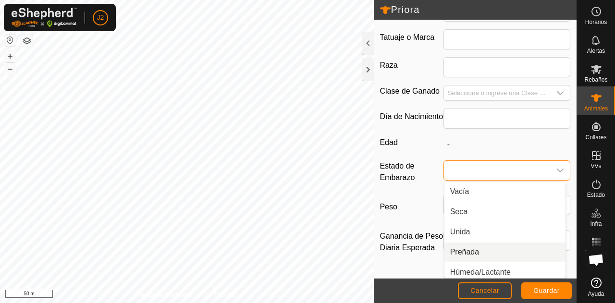
scroll to position [24, 0]
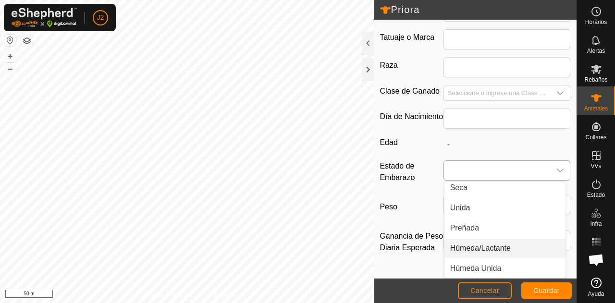
click at [482, 245] on li "Húmeda/Lactante" at bounding box center [505, 248] width 121 height 19
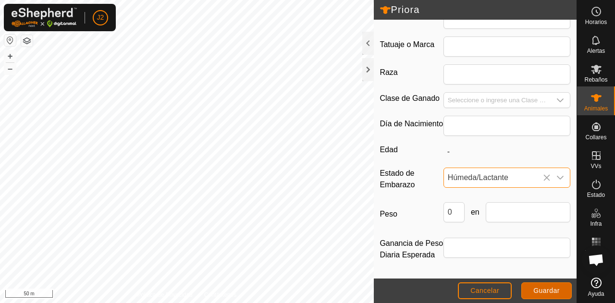
click at [538, 291] on span "Guardar" at bounding box center [546, 291] width 26 height 8
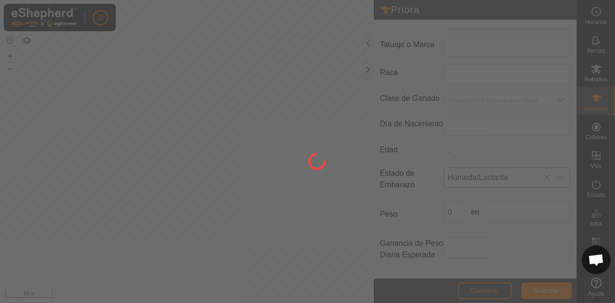
scroll to position [211, 0]
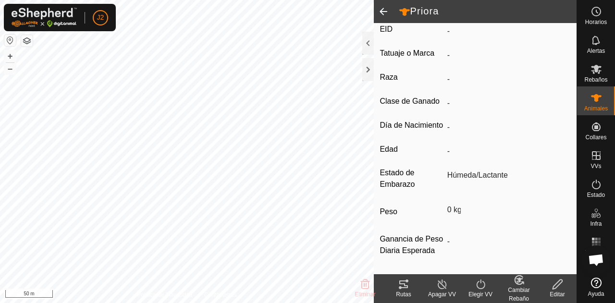
click at [385, 6] on span at bounding box center [383, 11] width 19 height 23
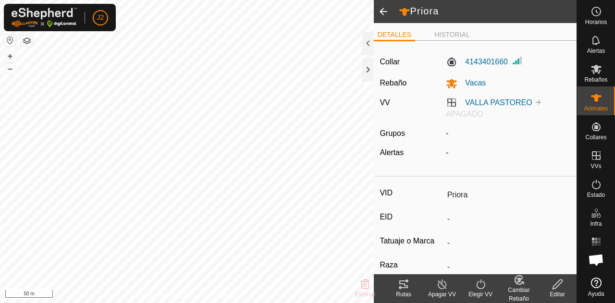
click at [381, 8] on span at bounding box center [383, 11] width 19 height 23
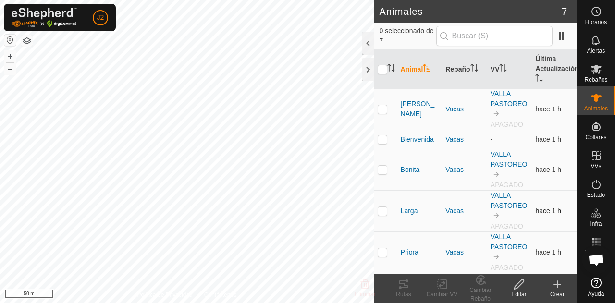
scroll to position [57, 0]
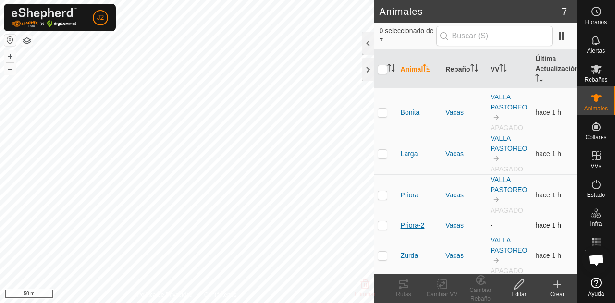
click at [414, 224] on span "Priora-2" at bounding box center [413, 226] width 24 height 10
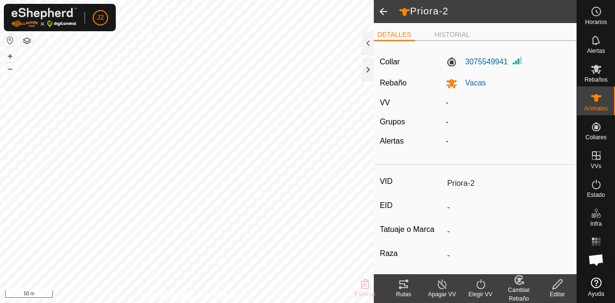
click at [555, 287] on icon at bounding box center [558, 285] width 12 height 12
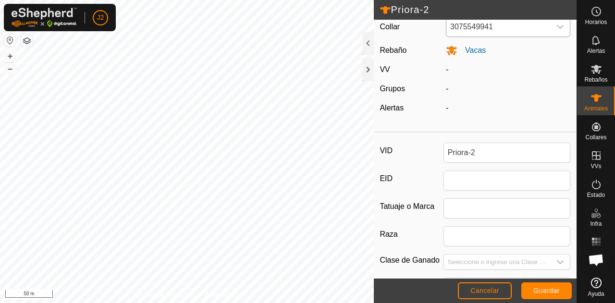
scroll to position [18, 0]
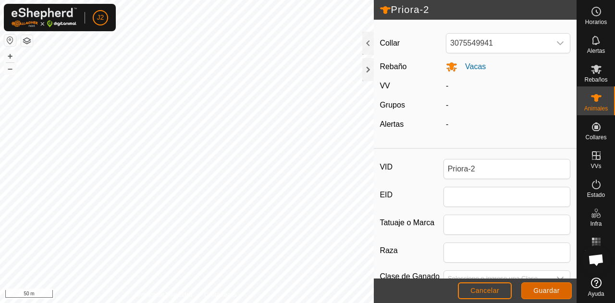
click at [526, 288] on button "Guardar" at bounding box center [546, 291] width 50 height 17
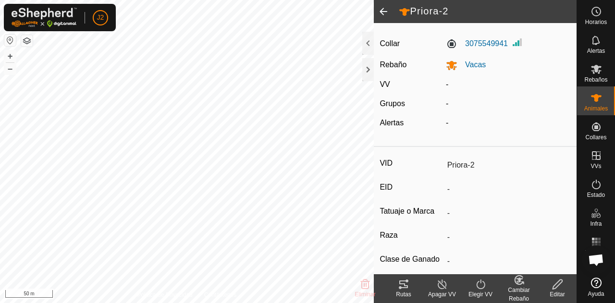
click at [390, 14] on span at bounding box center [383, 11] width 19 height 23
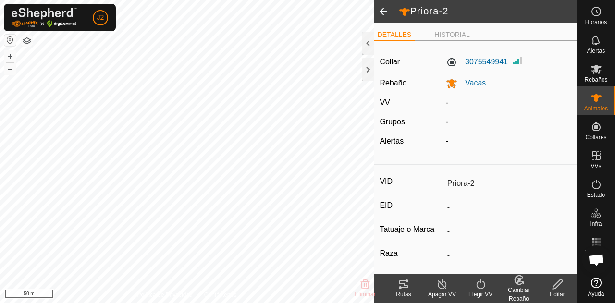
click at [381, 10] on span at bounding box center [383, 11] width 19 height 23
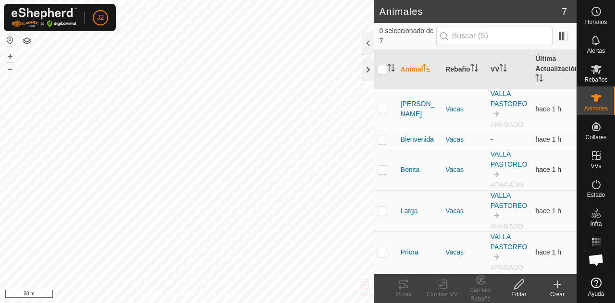
scroll to position [57, 0]
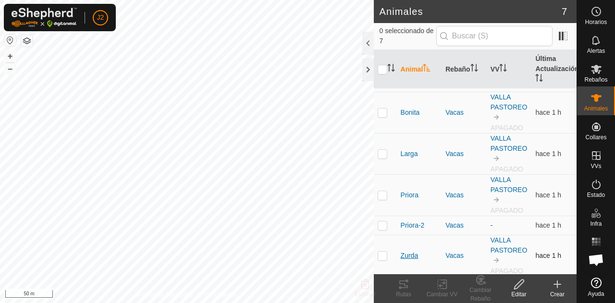
click at [413, 254] on span "Zurda" at bounding box center [410, 256] width 18 height 10
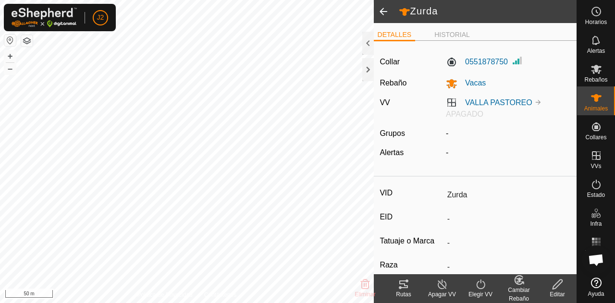
click at [382, 10] on span at bounding box center [383, 11] width 19 height 23
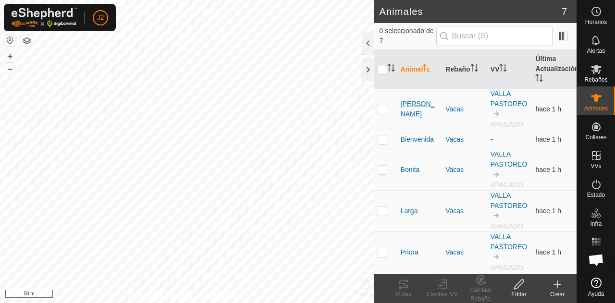
click at [421, 109] on span "[PERSON_NAME]" at bounding box center [419, 109] width 37 height 20
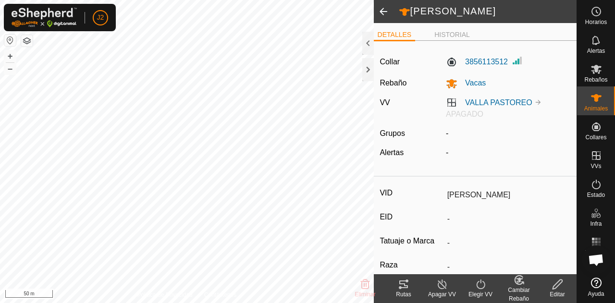
click at [443, 282] on icon at bounding box center [442, 285] width 12 height 12
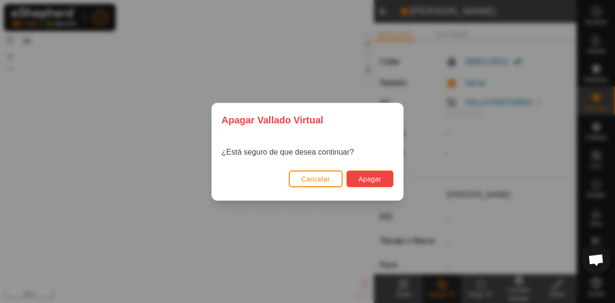
click at [383, 180] on button "Apagar" at bounding box center [369, 179] width 47 height 17
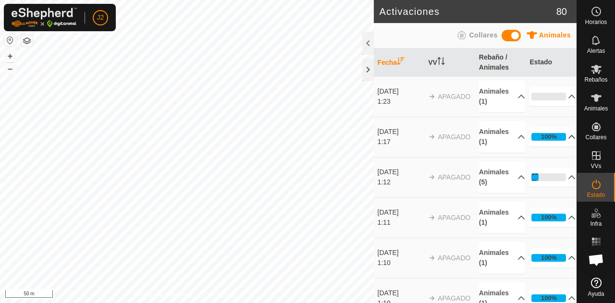
click at [537, 137] on p-accordion-header "100%" at bounding box center [553, 136] width 46 height 19
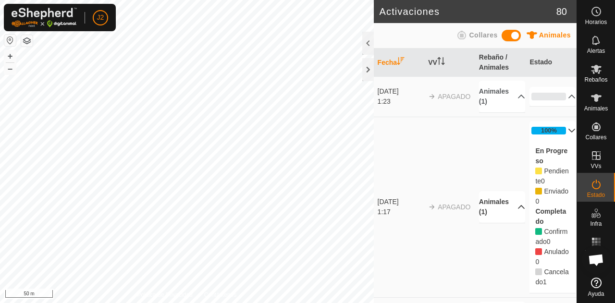
click at [506, 207] on p-accordion-header "Animales (1)" at bounding box center [502, 207] width 46 height 32
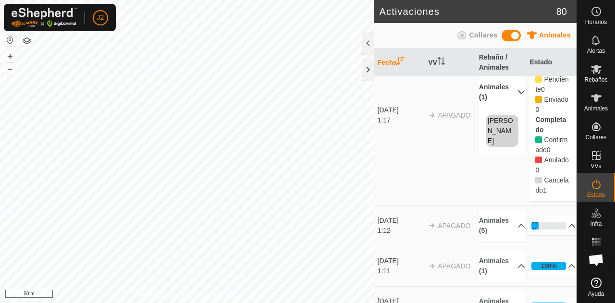
scroll to position [30, 0]
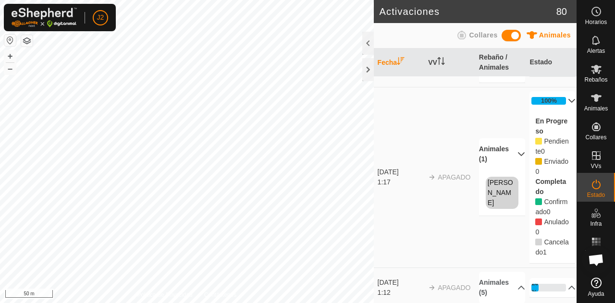
click at [504, 161] on p-accordion-header "Animales (1)" at bounding box center [502, 154] width 46 height 32
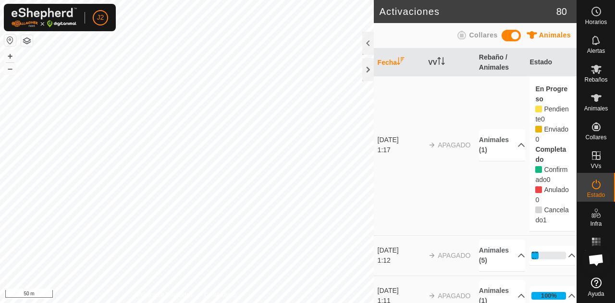
scroll to position [0, 0]
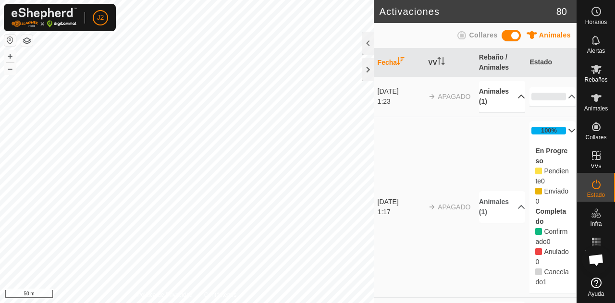
click at [500, 97] on p-accordion-header "Animales (1)" at bounding box center [502, 97] width 46 height 32
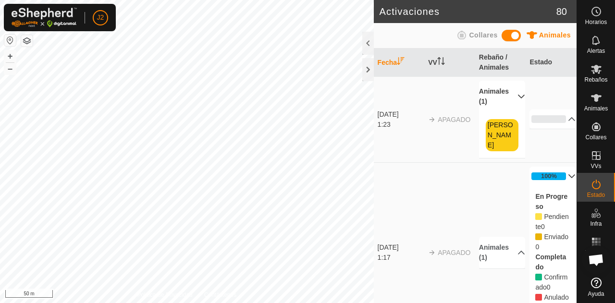
click at [500, 97] on p-accordion-header "Animales (1)" at bounding box center [502, 97] width 46 height 32
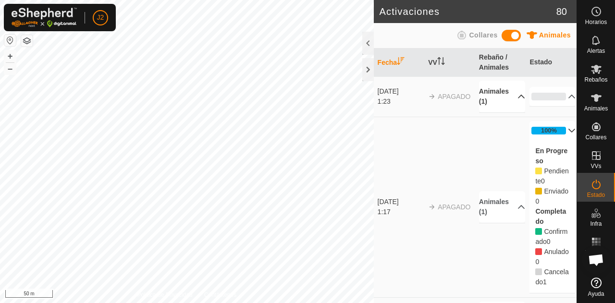
click at [500, 97] on p-accordion-header "Animales (1)" at bounding box center [502, 97] width 46 height 32
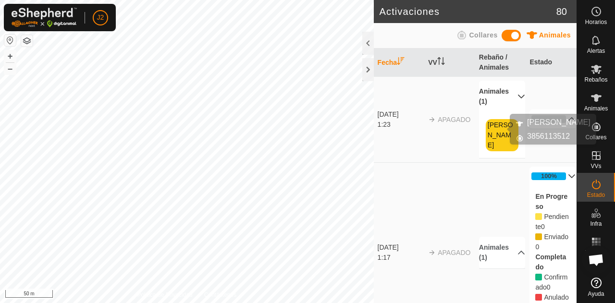
click at [499, 125] on link "[PERSON_NAME]" at bounding box center [500, 135] width 25 height 28
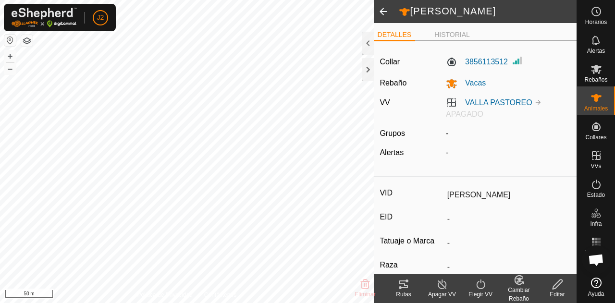
click at [377, 17] on span at bounding box center [383, 11] width 19 height 23
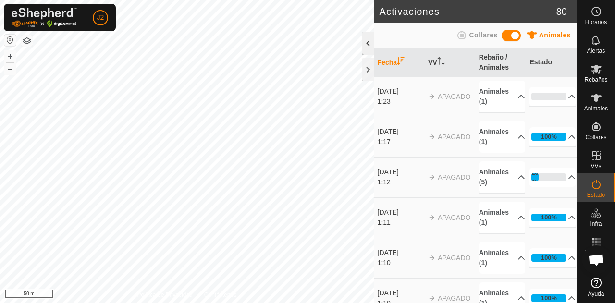
click at [373, 35] on div at bounding box center [368, 43] width 12 height 23
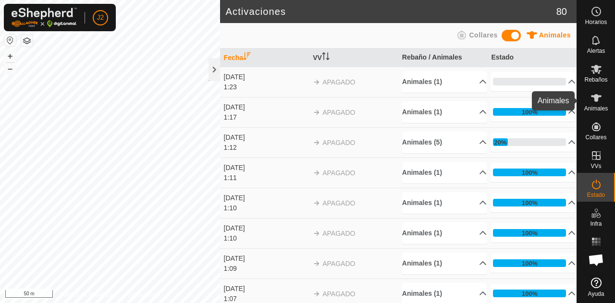
click at [595, 106] on span "Animales" at bounding box center [596, 109] width 24 height 6
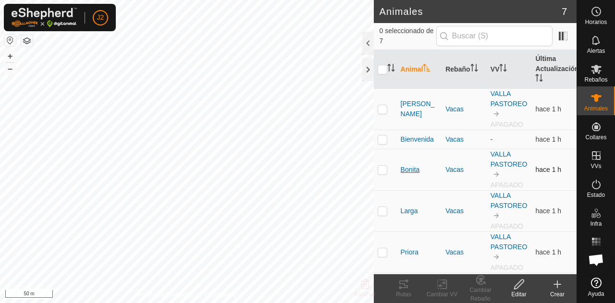
click at [407, 166] on span "Bonita" at bounding box center [410, 170] width 19 height 10
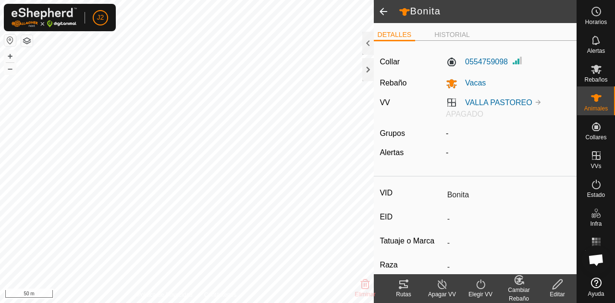
click at [441, 287] on icon at bounding box center [442, 285] width 12 height 12
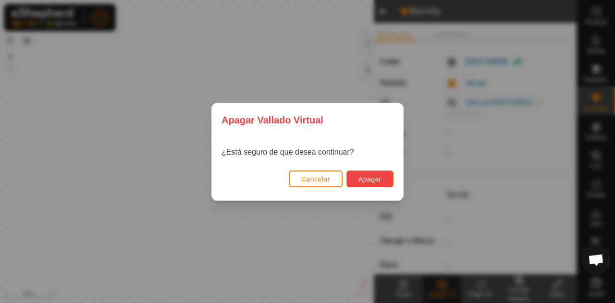
click at [375, 179] on span "Apagar" at bounding box center [369, 179] width 23 height 8
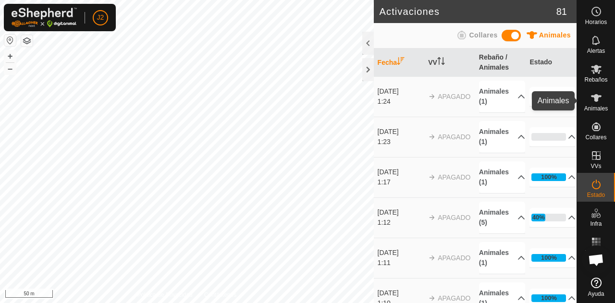
click at [604, 99] on es-animals-svg-icon at bounding box center [596, 97] width 17 height 15
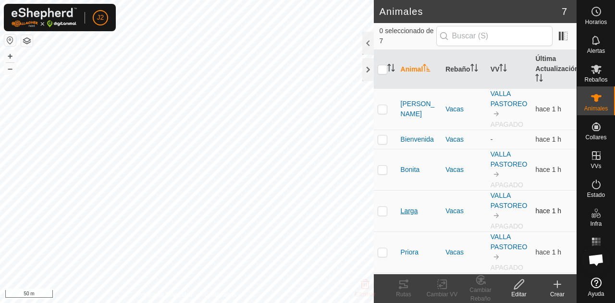
click at [406, 206] on span "Larga" at bounding box center [409, 211] width 17 height 10
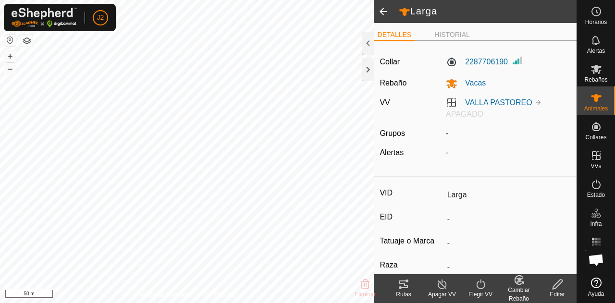
click at [443, 285] on icon at bounding box center [442, 285] width 12 height 12
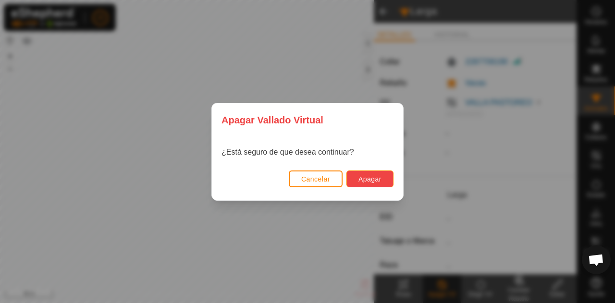
click at [378, 178] on span "Apagar" at bounding box center [369, 179] width 23 height 8
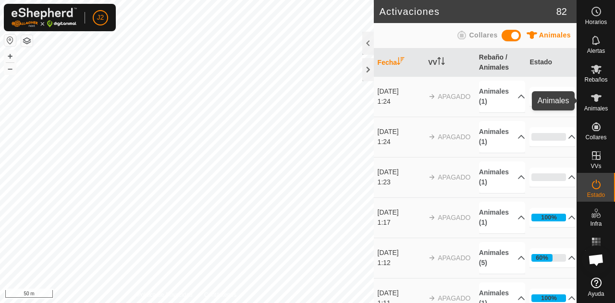
click at [595, 93] on icon at bounding box center [597, 98] width 12 height 12
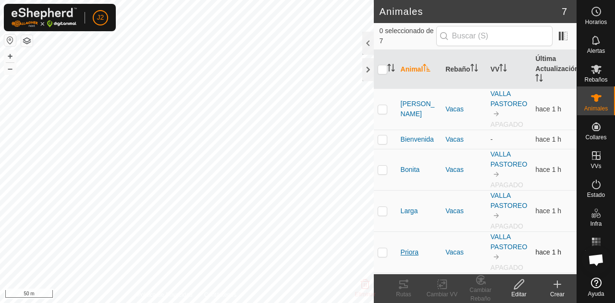
click at [406, 248] on span "Priora" at bounding box center [410, 252] width 18 height 10
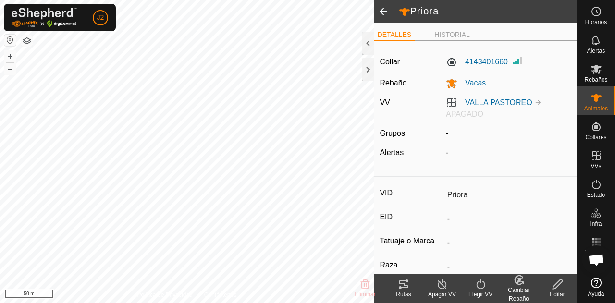
click at [444, 287] on icon at bounding box center [442, 285] width 12 height 12
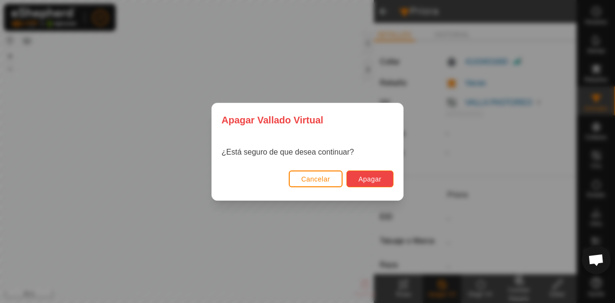
click at [378, 180] on span "Apagar" at bounding box center [369, 179] width 23 height 8
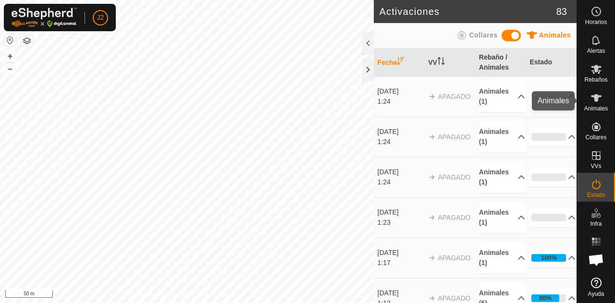
click at [597, 113] on div "Animales" at bounding box center [596, 100] width 38 height 29
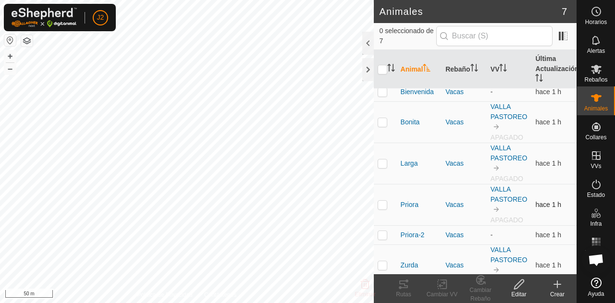
scroll to position [57, 0]
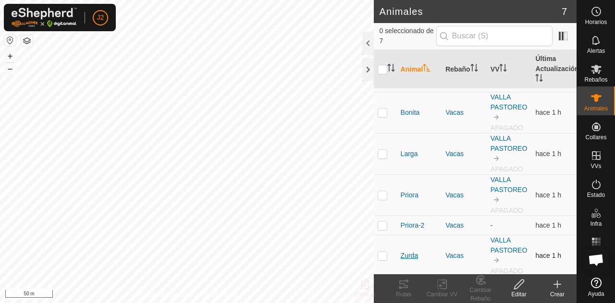
click at [410, 256] on span "Zurda" at bounding box center [410, 256] width 18 height 10
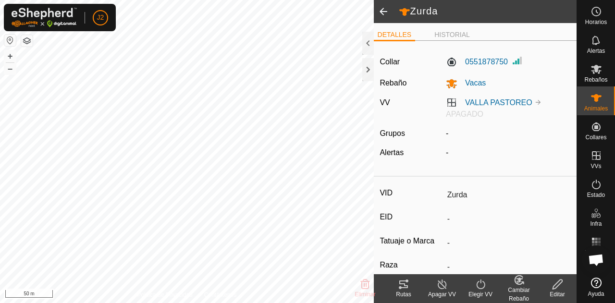
click at [438, 291] on div "Apagar VV" at bounding box center [442, 294] width 38 height 9
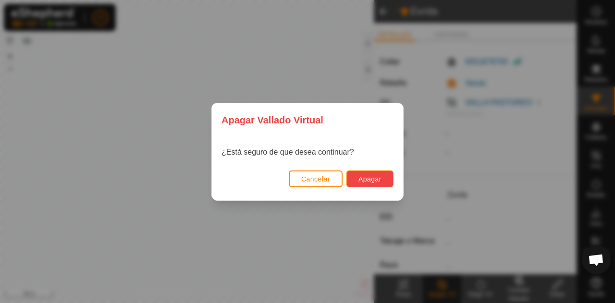
click at [371, 176] on span "Apagar" at bounding box center [369, 179] width 23 height 8
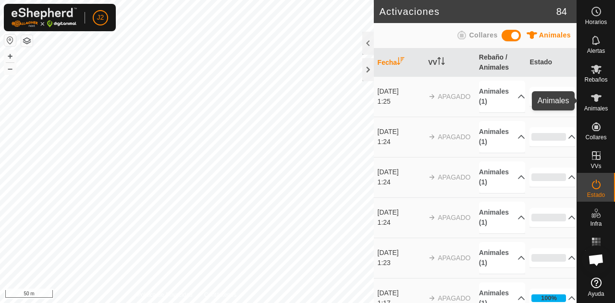
click at [595, 99] on icon at bounding box center [596, 98] width 11 height 8
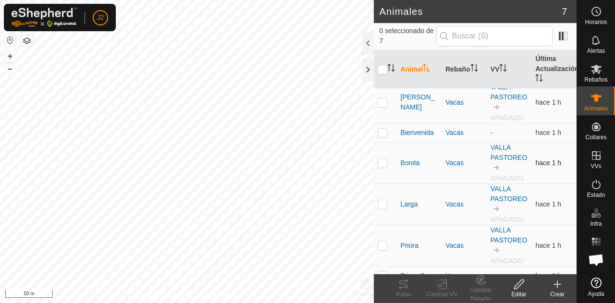
scroll to position [6, 0]
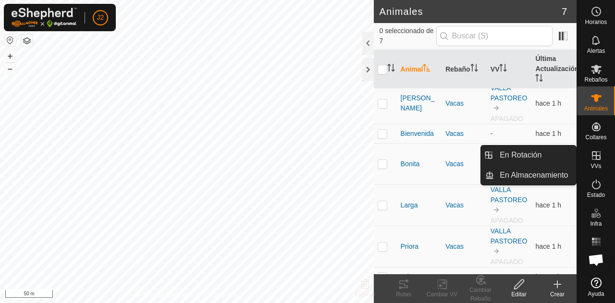
click at [598, 160] on icon at bounding box center [596, 155] width 9 height 9
click at [595, 155] on icon at bounding box center [596, 155] width 9 height 9
click at [561, 154] on link "En Rotación" at bounding box center [535, 155] width 82 height 19
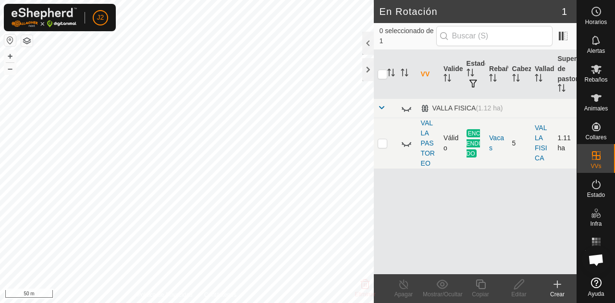
click at [402, 141] on icon at bounding box center [407, 143] width 12 height 12
click at [541, 152] on td "VALLA FISICA" at bounding box center [542, 143] width 23 height 51
click at [532, 146] on td "VALLA FISICA" at bounding box center [542, 143] width 23 height 51
click at [538, 146] on link "VALLA FISICA" at bounding box center [541, 143] width 12 height 38
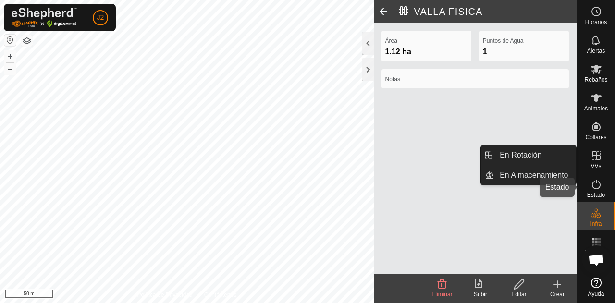
click at [595, 183] on icon at bounding box center [597, 185] width 12 height 12
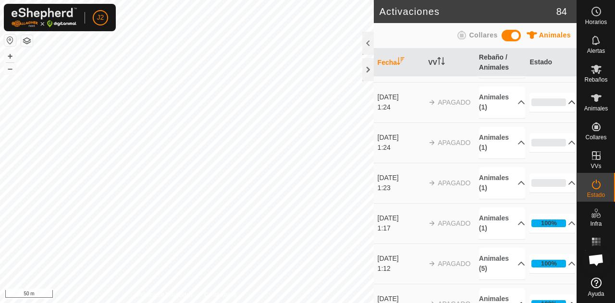
scroll to position [75, 0]
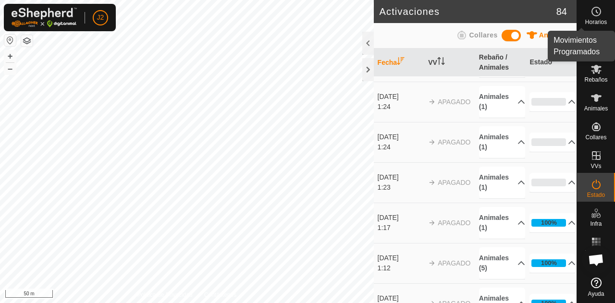
click at [591, 15] on icon at bounding box center [597, 12] width 12 height 12
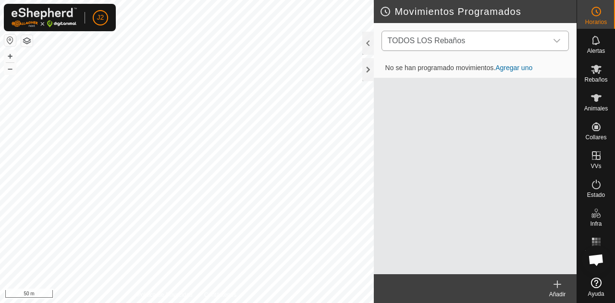
click at [555, 42] on icon "dropdown trigger" at bounding box center [557, 41] width 8 height 8
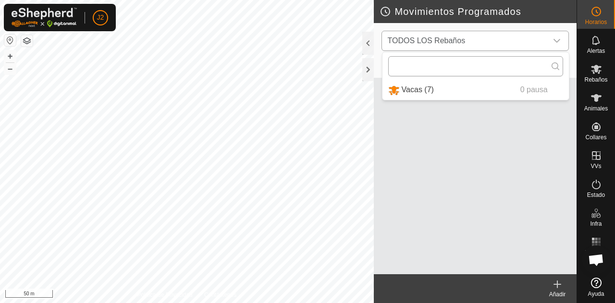
click at [534, 70] on input "text" at bounding box center [475, 66] width 175 height 20
click at [500, 89] on li "Vacas (7) 0 pausa" at bounding box center [476, 90] width 186 height 20
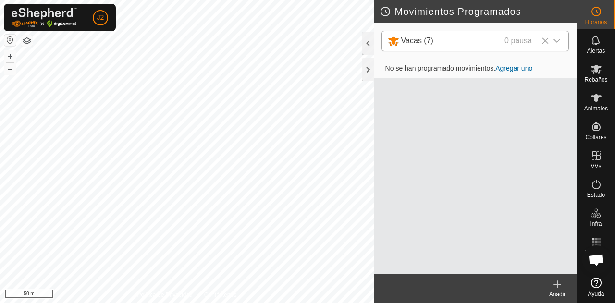
click at [515, 65] on link "Agregar uno" at bounding box center [513, 68] width 37 height 8
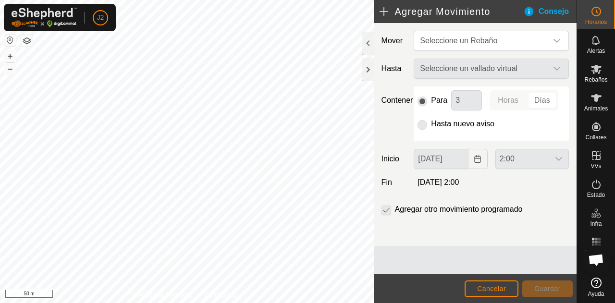
click at [509, 69] on div "Seleccione un vallado virtual" at bounding box center [491, 69] width 163 height 20
click at [551, 67] on div "Seleccione un vallado virtual" at bounding box center [491, 69] width 163 height 20
click at [533, 31] on span "Seleccione un Rebaño" at bounding box center [481, 40] width 131 height 19
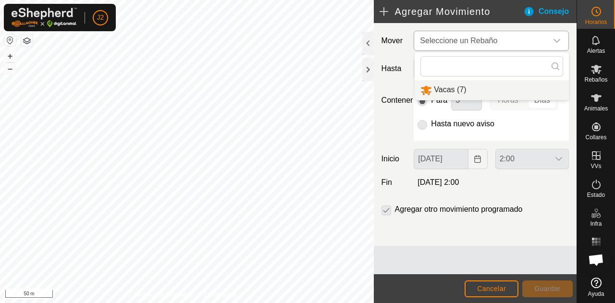
click at [469, 89] on li "Vacas (7)" at bounding box center [492, 90] width 154 height 20
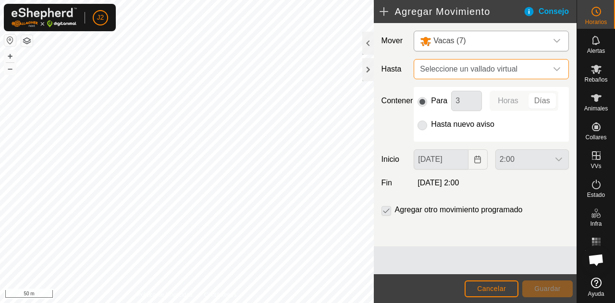
click at [486, 74] on span "Seleccione un vallado virtual" at bounding box center [481, 69] width 131 height 19
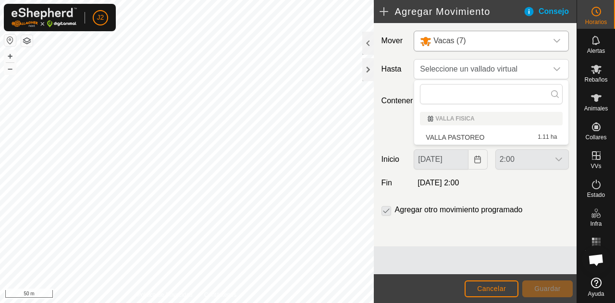
click at [472, 138] on li "VALLA PASTOREO 1.11 ha" at bounding box center [491, 137] width 143 height 14
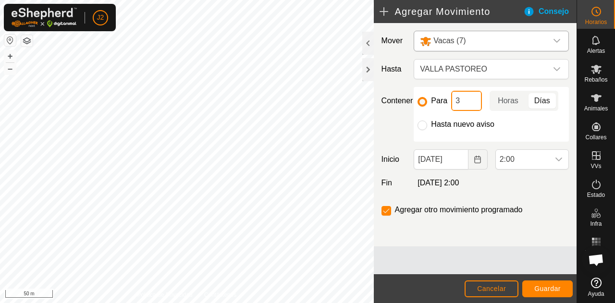
click at [463, 104] on input "3" at bounding box center [466, 101] width 31 height 20
click at [451, 123] on label "Hasta nuevo aviso" at bounding box center [462, 125] width 63 height 8
click at [427, 123] on input "Hasta nuevo aviso" at bounding box center [423, 126] width 10 height 10
click at [435, 104] on label "Para" at bounding box center [439, 101] width 16 height 8
click at [427, 104] on input "Para" at bounding box center [423, 102] width 10 height 10
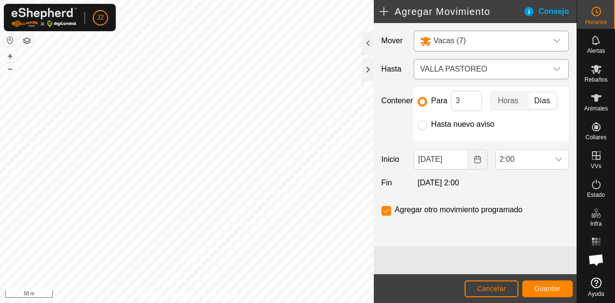
click at [472, 69] on span "VALLA PASTOREO" at bounding box center [481, 69] width 131 height 19
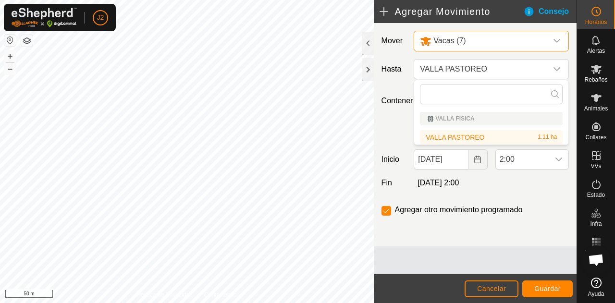
click at [491, 44] on div "Vacas (7)" at bounding box center [481, 41] width 123 height 12
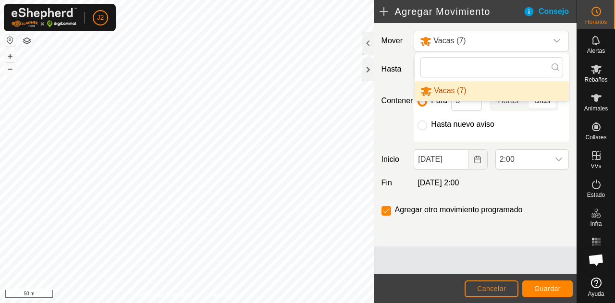
click at [508, 141] on div "Mover Vacas (7) Vacas (7) Hasta VALLA PASTOREO Contener Para 3 Horas Días Hasta…" at bounding box center [475, 134] width 203 height 223
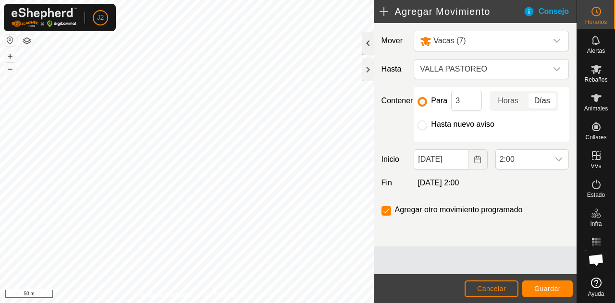
click at [369, 49] on div at bounding box center [368, 43] width 12 height 23
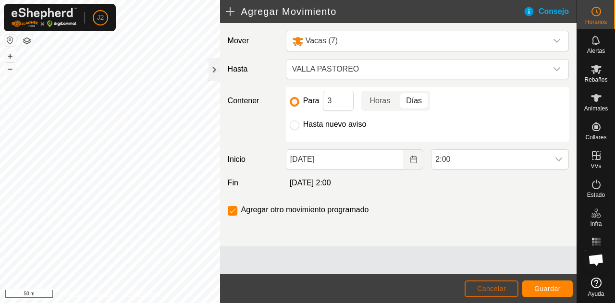
click at [505, 290] on span "Cancelar" at bounding box center [491, 289] width 29 height 8
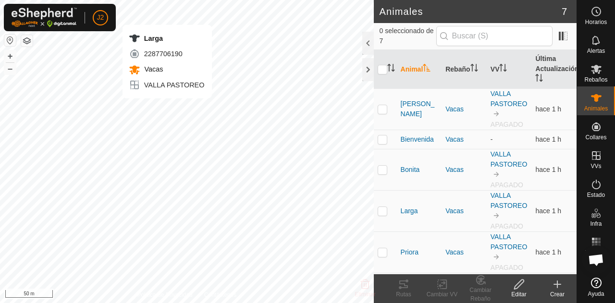
checkbox input "true"
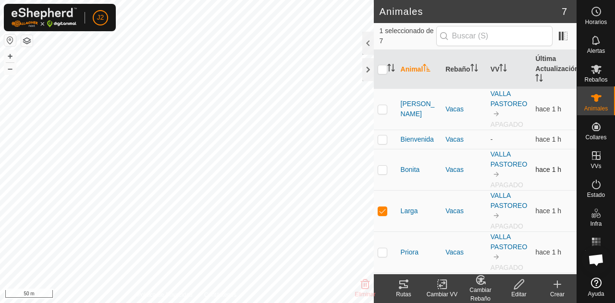
click at [383, 166] on p-checkbox at bounding box center [383, 170] width 10 height 8
checkbox input "true"
click at [383, 112] on p-checkbox at bounding box center [383, 109] width 10 height 8
checkbox input "true"
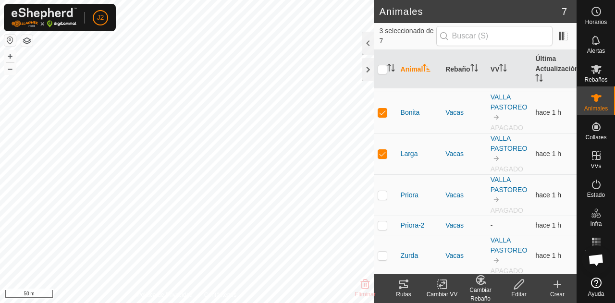
click at [384, 197] on p-checkbox at bounding box center [383, 195] width 10 height 8
checkbox input "true"
click at [378, 223] on p-checkbox at bounding box center [383, 226] width 10 height 8
checkbox input "true"
click at [384, 257] on p-checkbox at bounding box center [383, 256] width 10 height 8
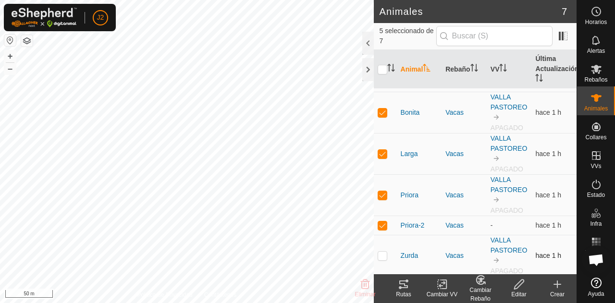
checkbox input "true"
click at [518, 290] on div "Editar" at bounding box center [519, 294] width 38 height 9
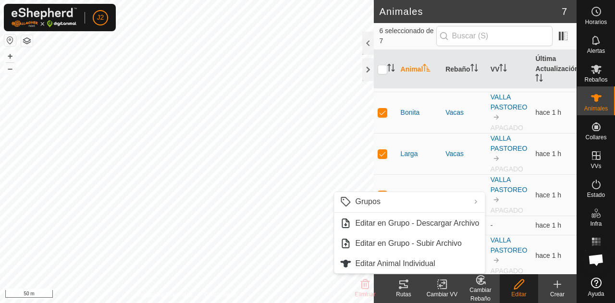
click at [550, 289] on create-svg-icon at bounding box center [557, 285] width 38 height 12
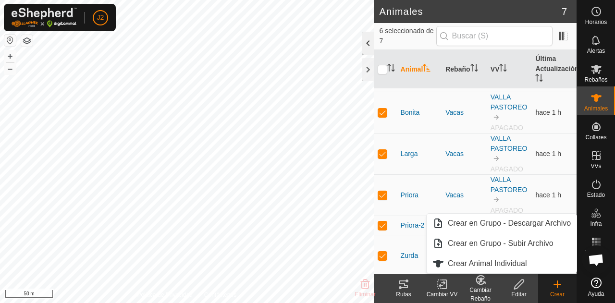
click at [364, 43] on div at bounding box center [368, 43] width 12 height 23
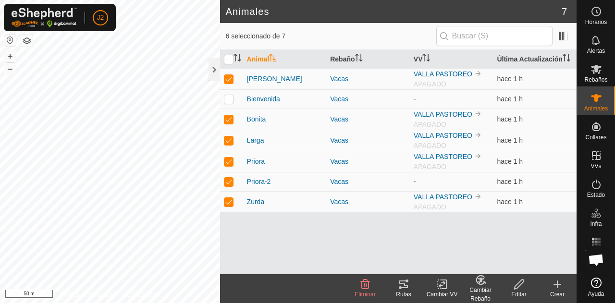
click at [399, 291] on div "Rutas" at bounding box center [403, 294] width 38 height 9
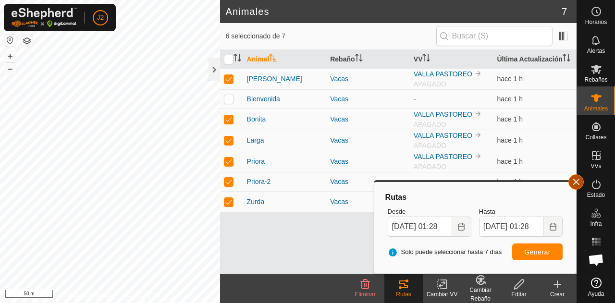
click at [573, 181] on button "button" at bounding box center [575, 181] width 15 height 15
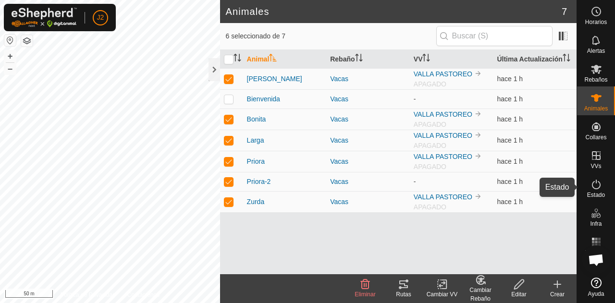
click at [601, 194] on span "Estado" at bounding box center [596, 195] width 18 height 6
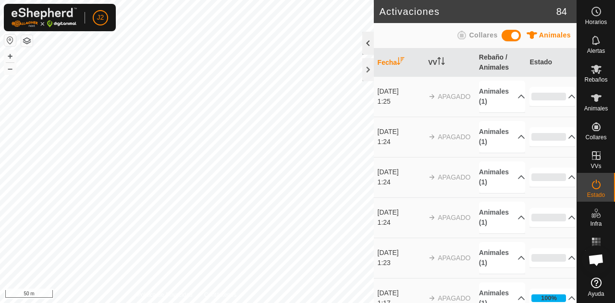
click at [365, 48] on div at bounding box center [368, 43] width 12 height 23
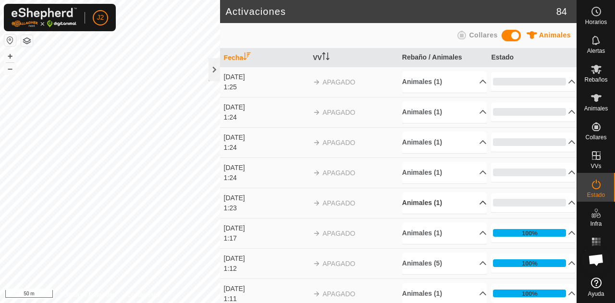
click at [464, 203] on p-accordion-header "Animales (1)" at bounding box center [444, 203] width 85 height 22
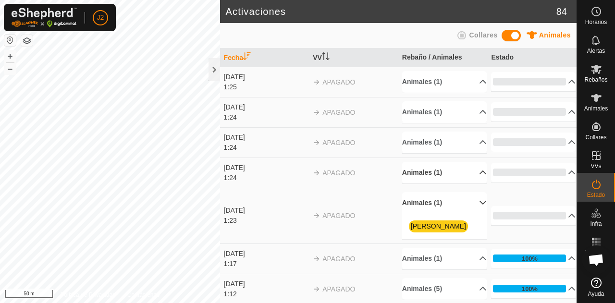
click at [447, 173] on p-accordion-header "Animales (1)" at bounding box center [444, 173] width 85 height 22
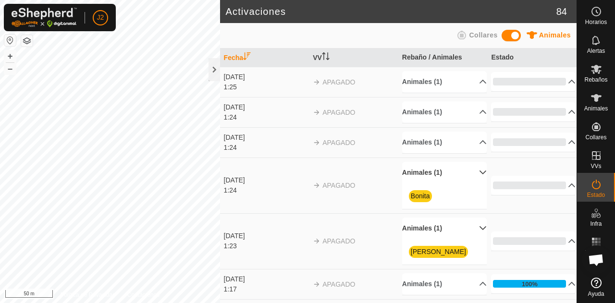
click at [429, 152] on p-accordion-panel "Animales (1) Larga" at bounding box center [444, 143] width 85 height 22
click at [430, 142] on p-accordion-header "Animales (1)" at bounding box center [444, 143] width 85 height 22
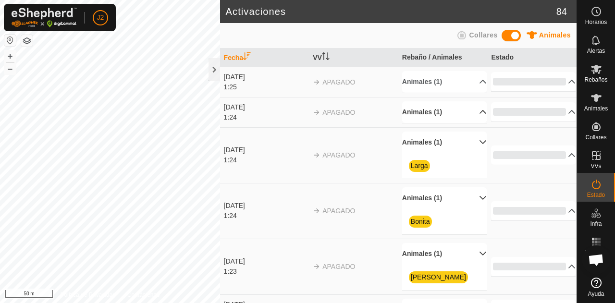
click at [448, 109] on p-accordion-header "Animales (1)" at bounding box center [444, 112] width 85 height 22
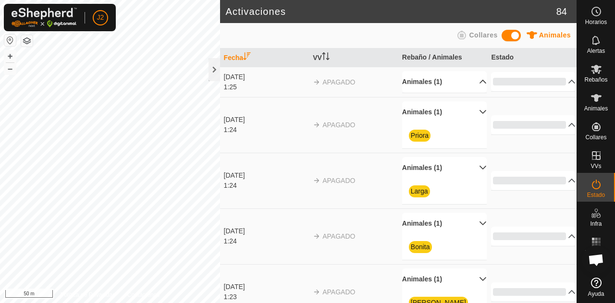
click at [440, 81] on p-accordion-header "Animales (1)" at bounding box center [444, 82] width 85 height 22
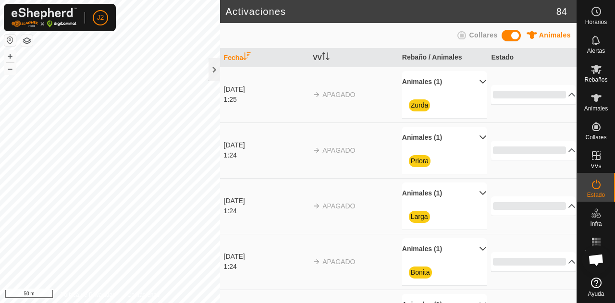
drag, startPoint x: 416, startPoint y: 106, endPoint x: 379, endPoint y: 69, distance: 53.0
click at [379, 69] on td "APAGADO" at bounding box center [353, 95] width 89 height 56
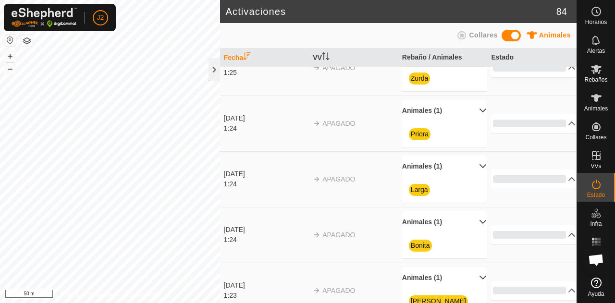
scroll to position [27, 0]
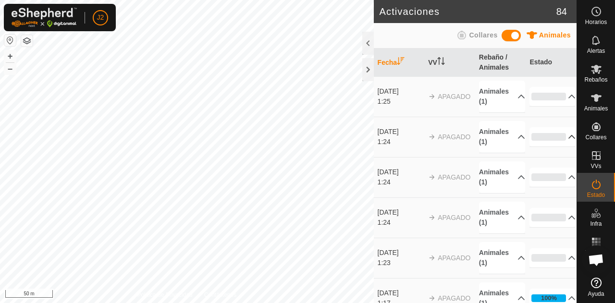
click at [530, 138] on p-accordion-header "0%" at bounding box center [553, 136] width 46 height 19
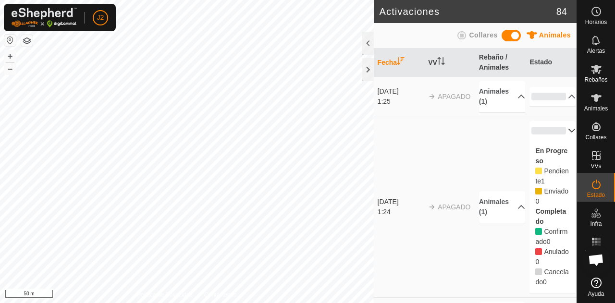
click at [530, 138] on p-accordion-header "0%" at bounding box center [553, 130] width 46 height 19
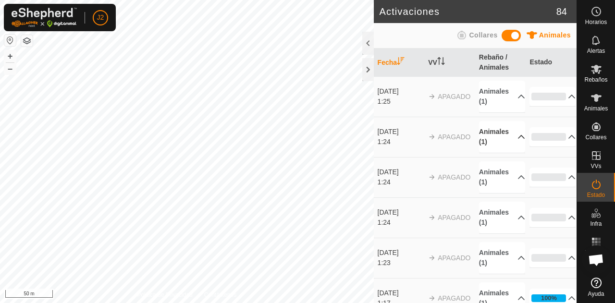
click at [496, 140] on p-accordion-header "Animales (1)" at bounding box center [502, 137] width 46 height 32
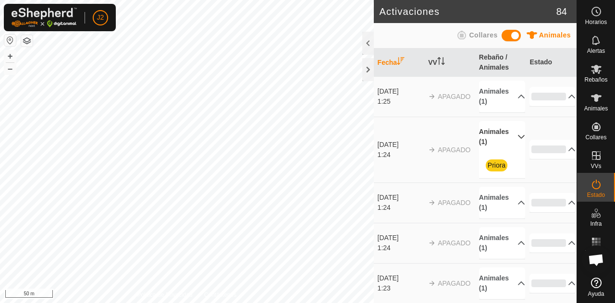
click at [496, 140] on p-accordion-header "Animales (1)" at bounding box center [502, 137] width 46 height 32
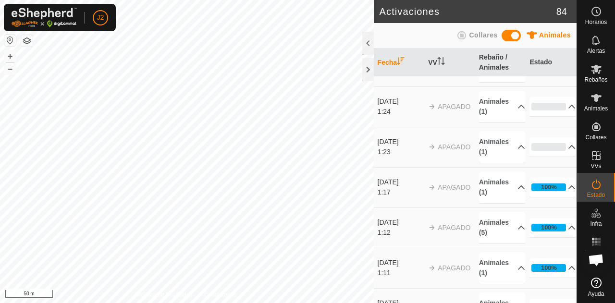
scroll to position [112, 0]
click at [495, 147] on p-accordion-header "Animales (1)" at bounding box center [502, 146] width 46 height 32
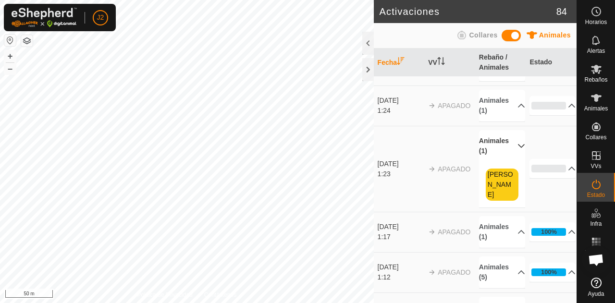
click at [495, 147] on p-accordion-header "Animales (1)" at bounding box center [502, 146] width 46 height 32
